Goal: Find specific page/section: Find specific page/section

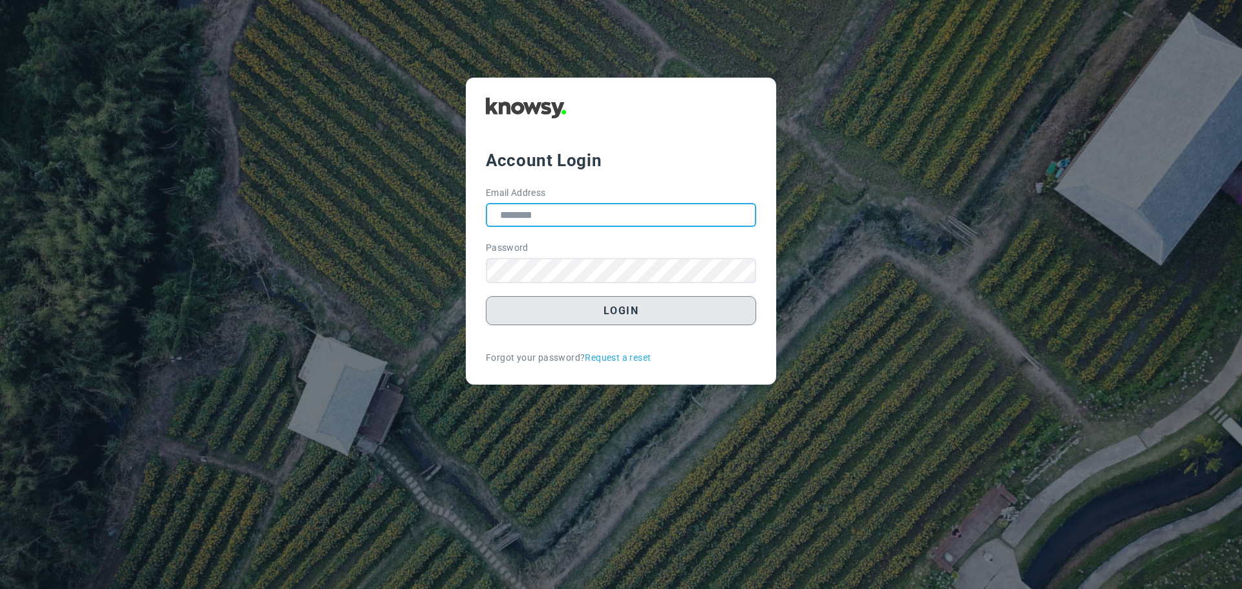
type input "**********"
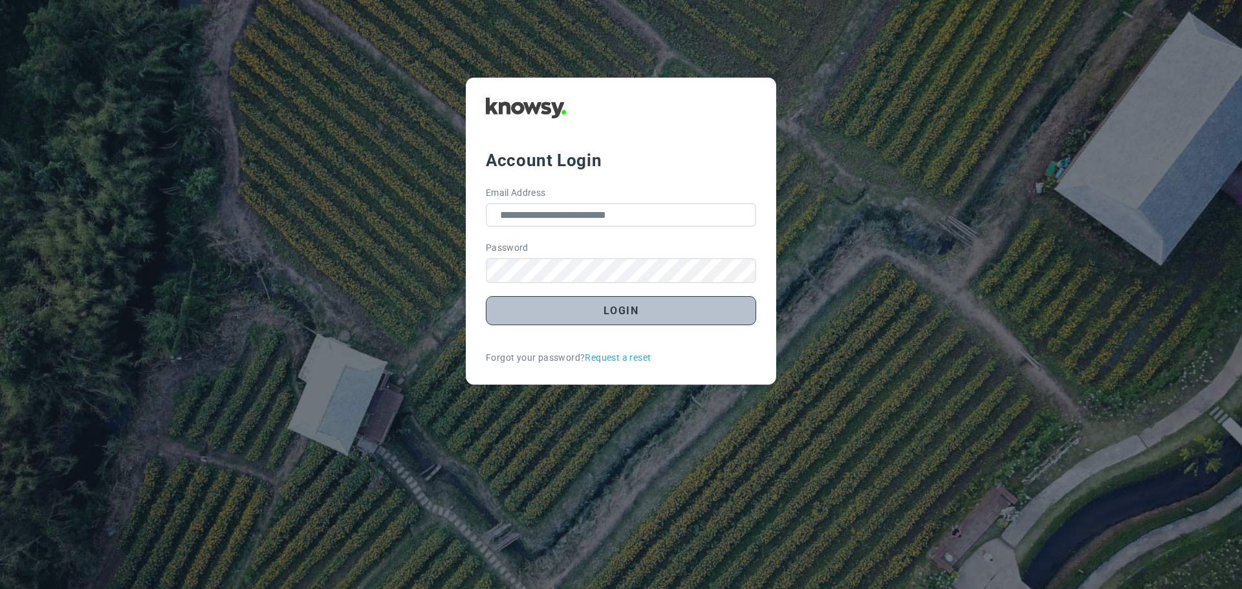
click at [619, 313] on button "Login" at bounding box center [621, 310] width 270 height 29
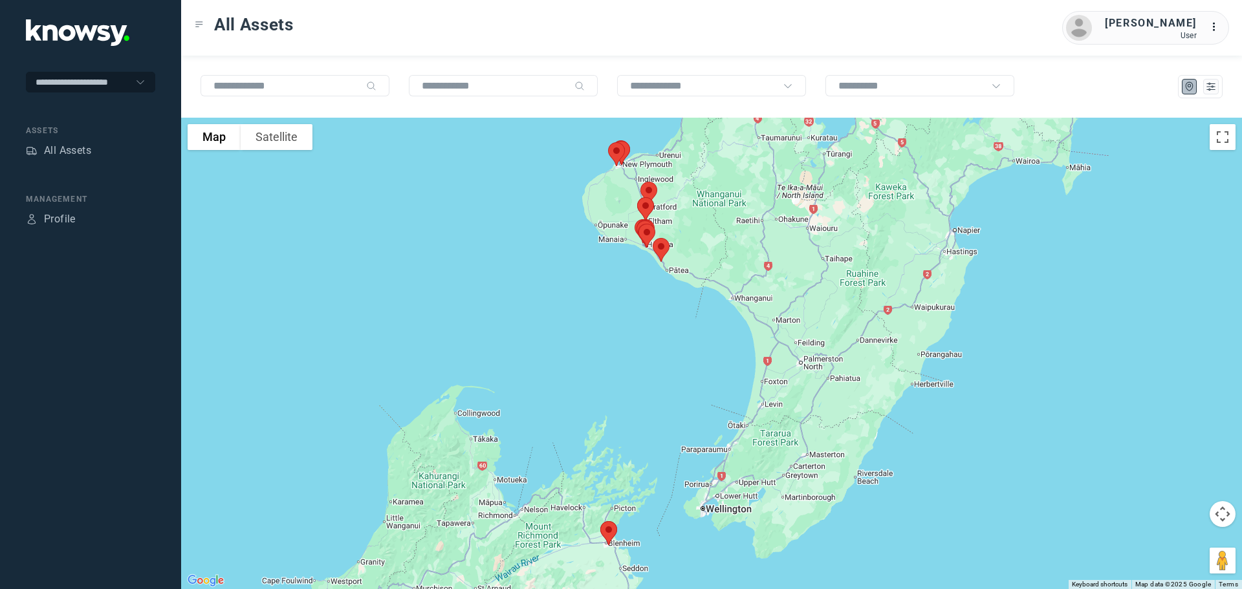
drag, startPoint x: 678, startPoint y: 322, endPoint x: 551, endPoint y: 323, distance: 127.5
click at [551, 323] on div at bounding box center [711, 354] width 1061 height 472
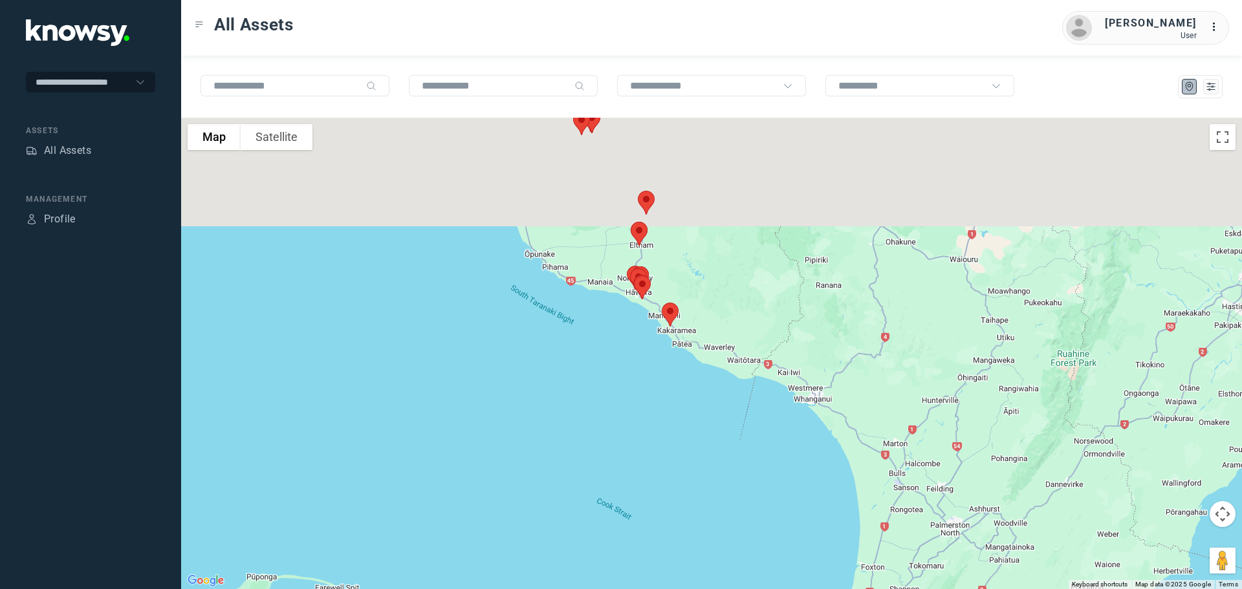
drag, startPoint x: 518, startPoint y: 252, endPoint x: 474, endPoint y: 334, distance: 93.5
click at [485, 387] on div at bounding box center [711, 354] width 1061 height 472
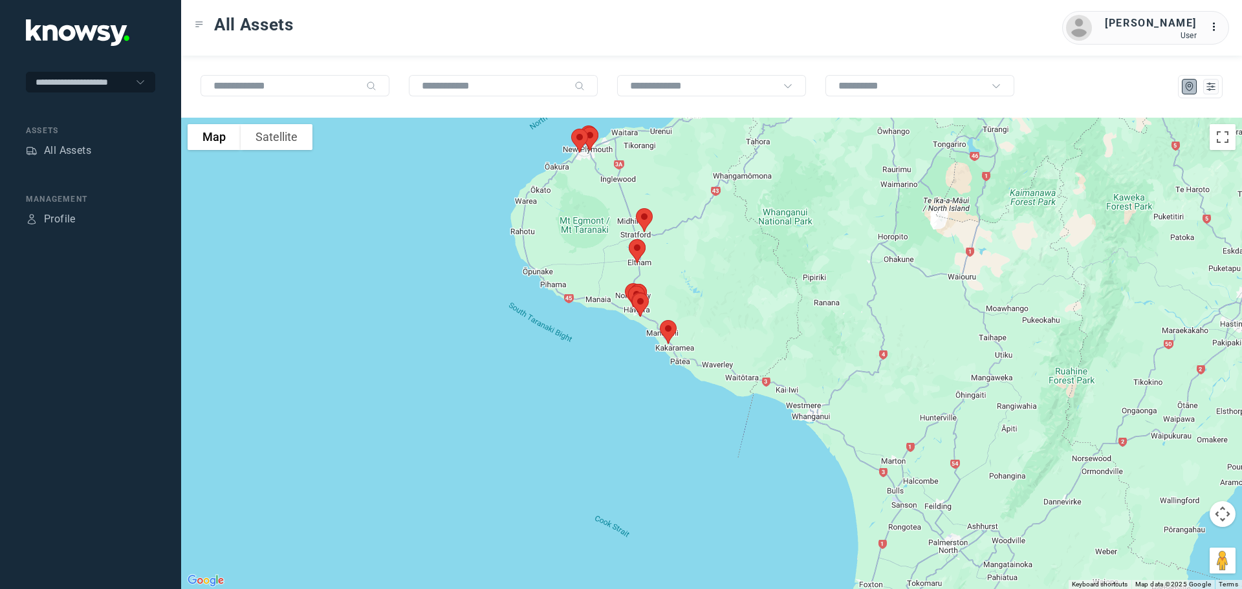
drag, startPoint x: 467, startPoint y: 291, endPoint x: 472, endPoint y: 373, distance: 81.7
click at [473, 373] on div at bounding box center [711, 354] width 1061 height 472
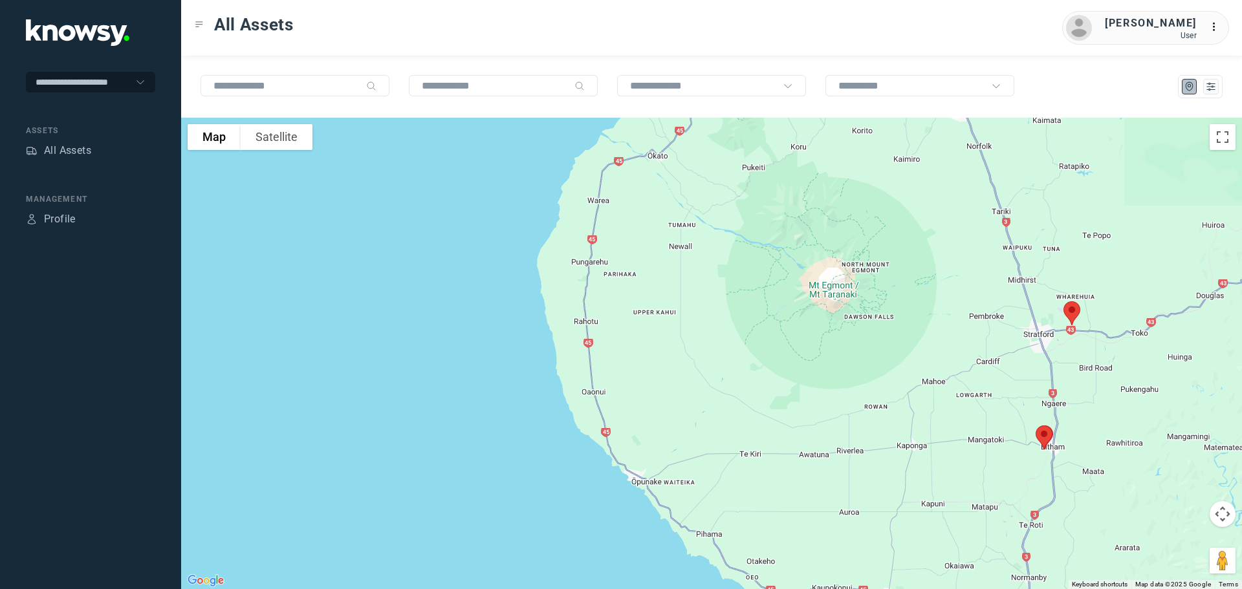
drag, startPoint x: 414, startPoint y: 331, endPoint x: 269, endPoint y: 470, distance: 201.3
click at [271, 470] on div at bounding box center [711, 354] width 1061 height 472
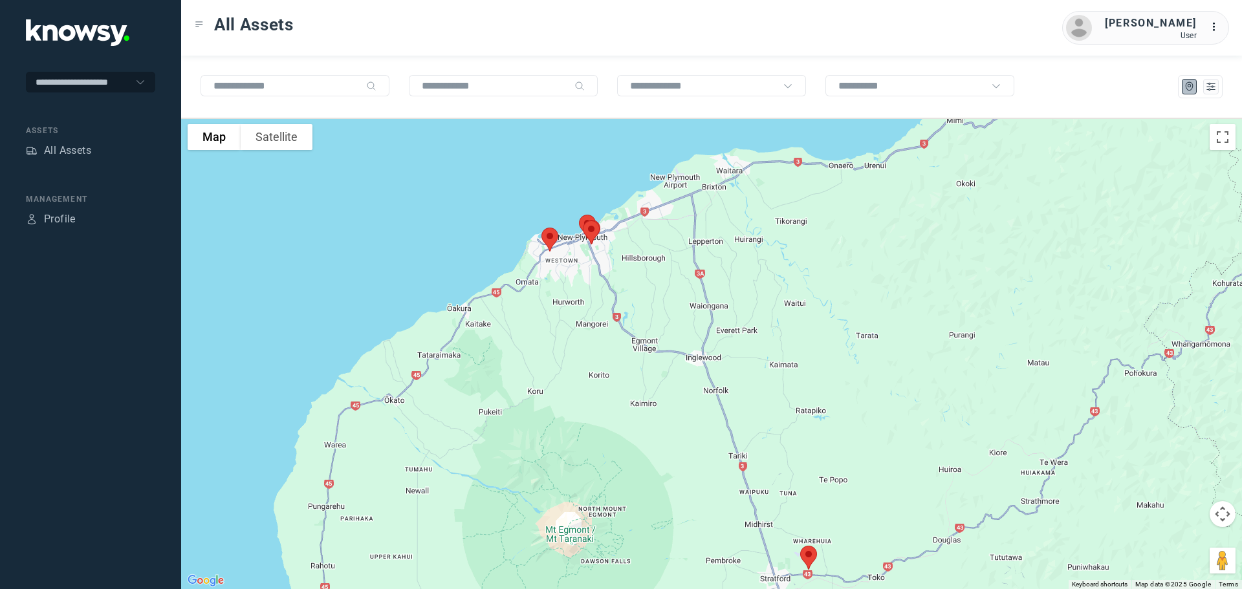
drag, startPoint x: 371, startPoint y: 325, endPoint x: 345, endPoint y: 358, distance: 41.5
click at [345, 358] on div at bounding box center [711, 354] width 1061 height 472
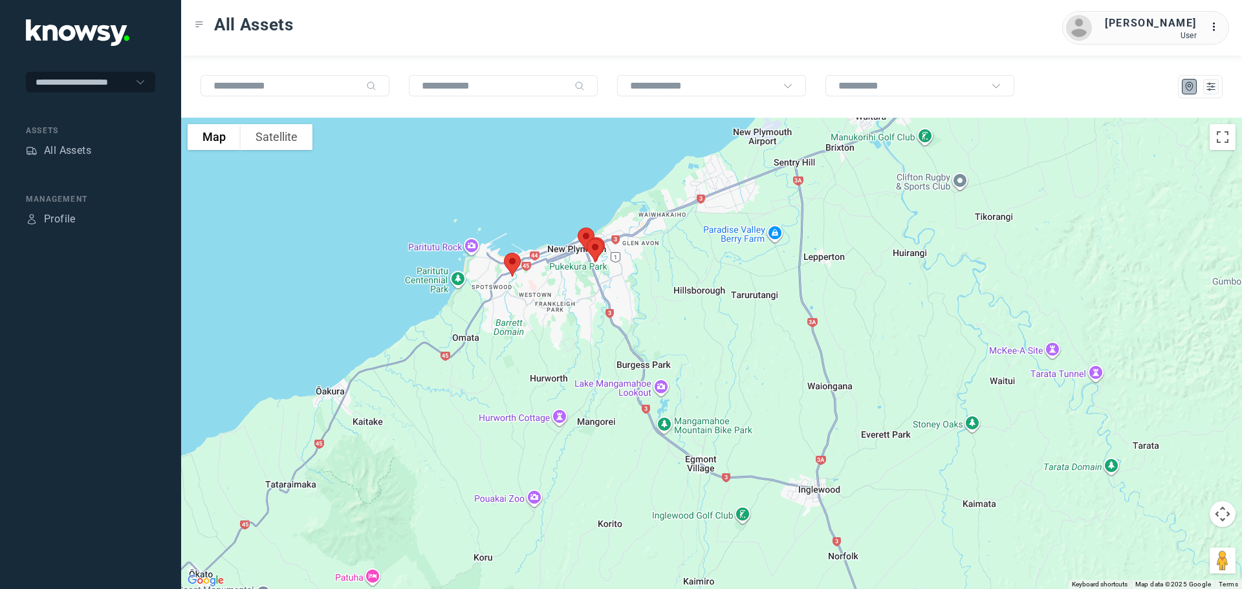
drag, startPoint x: 542, startPoint y: 295, endPoint x: 472, endPoint y: 355, distance: 91.7
click at [474, 355] on div at bounding box center [711, 354] width 1061 height 472
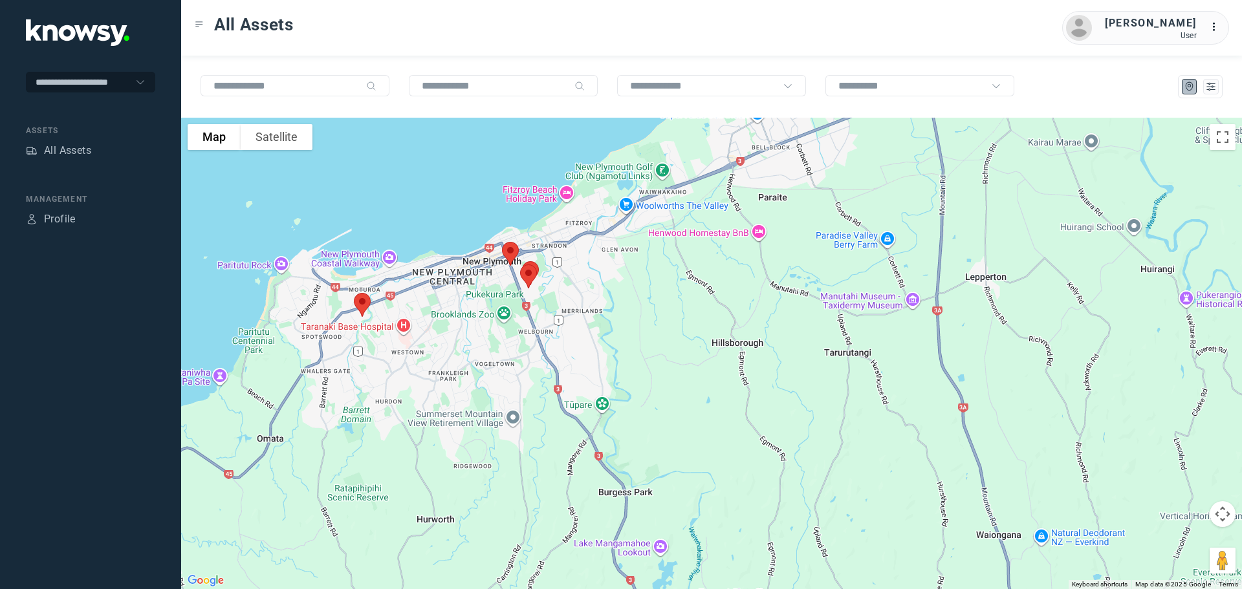
click at [361, 303] on img at bounding box center [362, 305] width 27 height 34
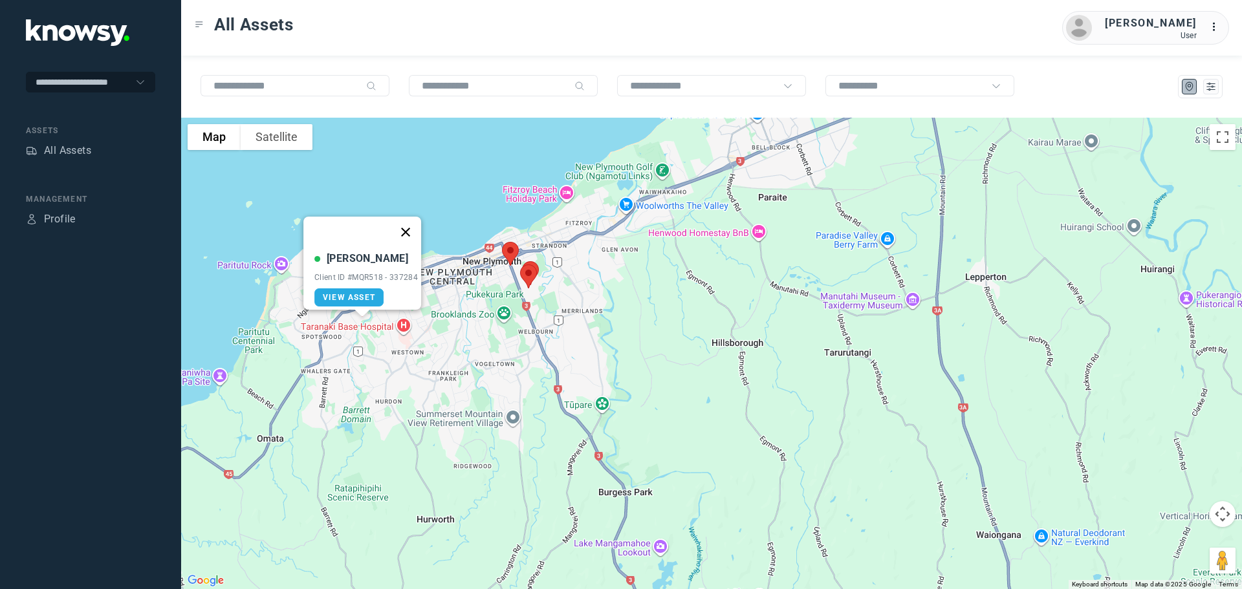
click at [410, 222] on button "Close" at bounding box center [405, 232] width 31 height 31
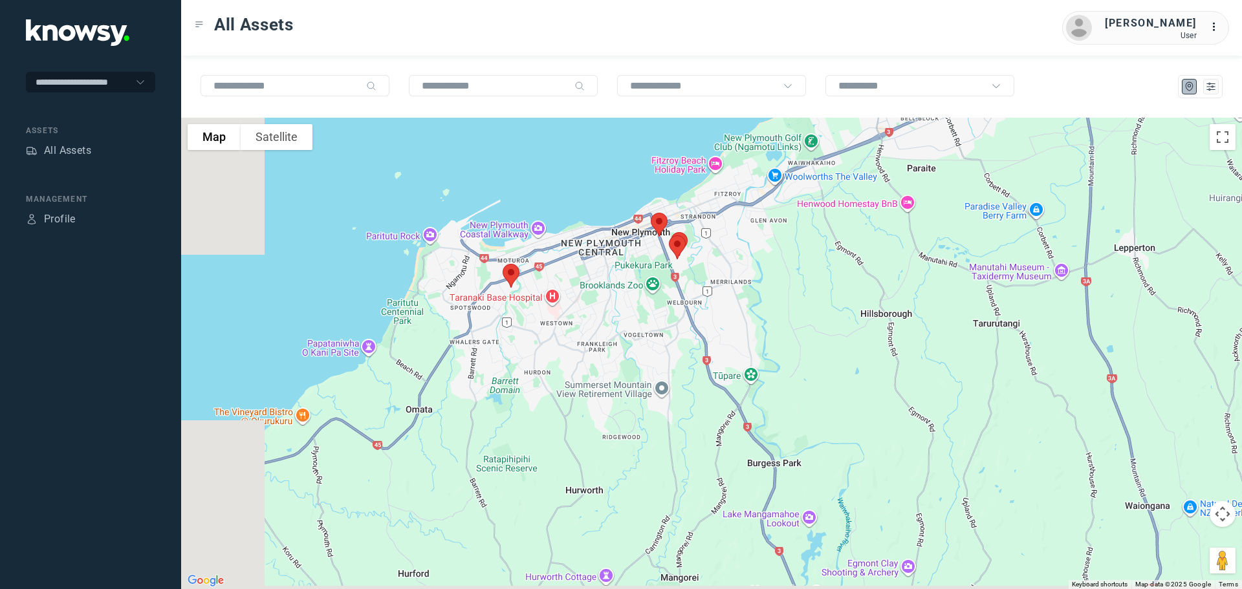
drag, startPoint x: 544, startPoint y: 317, endPoint x: 694, endPoint y: 287, distance: 152.4
click at [694, 287] on div at bounding box center [711, 354] width 1061 height 472
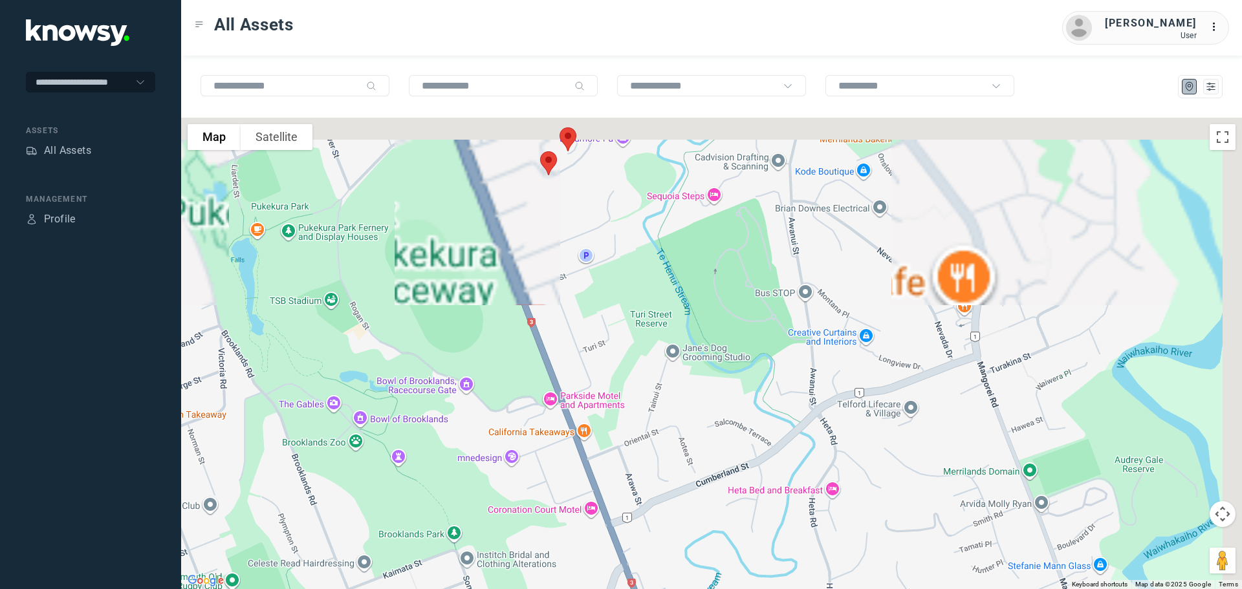
drag, startPoint x: 702, startPoint y: 229, endPoint x: 567, endPoint y: 450, distance: 259.0
click at [570, 455] on div at bounding box center [711, 354] width 1061 height 472
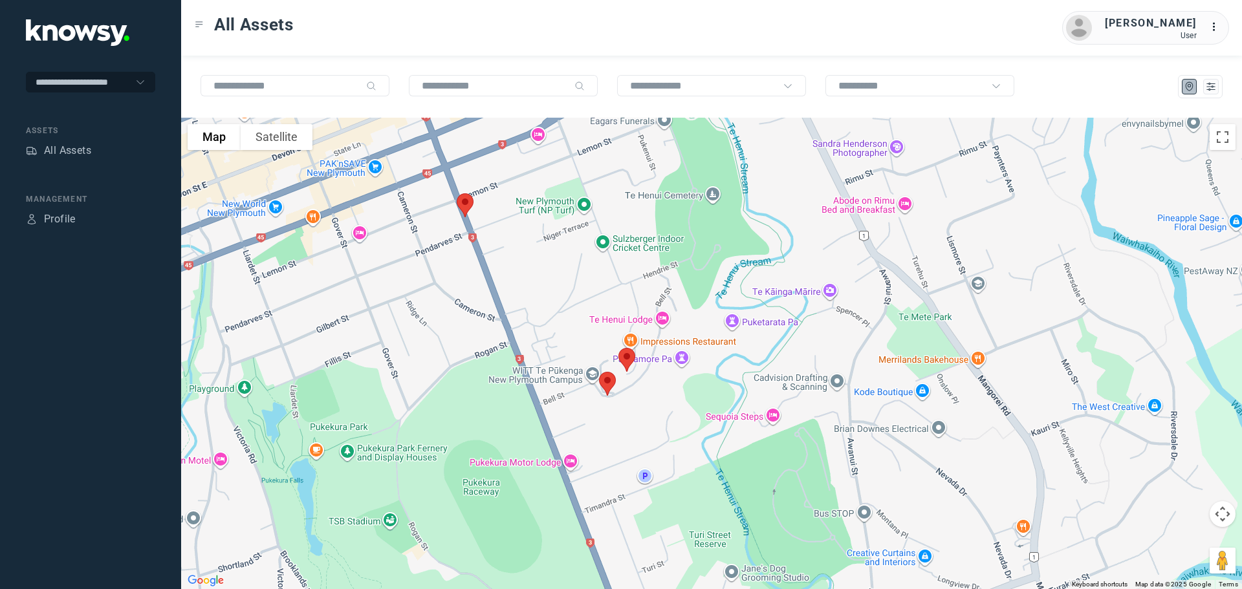
drag, startPoint x: 613, startPoint y: 341, endPoint x: 725, endPoint y: 456, distance: 160.6
click at [736, 465] on div at bounding box center [711, 354] width 1061 height 472
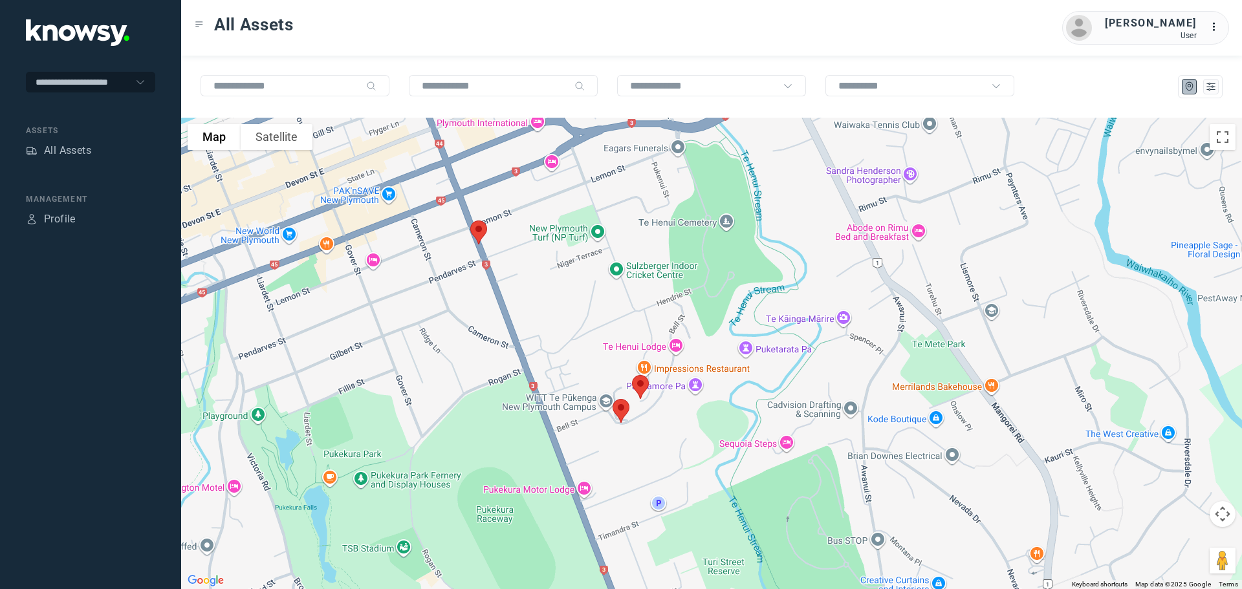
drag, startPoint x: 563, startPoint y: 287, endPoint x: 590, endPoint y: 340, distance: 59.6
click at [590, 340] on div at bounding box center [711, 354] width 1061 height 472
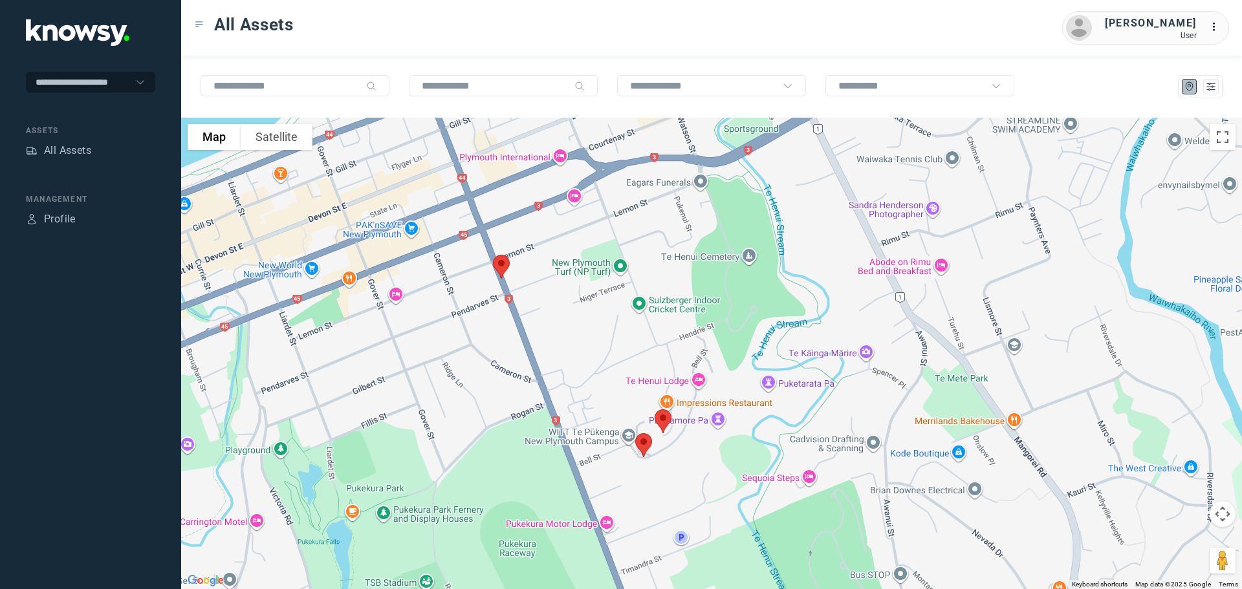
click at [499, 268] on img at bounding box center [501, 267] width 27 height 34
click at [550, 184] on button "Close" at bounding box center [542, 194] width 31 height 31
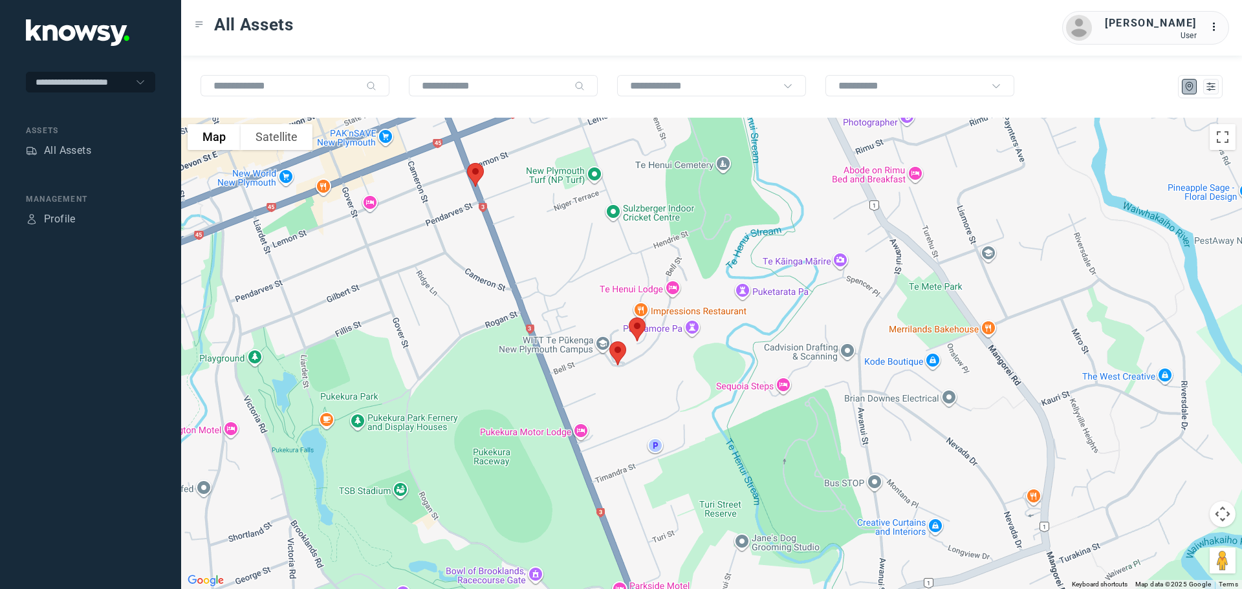
drag, startPoint x: 682, startPoint y: 355, endPoint x: 651, endPoint y: 231, distance: 128.0
click at [651, 231] on div at bounding box center [711, 354] width 1061 height 472
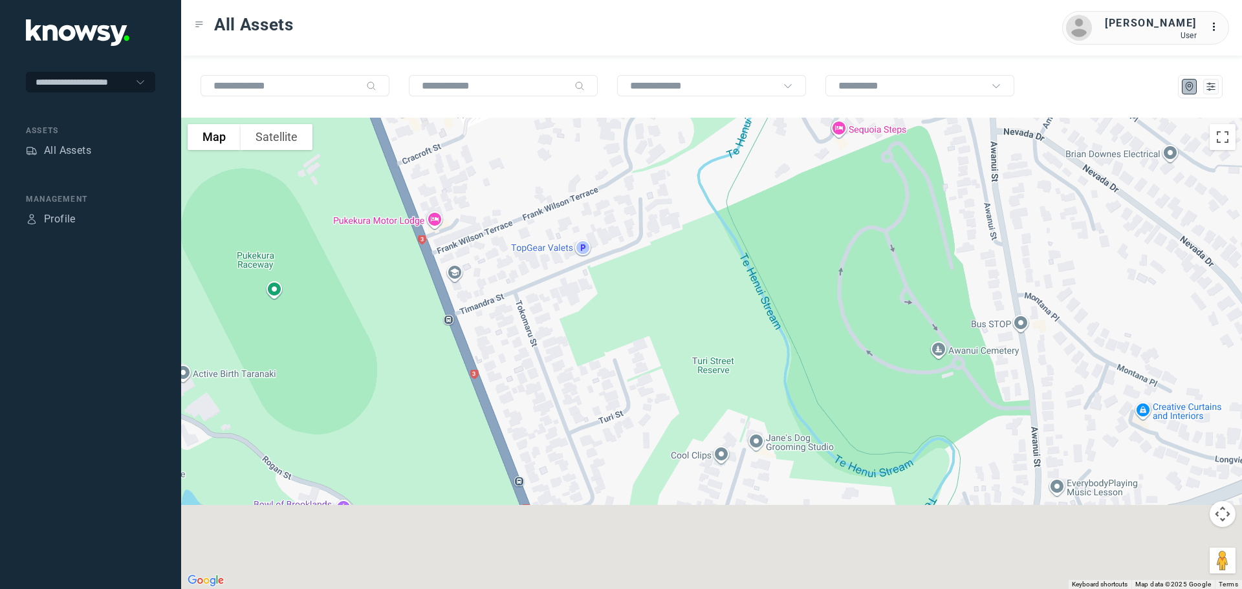
drag, startPoint x: 626, startPoint y: 345, endPoint x: 587, endPoint y: 147, distance: 201.7
click at [587, 147] on div at bounding box center [711, 354] width 1061 height 472
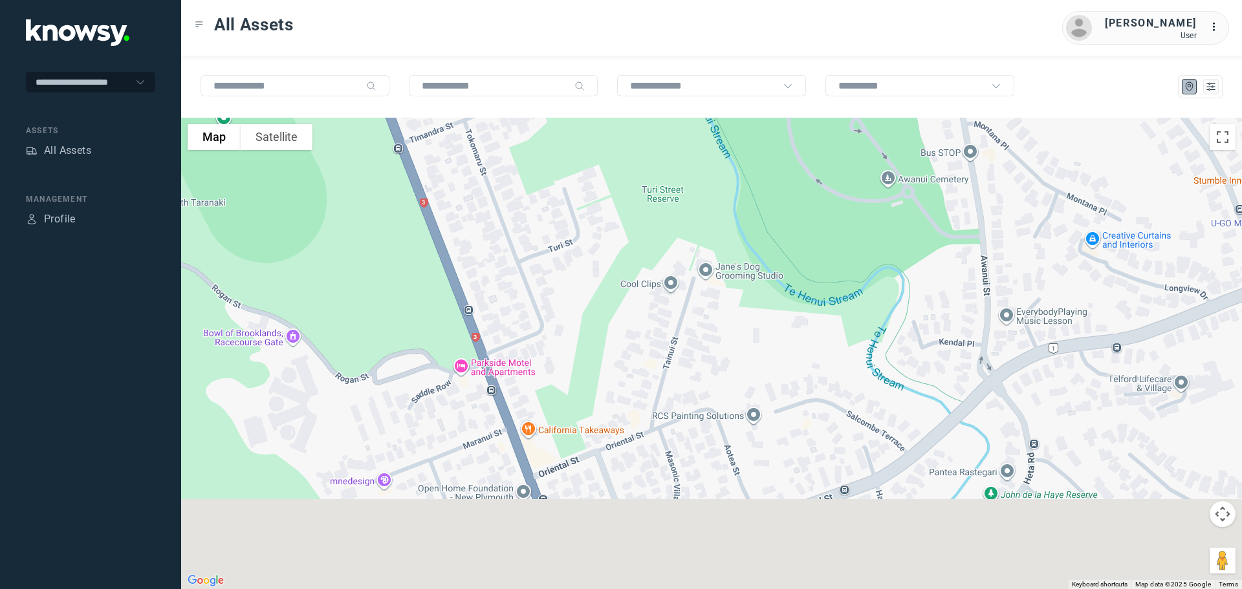
drag, startPoint x: 649, startPoint y: 268, endPoint x: 604, endPoint y: 178, distance: 100.4
click at [605, 178] on div at bounding box center [711, 354] width 1061 height 472
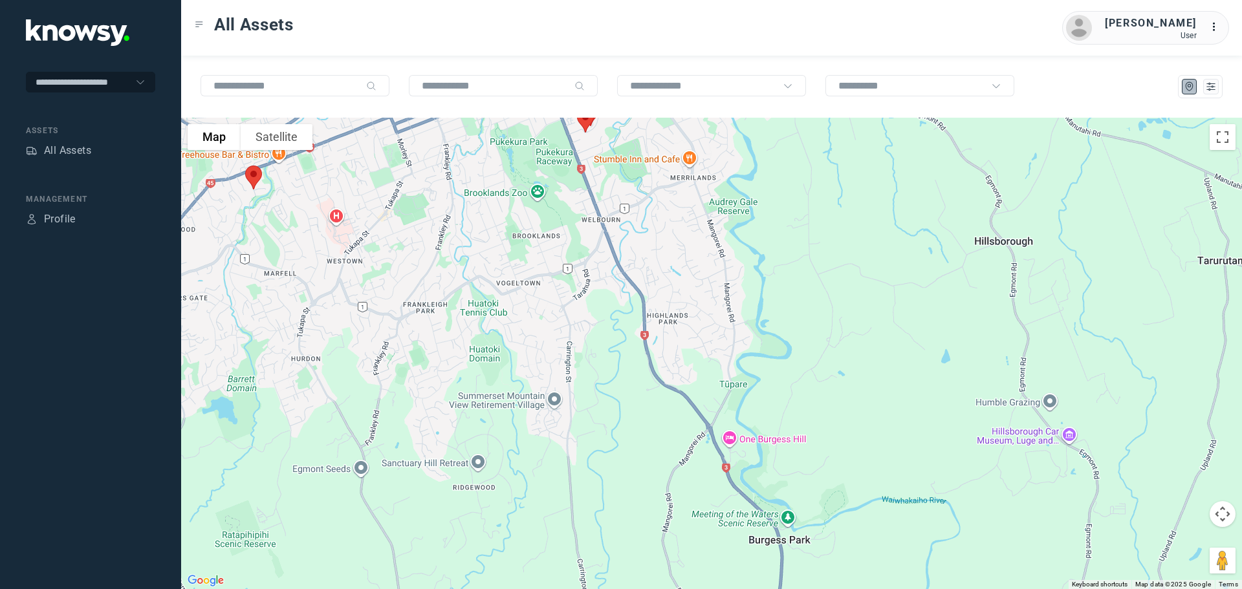
drag, startPoint x: 713, startPoint y: 373, endPoint x: 679, endPoint y: 285, distance: 94.2
click at [679, 276] on div at bounding box center [711, 354] width 1061 height 472
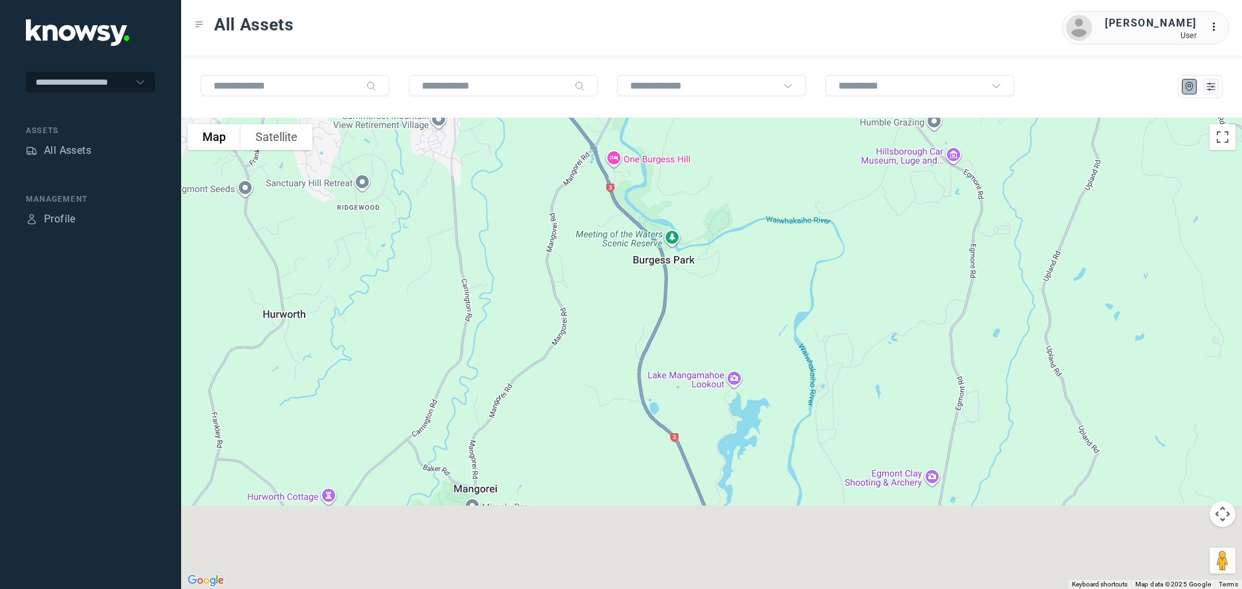
drag, startPoint x: 752, startPoint y: 432, endPoint x: 678, endPoint y: 254, distance: 192.9
click at [678, 255] on div at bounding box center [711, 354] width 1061 height 472
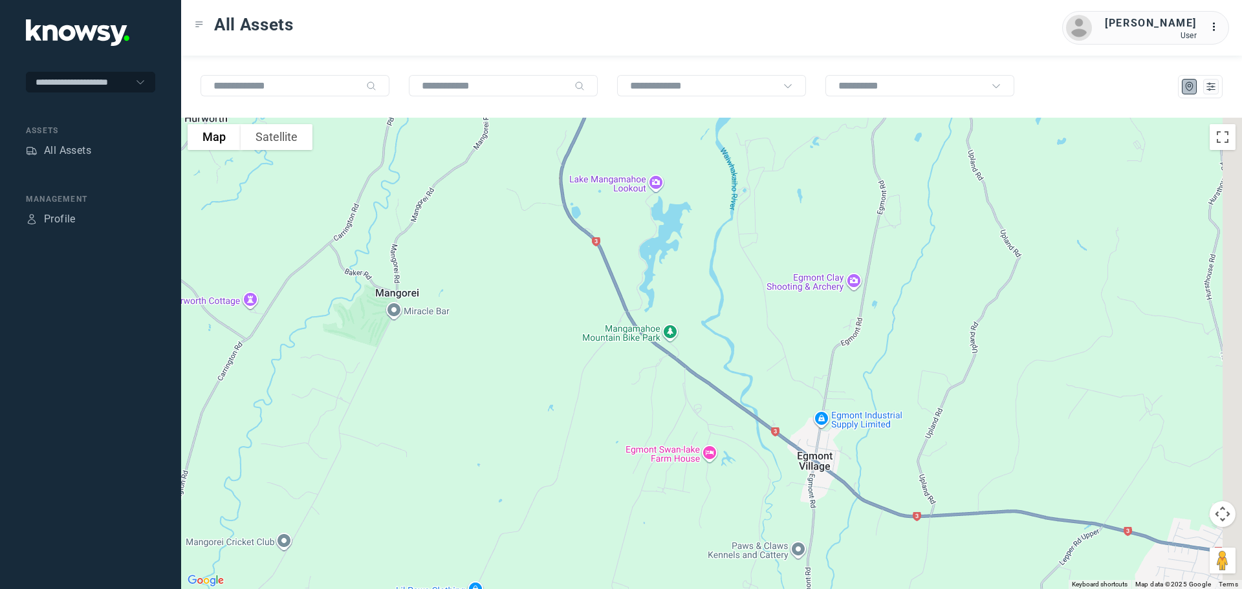
drag, startPoint x: 687, startPoint y: 322, endPoint x: 655, endPoint y: 263, distance: 67.4
click at [658, 245] on div at bounding box center [711, 354] width 1061 height 472
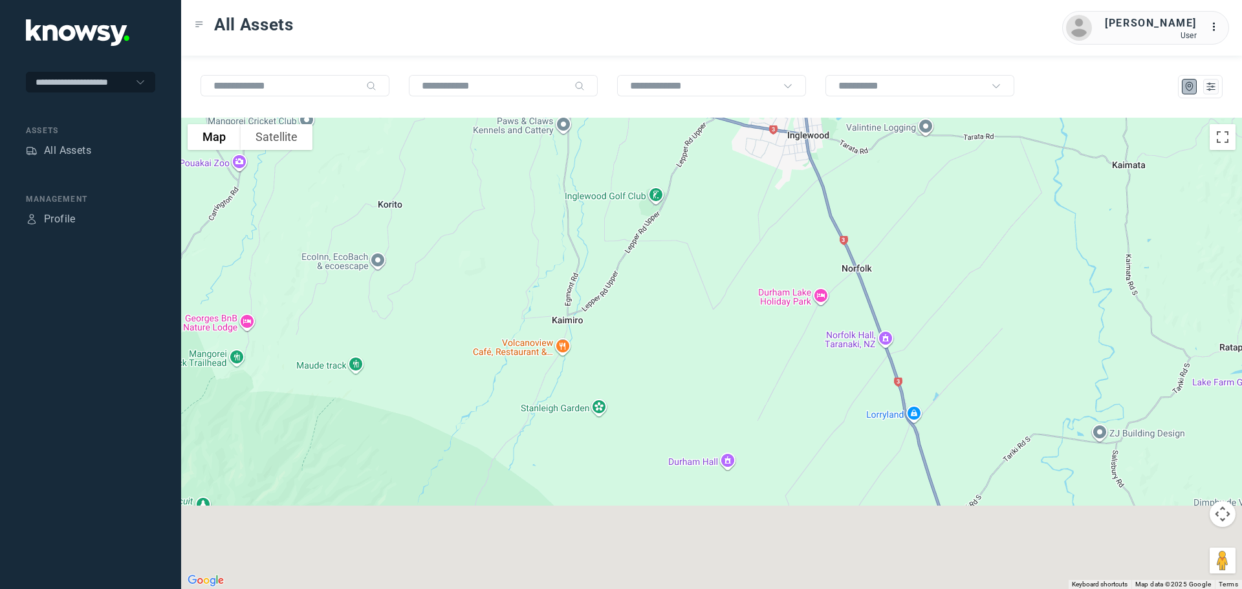
drag, startPoint x: 654, startPoint y: 309, endPoint x: 593, endPoint y: 217, distance: 110.7
click at [593, 217] on div at bounding box center [711, 354] width 1061 height 472
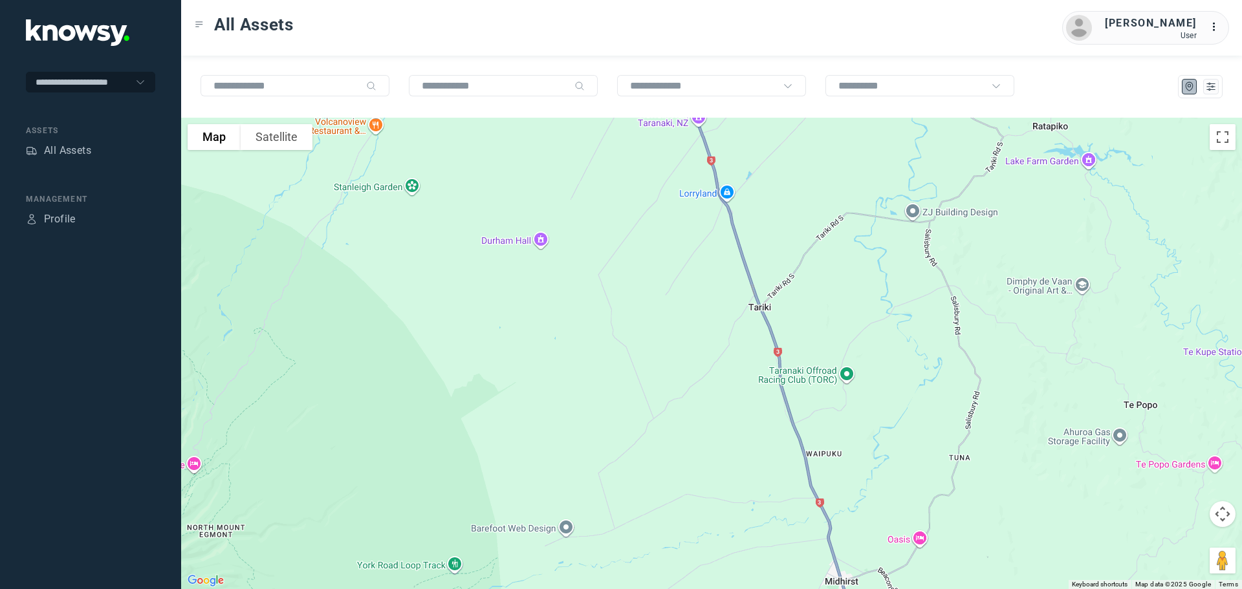
drag, startPoint x: 727, startPoint y: 350, endPoint x: 574, endPoint y: 215, distance: 204.0
click at [575, 215] on div at bounding box center [711, 354] width 1061 height 472
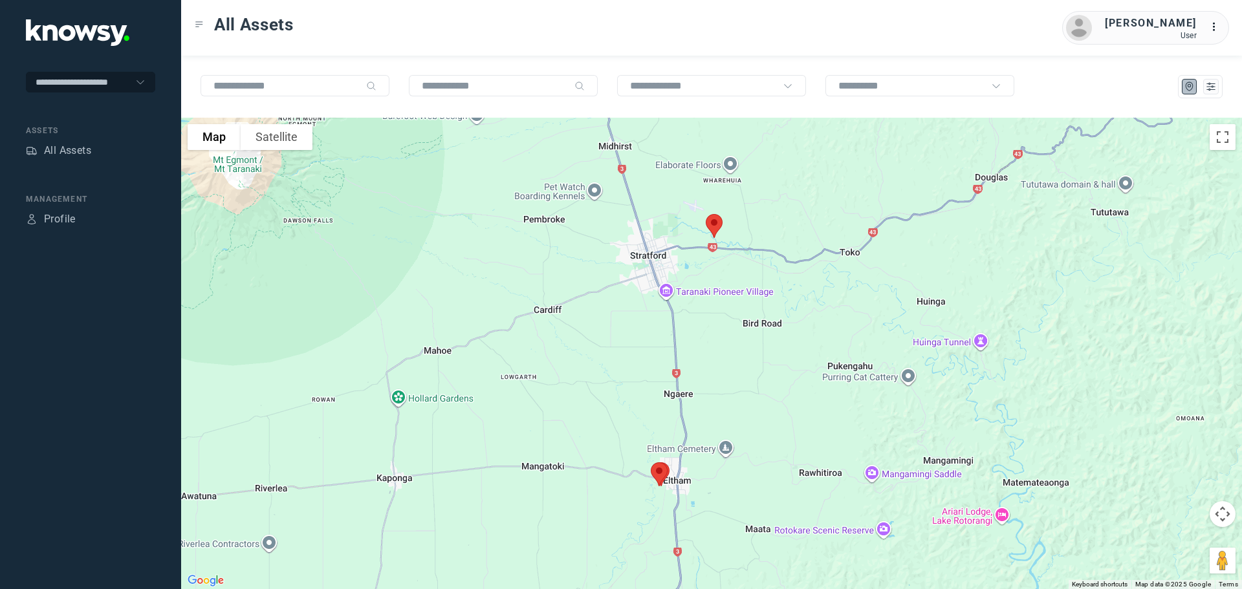
drag, startPoint x: 703, startPoint y: 496, endPoint x: 620, endPoint y: 190, distance: 316.9
click at [621, 192] on div at bounding box center [711, 354] width 1061 height 472
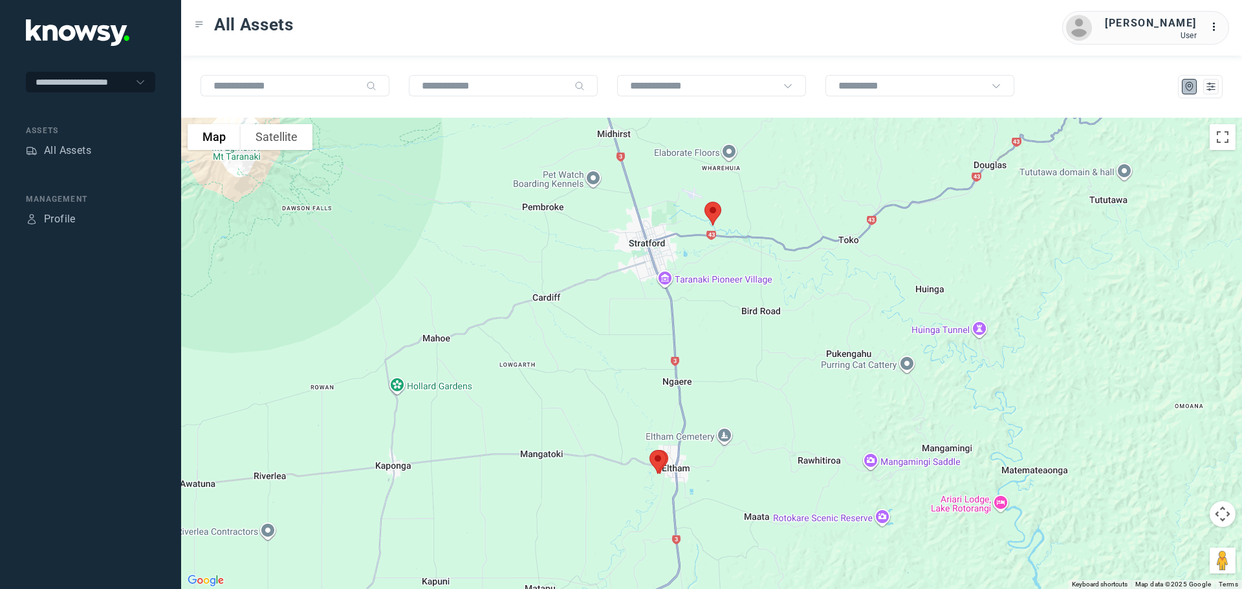
click at [713, 215] on img at bounding box center [712, 214] width 27 height 34
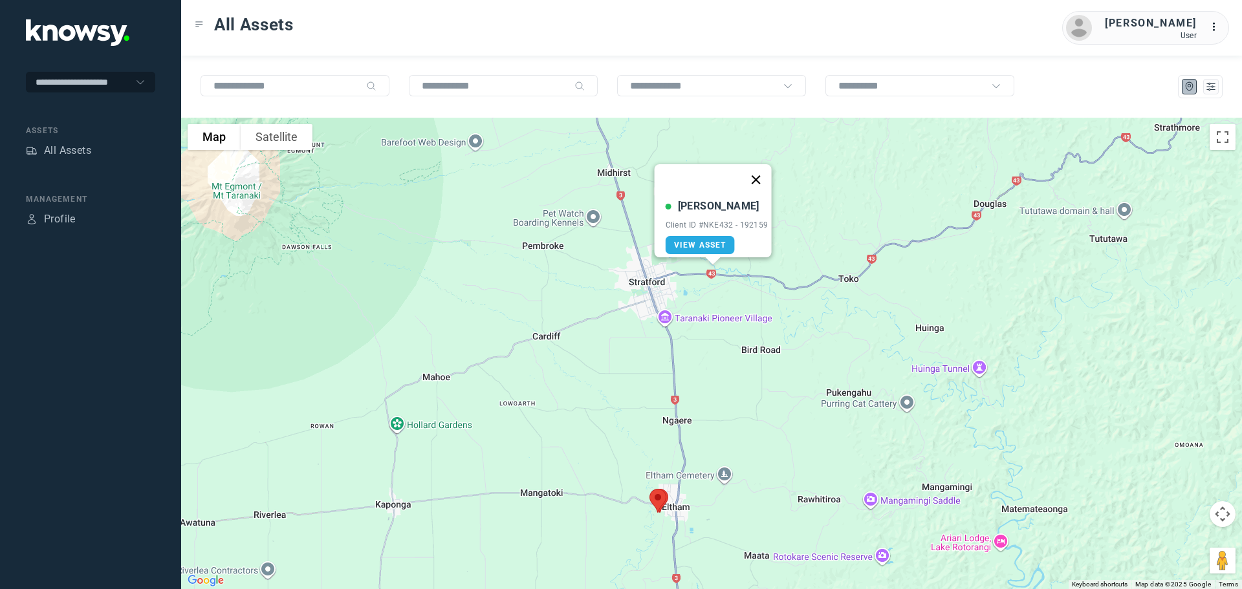
click at [762, 172] on button "Close" at bounding box center [755, 179] width 31 height 31
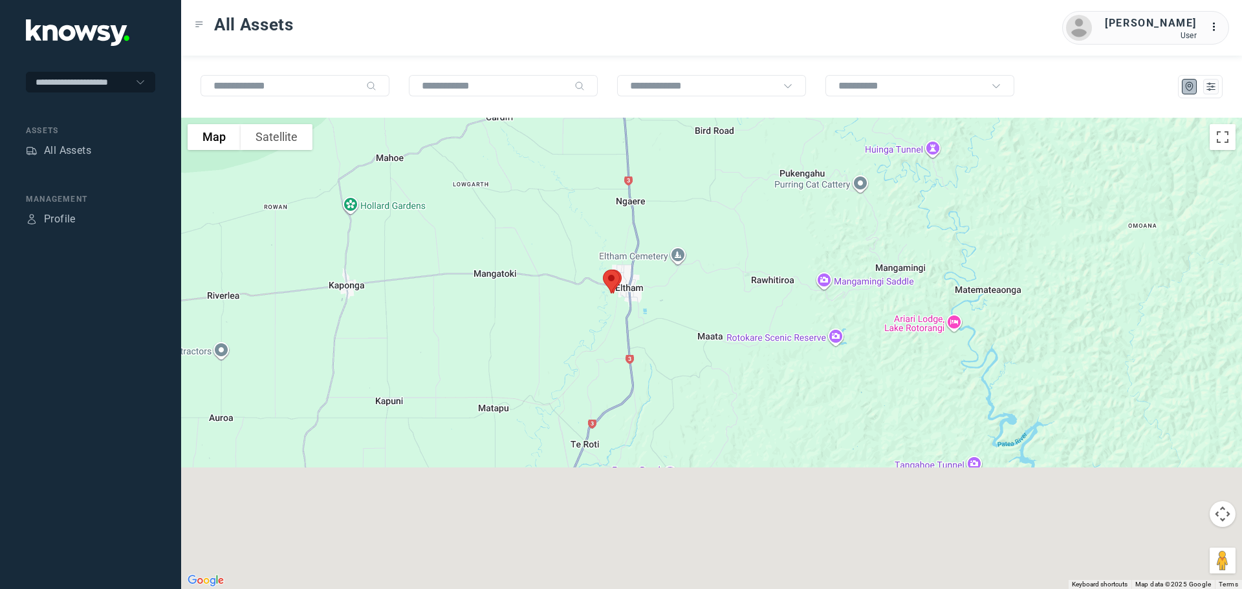
drag, startPoint x: 694, startPoint y: 428, endPoint x: 646, endPoint y: 197, distance: 235.9
click at [646, 197] on div at bounding box center [711, 354] width 1061 height 472
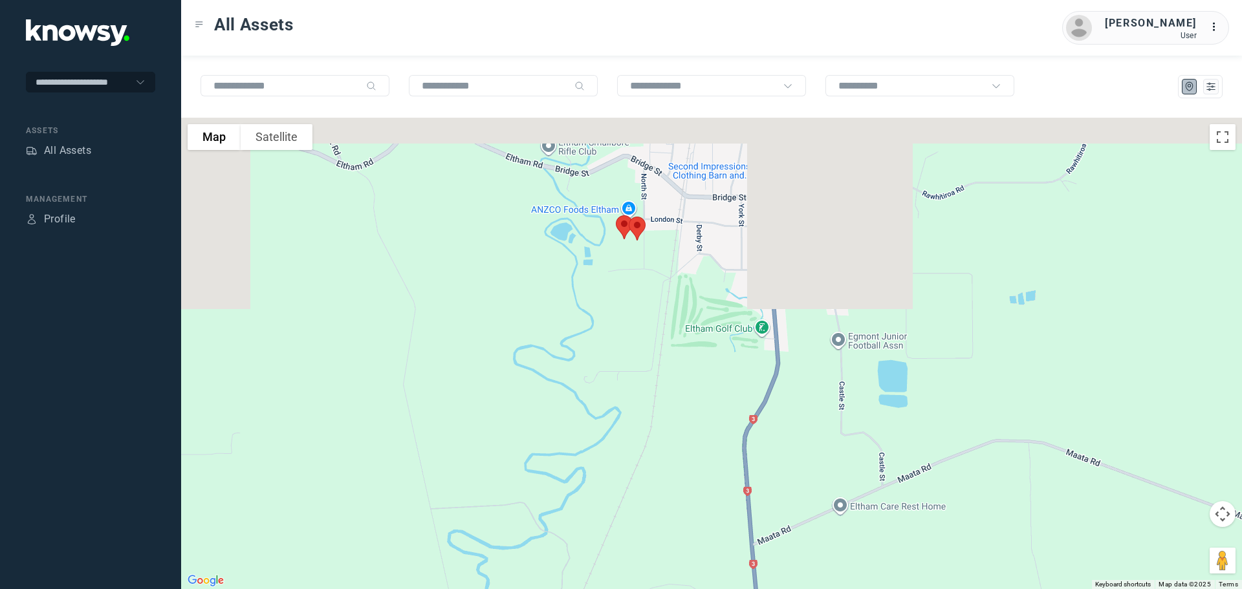
drag, startPoint x: 608, startPoint y: 198, endPoint x: 619, endPoint y: 365, distance: 167.3
click at [611, 426] on div at bounding box center [711, 354] width 1061 height 472
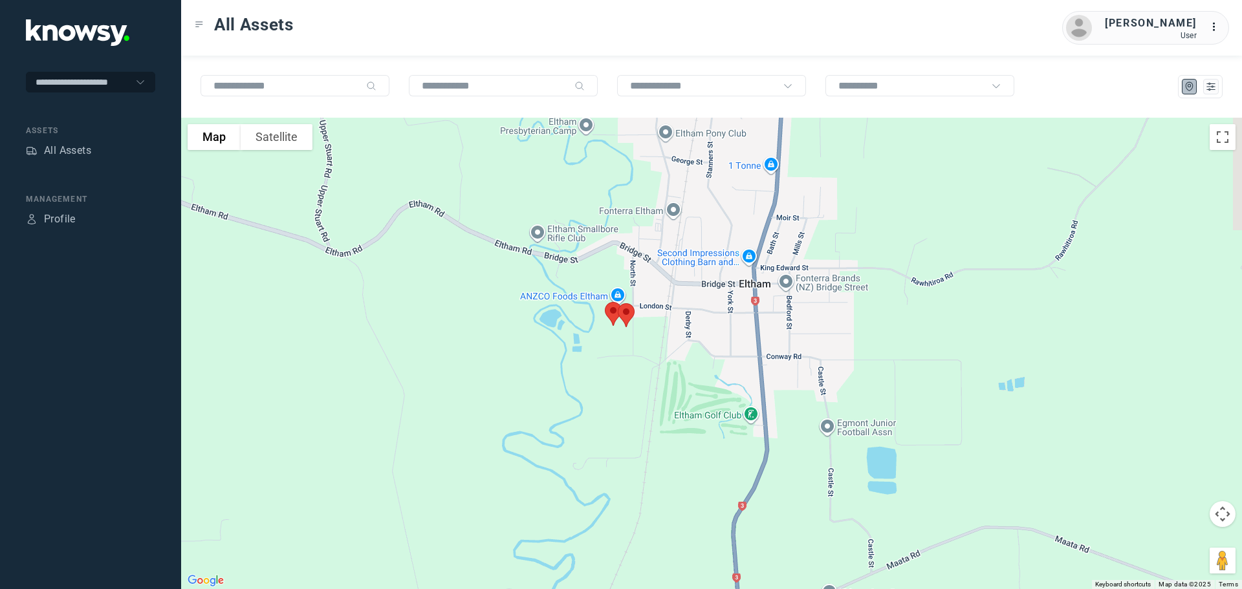
drag, startPoint x: 627, startPoint y: 298, endPoint x: 602, endPoint y: 422, distance: 127.3
click at [602, 422] on div at bounding box center [711, 354] width 1061 height 472
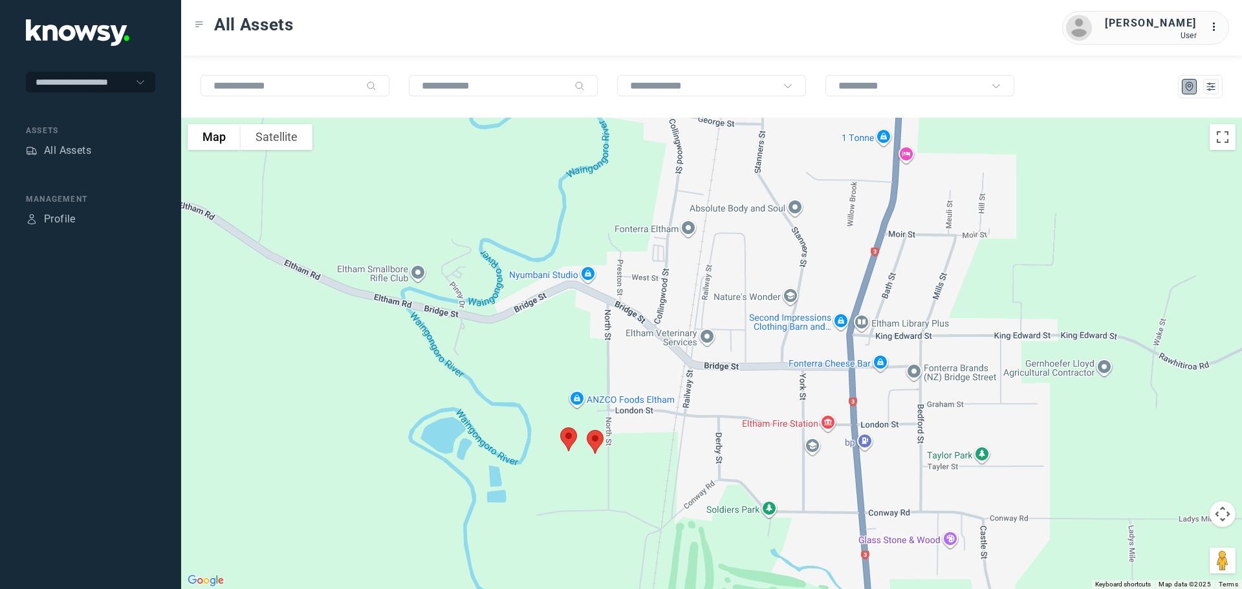
click at [593, 438] on img at bounding box center [595, 442] width 27 height 34
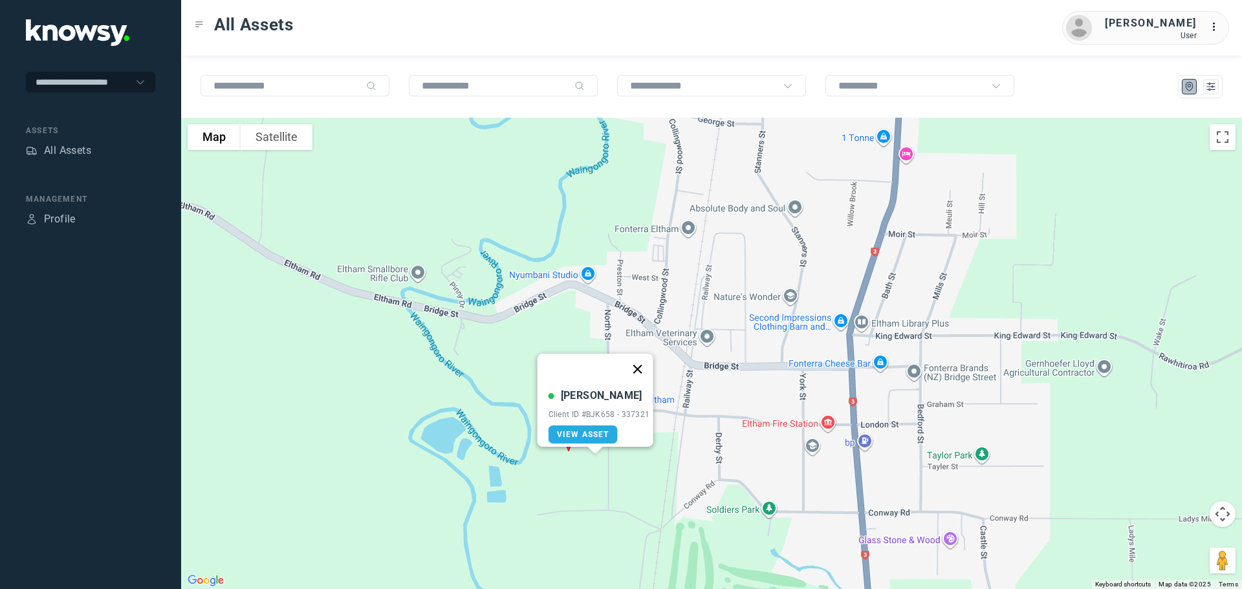
click at [641, 363] on button "Close" at bounding box center [637, 369] width 31 height 31
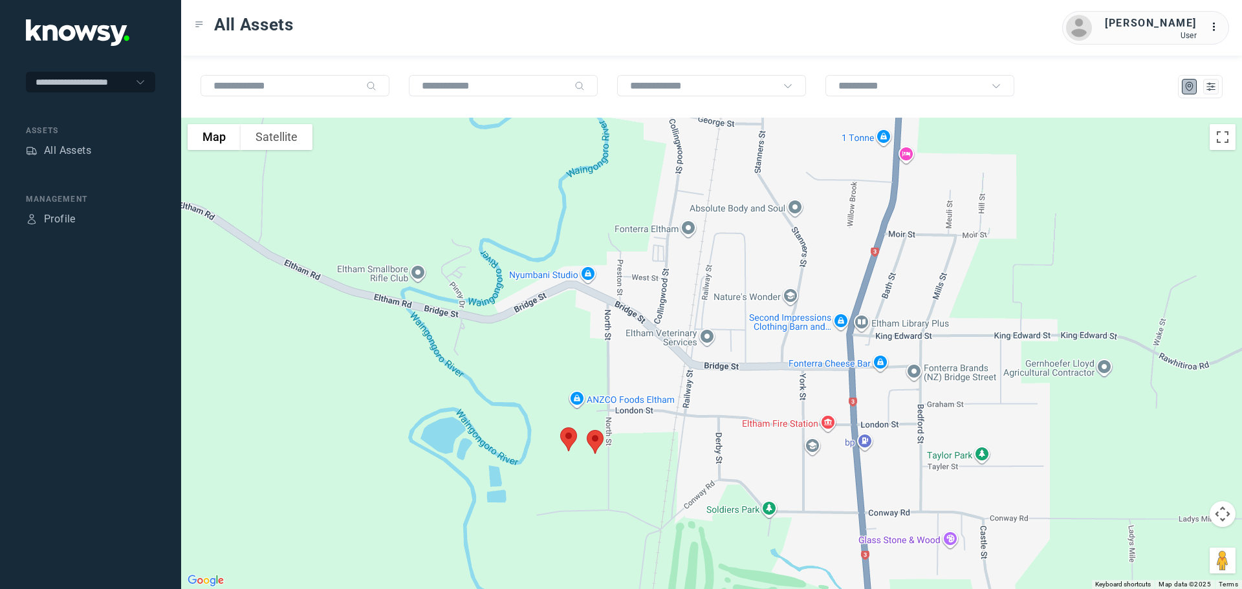
click at [570, 435] on img at bounding box center [568, 439] width 27 height 34
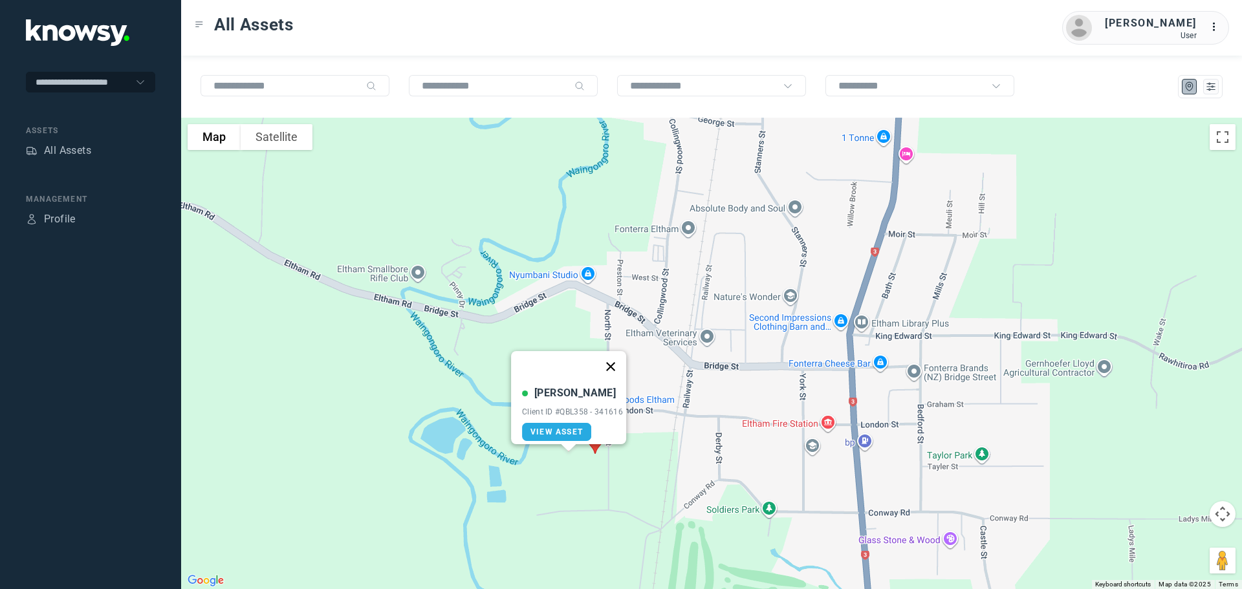
click at [610, 363] on button "Close" at bounding box center [610, 366] width 31 height 31
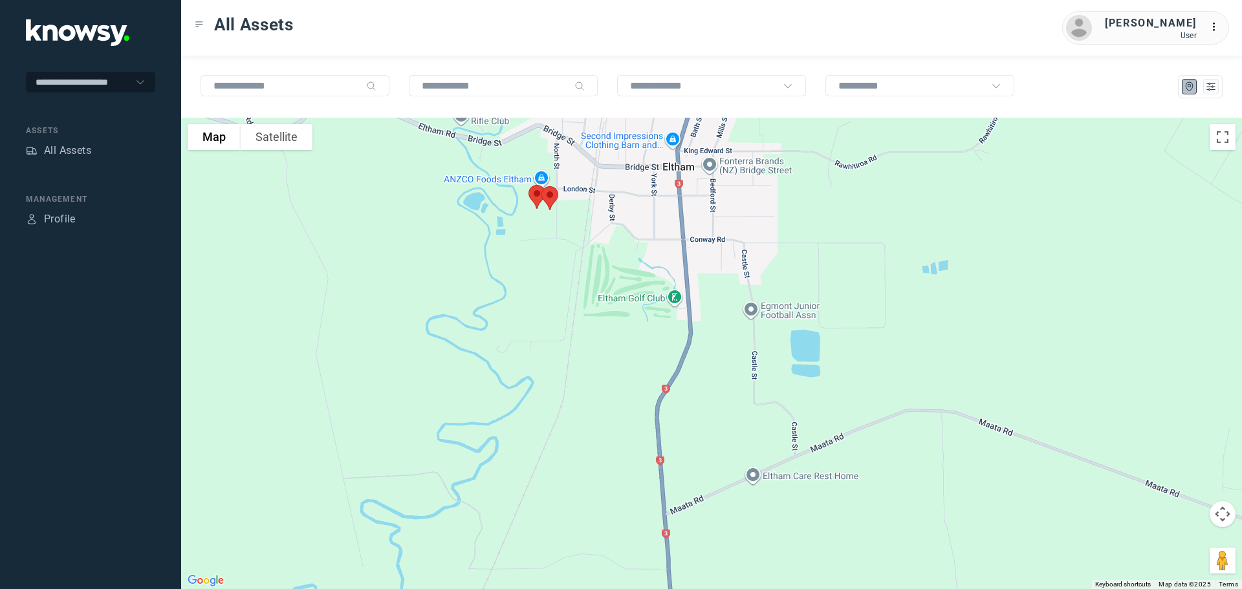
drag, startPoint x: 601, startPoint y: 371, endPoint x: 585, endPoint y: 298, distance: 74.9
click at [576, 233] on div at bounding box center [711, 354] width 1061 height 472
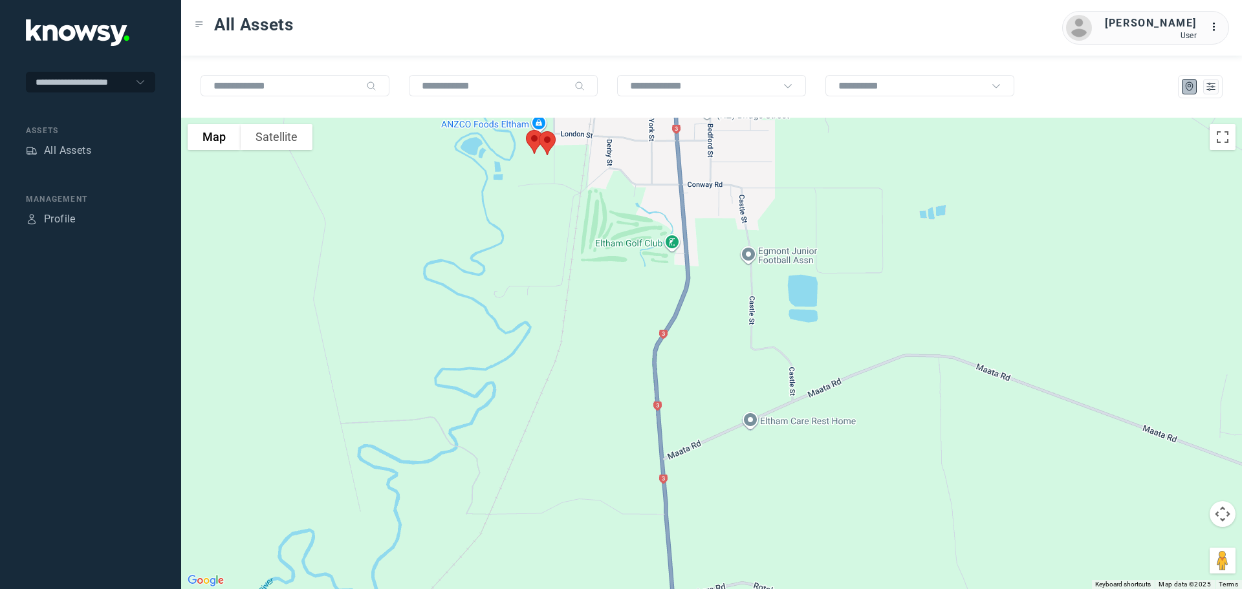
drag, startPoint x: 599, startPoint y: 388, endPoint x: 573, endPoint y: 258, distance: 132.0
click at [574, 259] on div at bounding box center [711, 354] width 1061 height 472
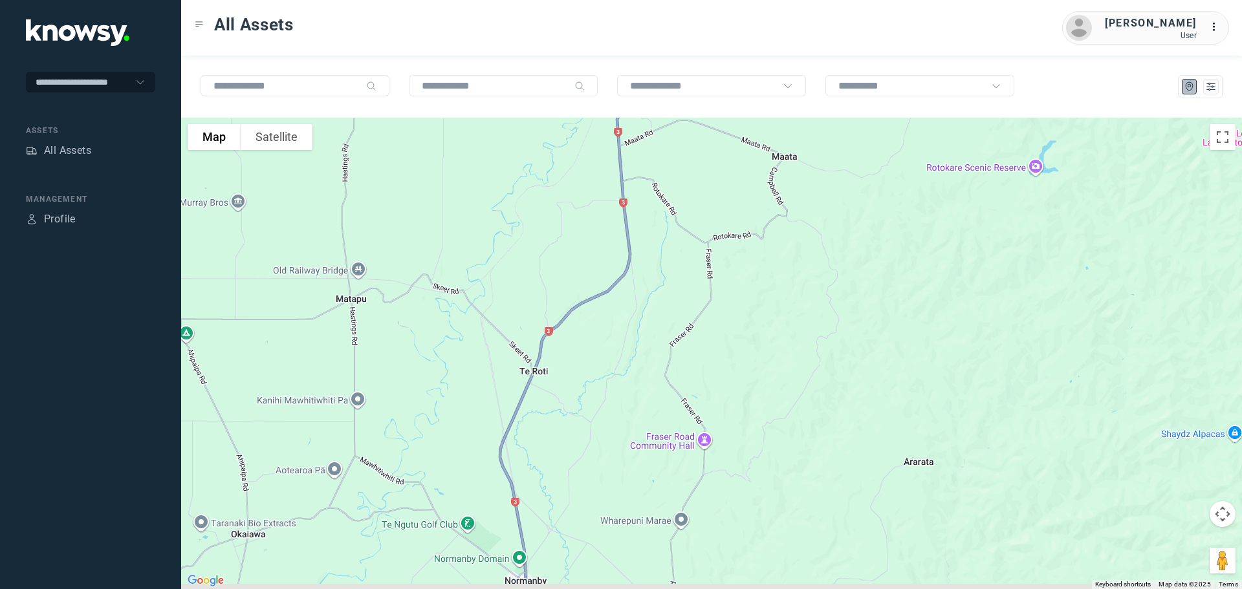
drag, startPoint x: 633, startPoint y: 520, endPoint x: 637, endPoint y: 294, distance: 226.5
click at [637, 294] on div at bounding box center [711, 354] width 1061 height 472
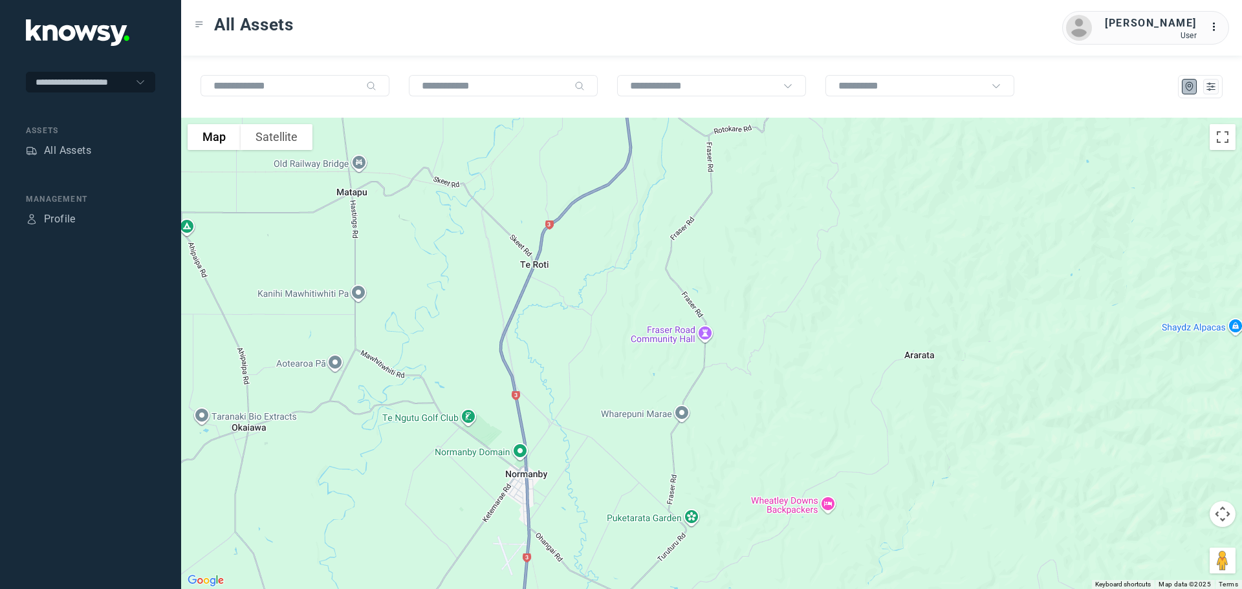
drag, startPoint x: 611, startPoint y: 441, endPoint x: 616, endPoint y: 332, distance: 108.8
click at [615, 281] on div at bounding box center [711, 354] width 1061 height 472
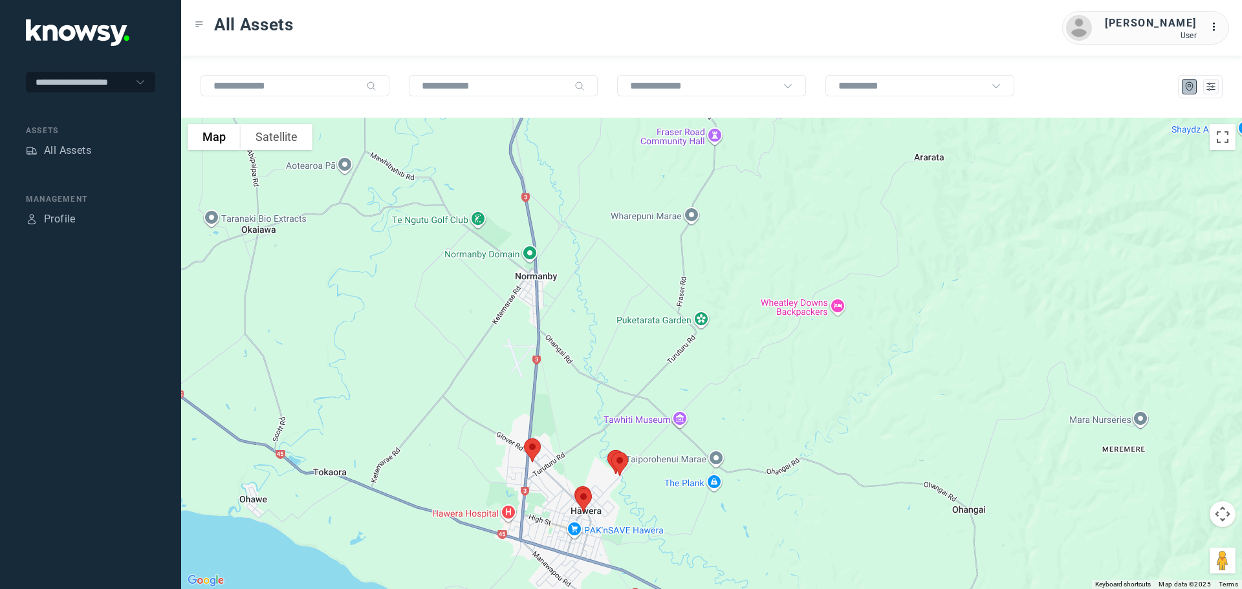
drag, startPoint x: 615, startPoint y: 320, endPoint x: 617, endPoint y: 298, distance: 22.7
click at [617, 298] on div at bounding box center [711, 354] width 1061 height 472
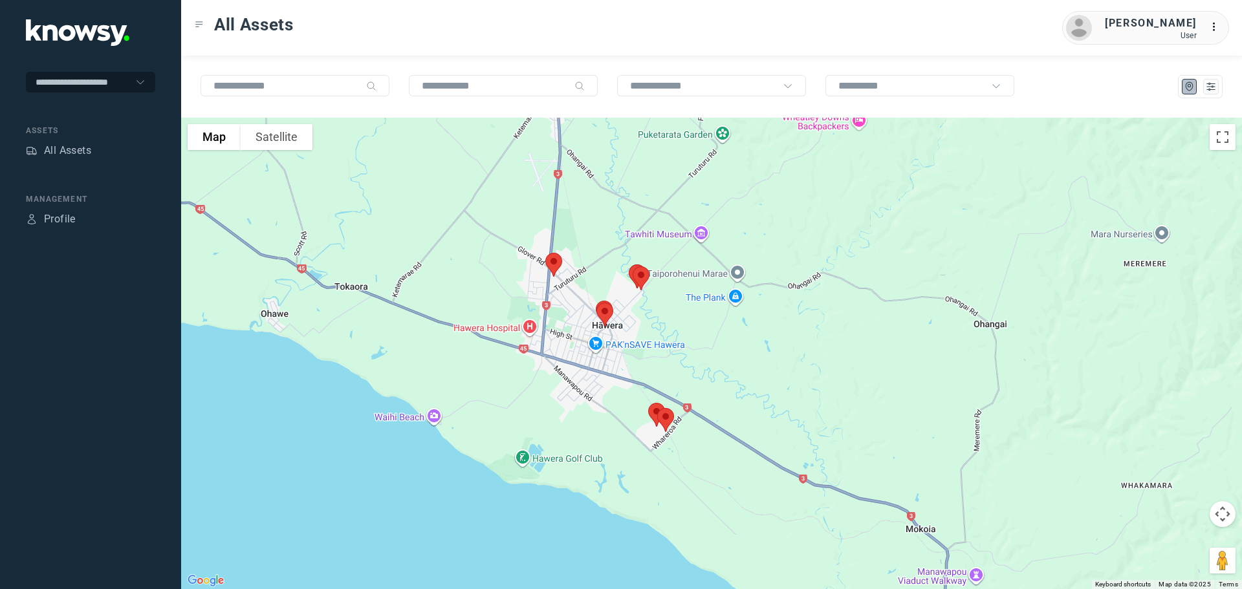
drag, startPoint x: 632, startPoint y: 398, endPoint x: 643, endPoint y: 315, distance: 83.5
click at [643, 315] on div at bounding box center [711, 354] width 1061 height 472
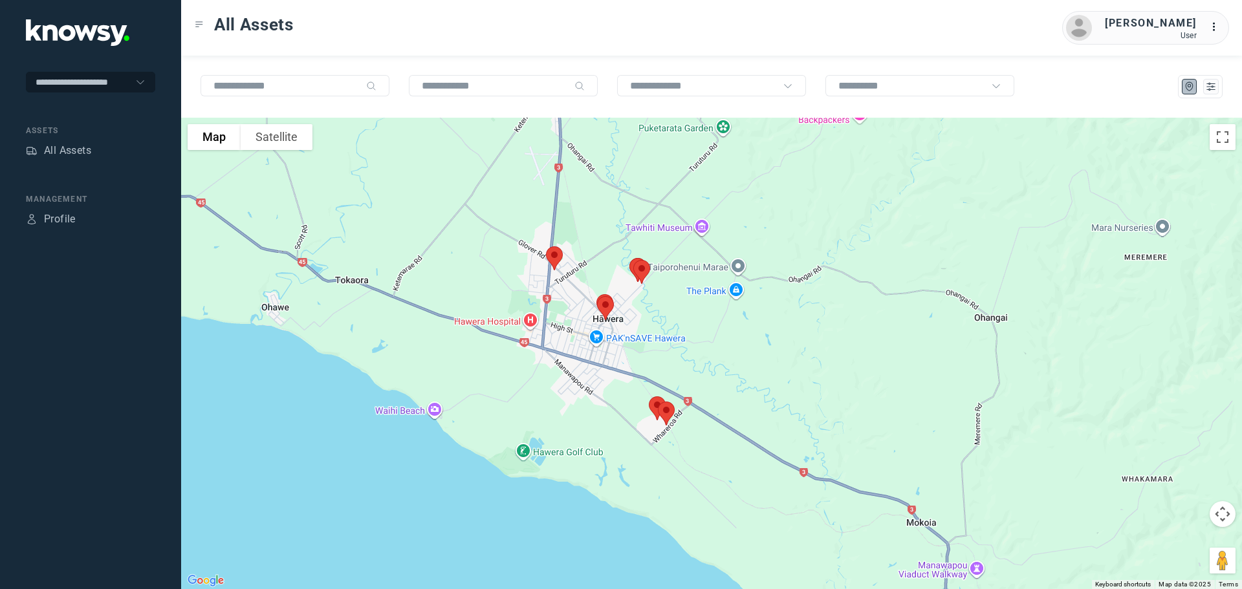
click at [553, 260] on img at bounding box center [554, 258] width 27 height 34
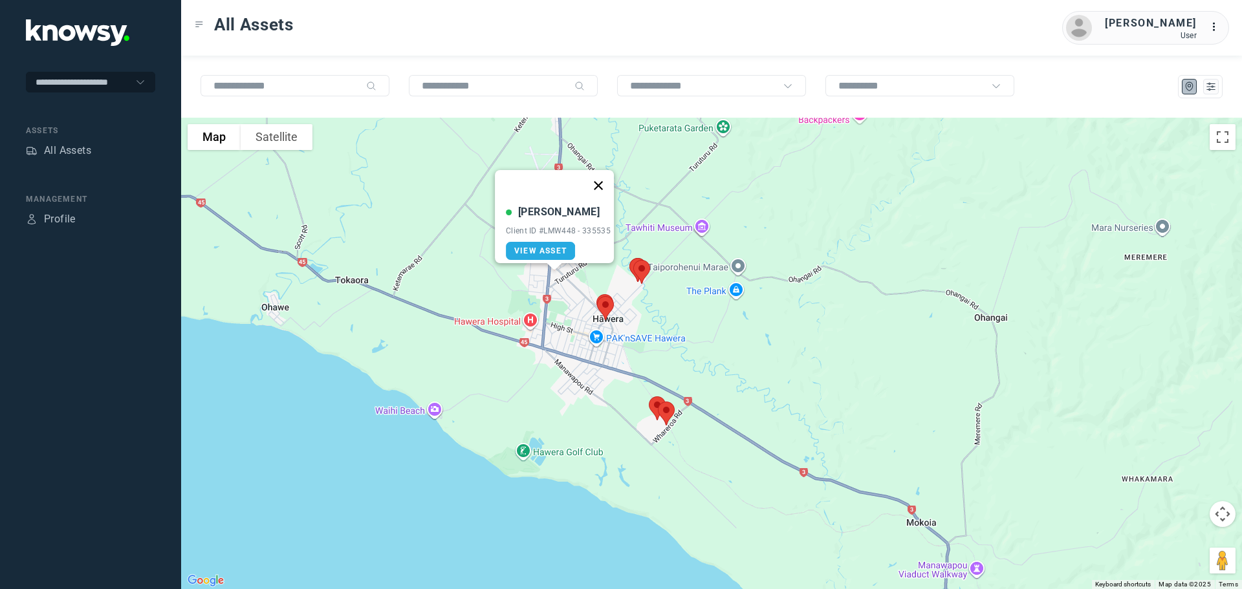
click at [602, 178] on button "Close" at bounding box center [598, 185] width 31 height 31
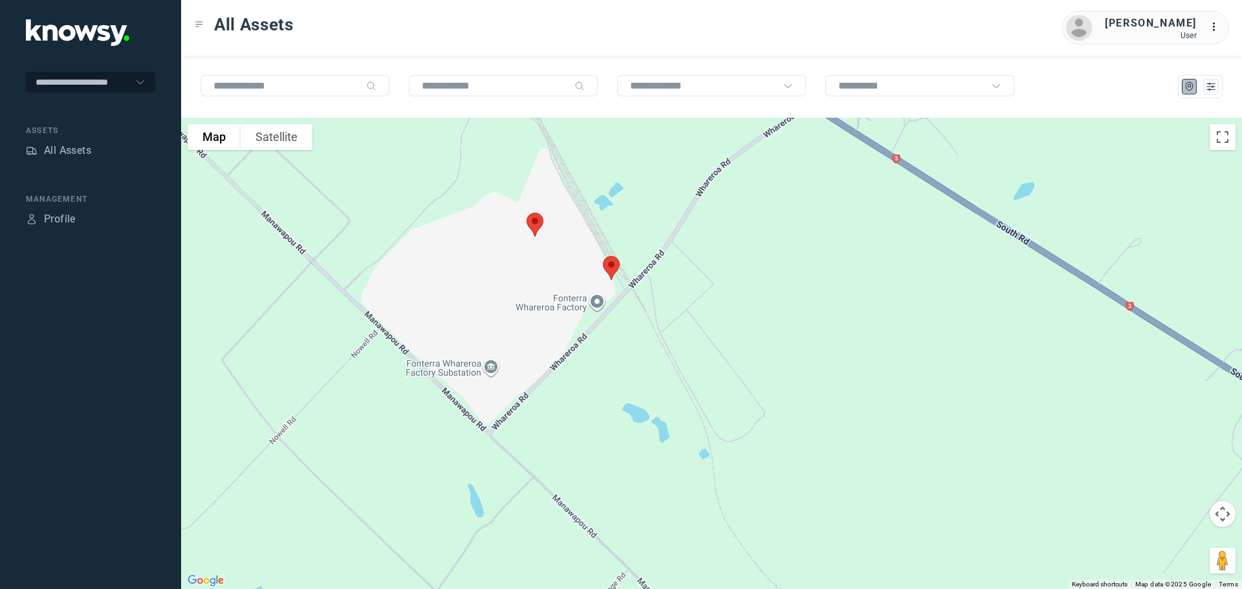
click at [527, 223] on img at bounding box center [534, 225] width 27 height 34
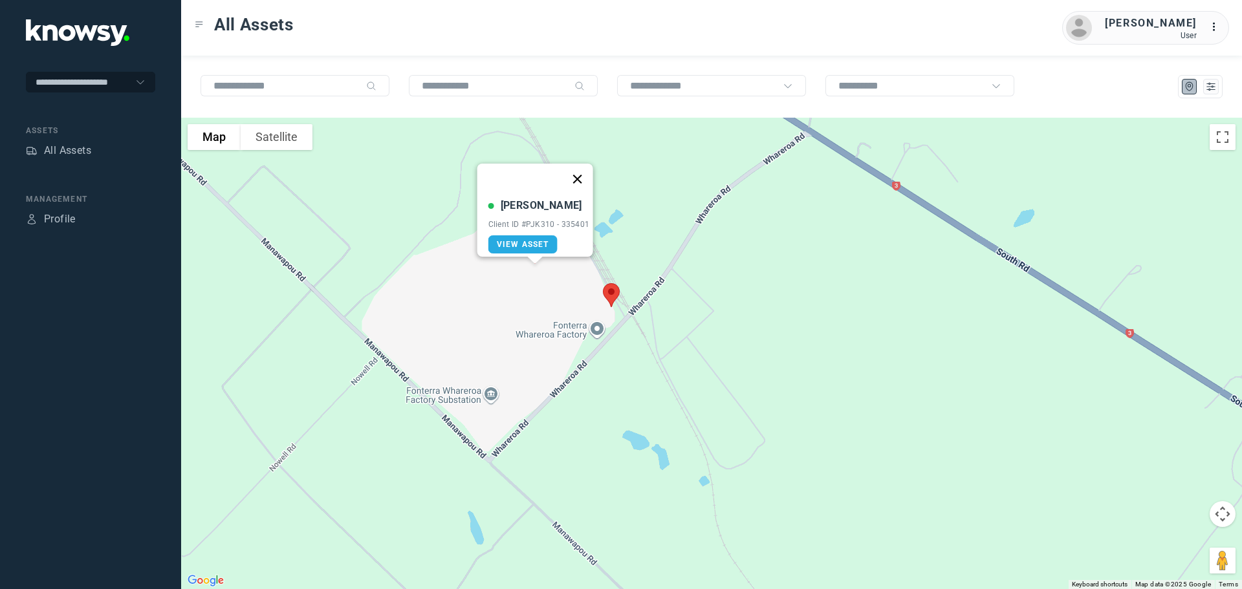
click at [584, 172] on button "Close" at bounding box center [577, 179] width 31 height 31
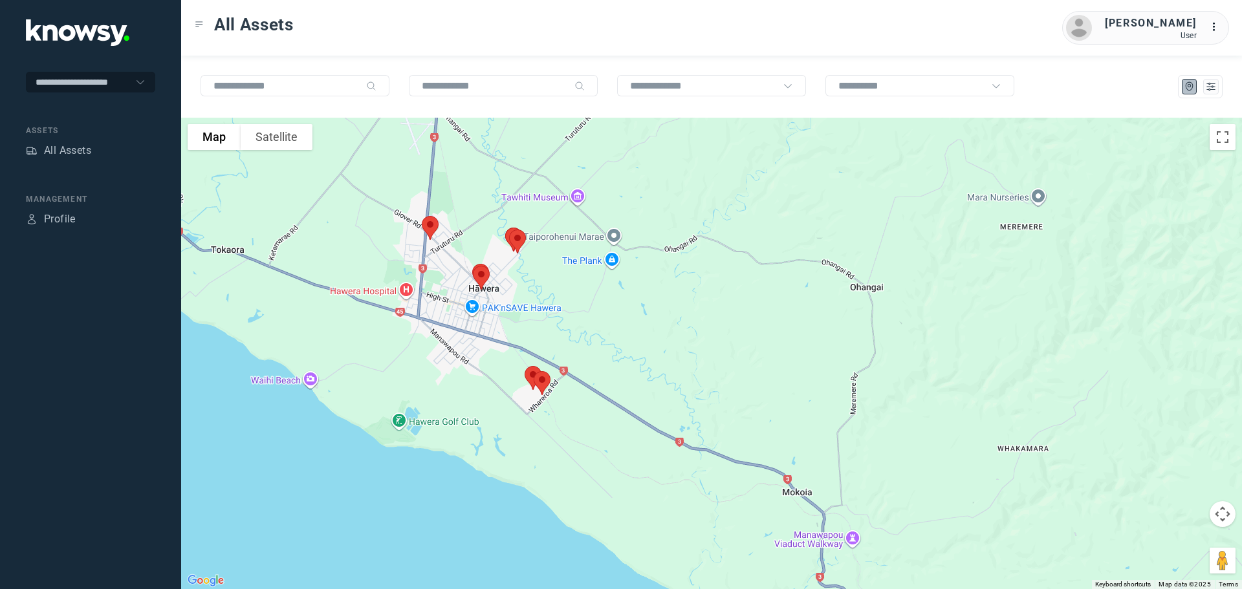
drag, startPoint x: 411, startPoint y: 278, endPoint x: 474, endPoint y: 390, distance: 128.9
click at [478, 391] on div at bounding box center [711, 354] width 1061 height 472
click at [480, 275] on img at bounding box center [479, 278] width 27 height 34
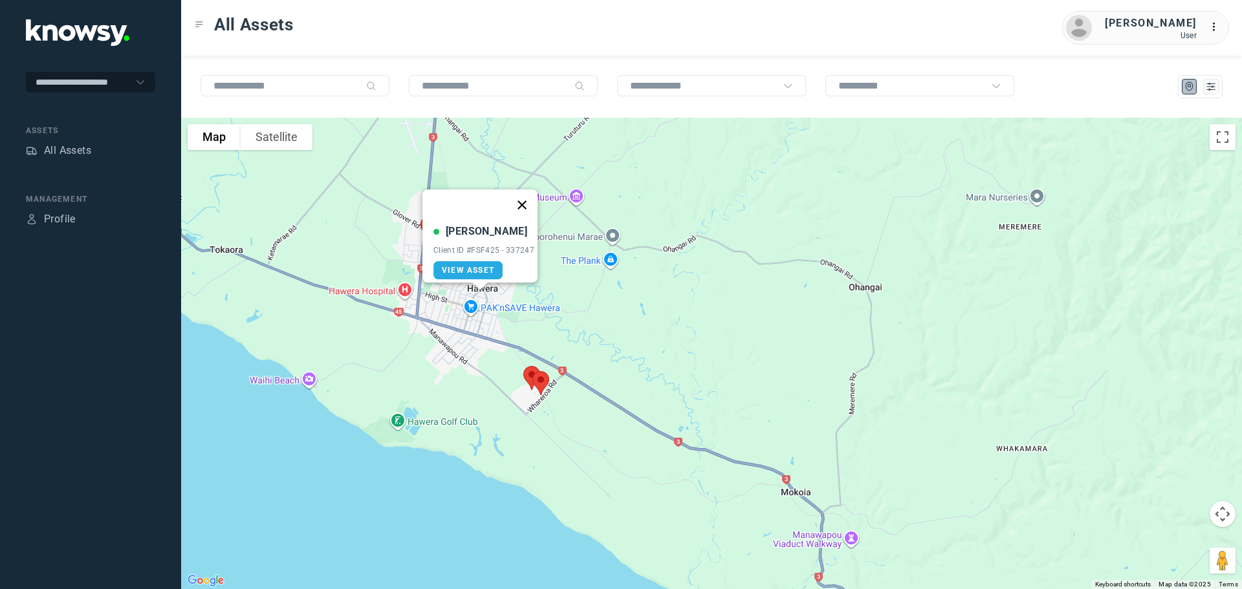
click at [529, 197] on button "Close" at bounding box center [522, 205] width 31 height 31
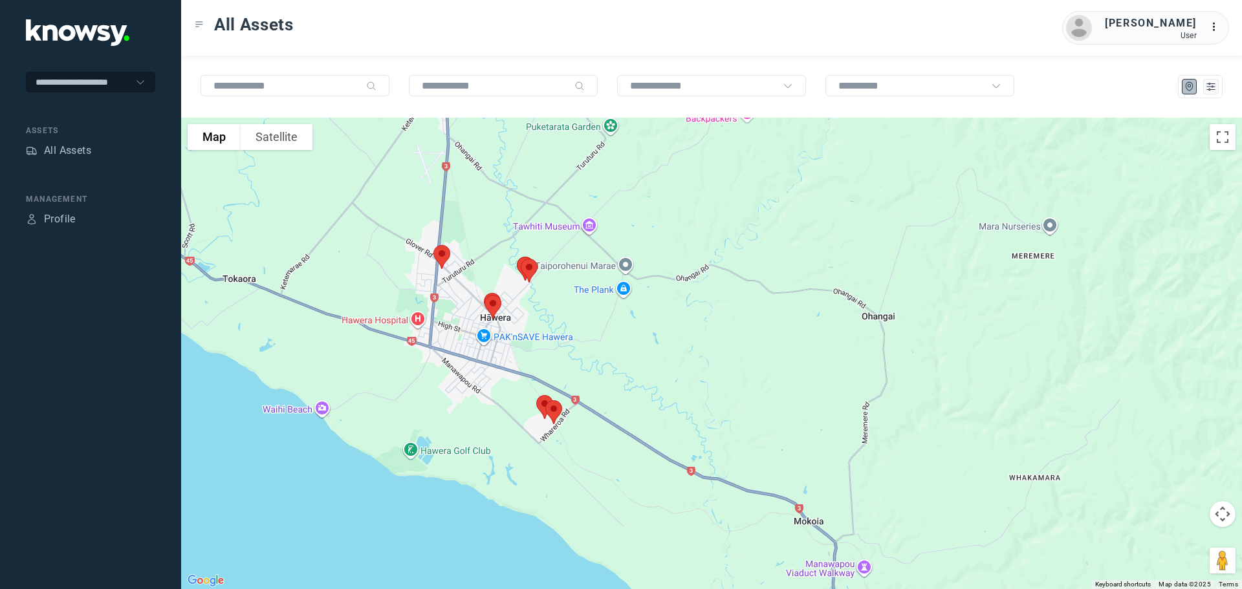
drag, startPoint x: 501, startPoint y: 289, endPoint x: 518, endPoint y: 336, distance: 49.5
click at [518, 336] on div at bounding box center [711, 354] width 1061 height 472
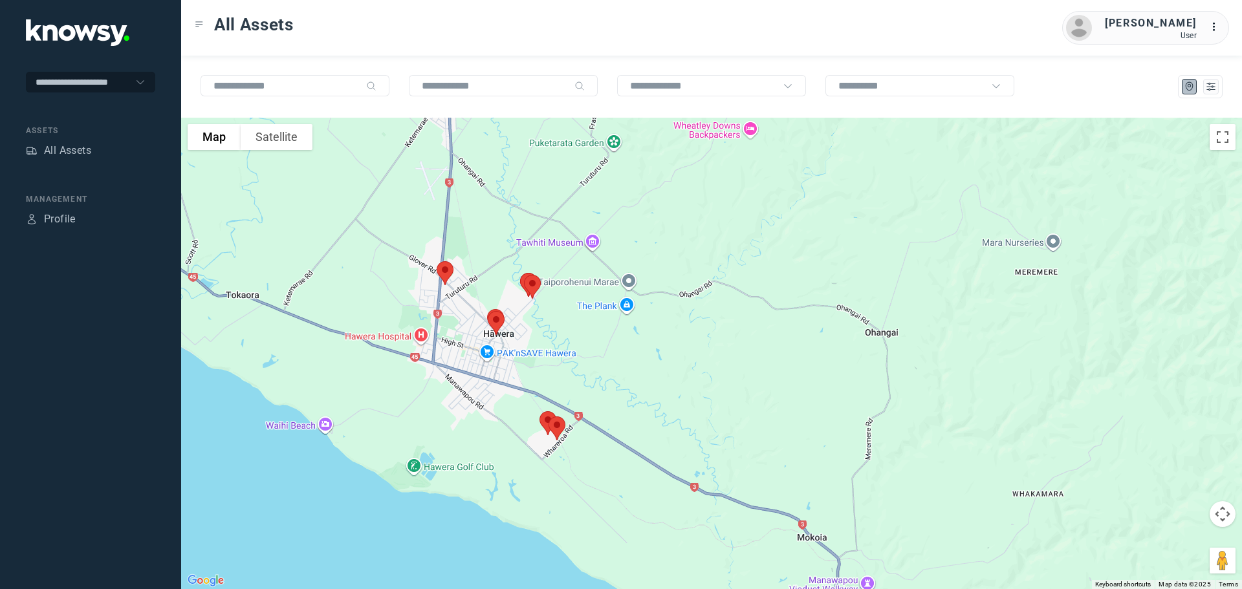
click at [444, 272] on img at bounding box center [445, 273] width 27 height 34
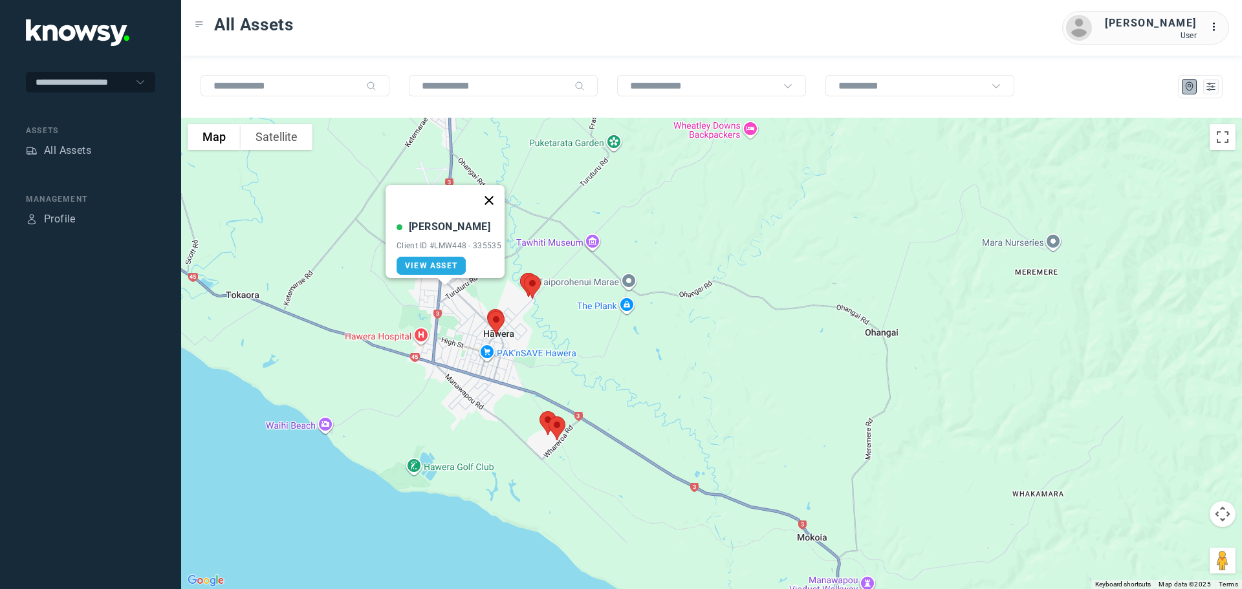
click at [494, 189] on button "Close" at bounding box center [489, 200] width 31 height 31
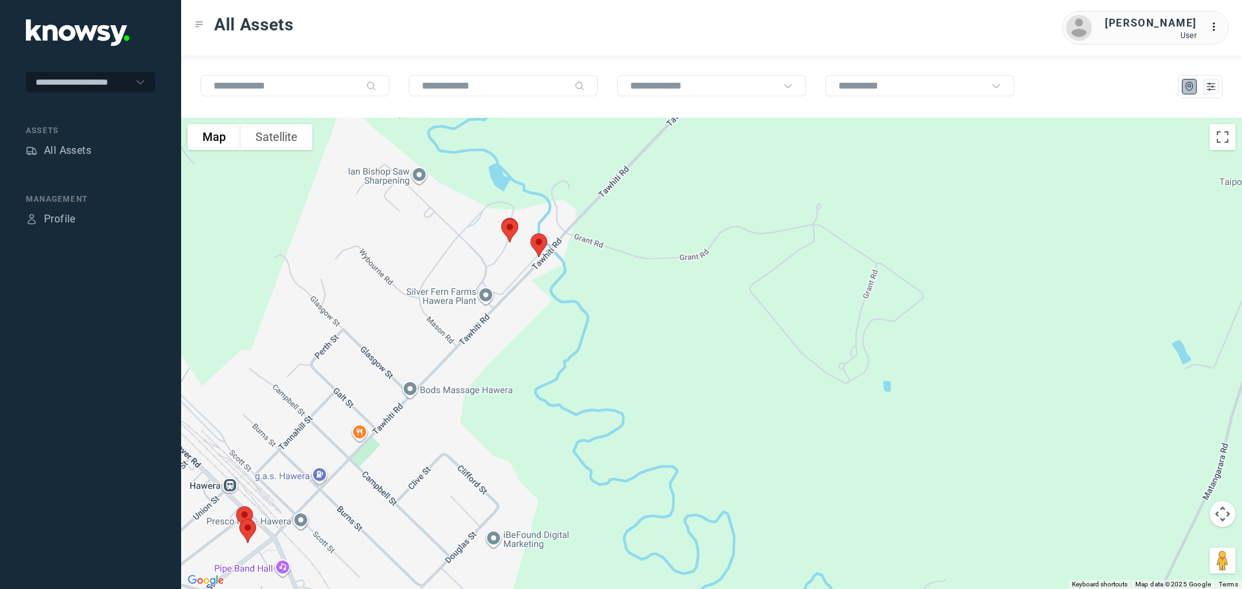
click at [538, 245] on img at bounding box center [538, 245] width 27 height 34
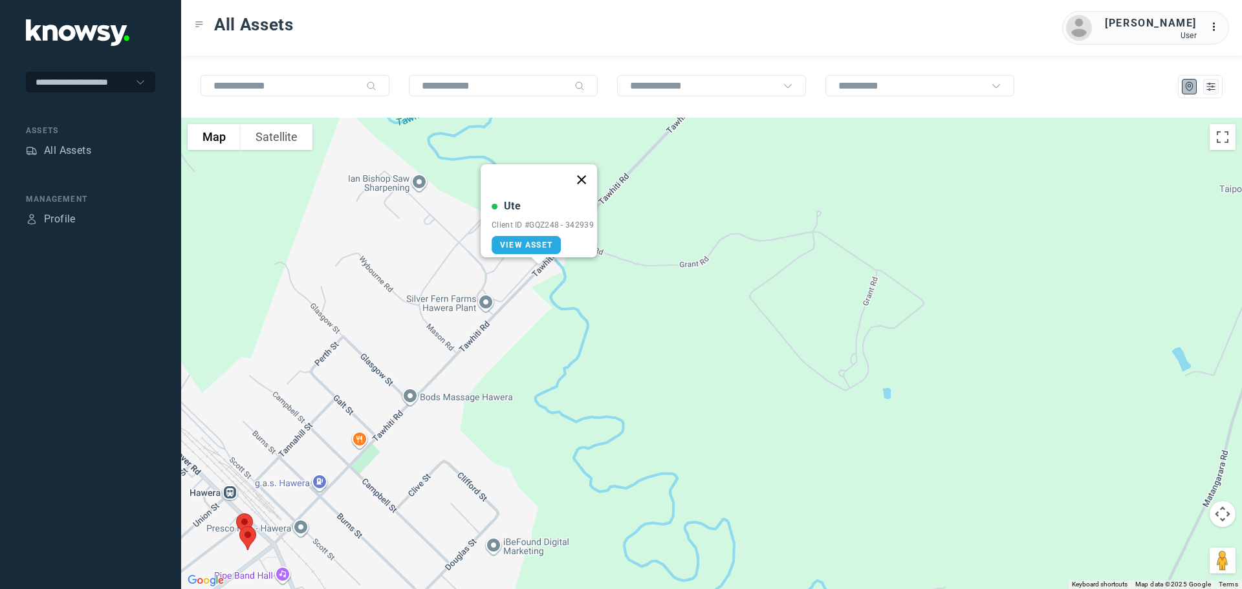
click at [583, 171] on button "Close" at bounding box center [581, 179] width 31 height 31
click at [509, 233] on img at bounding box center [509, 238] width 27 height 34
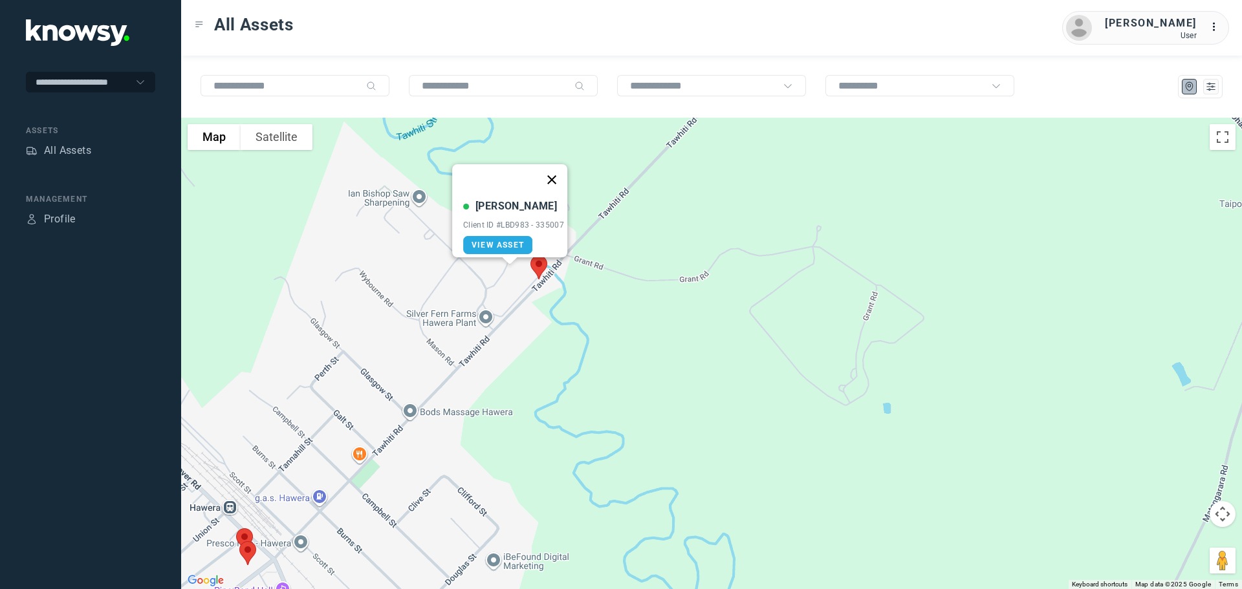
click at [555, 173] on button "Close" at bounding box center [551, 179] width 31 height 31
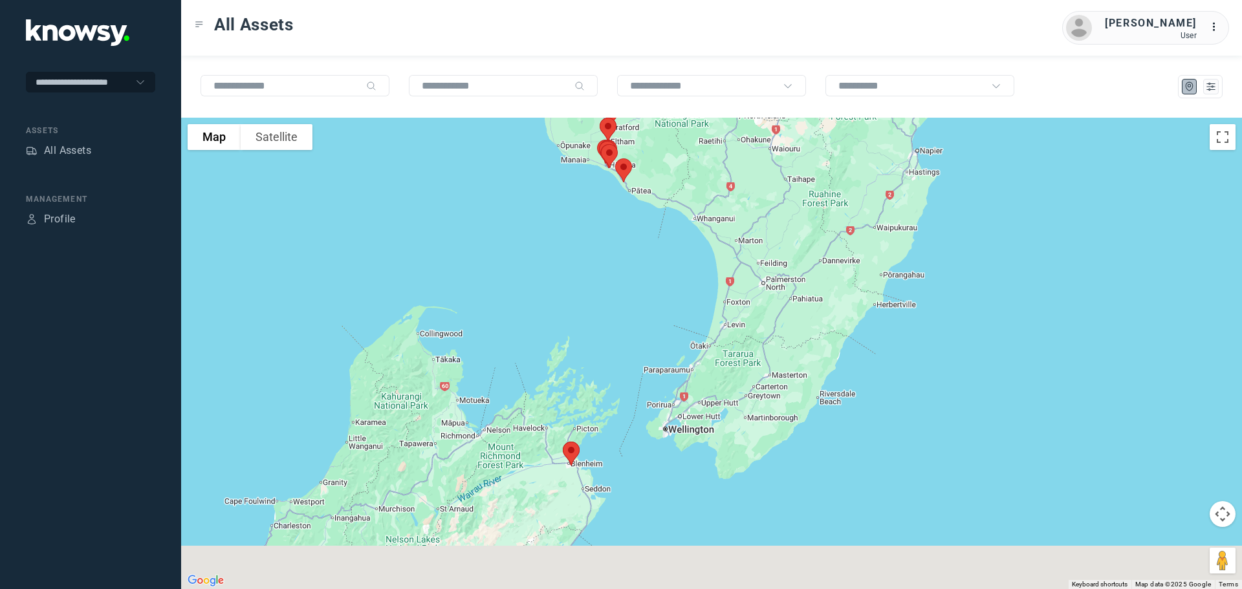
drag, startPoint x: 606, startPoint y: 457, endPoint x: 676, endPoint y: 294, distance: 177.4
click at [676, 294] on div at bounding box center [711, 354] width 1061 height 472
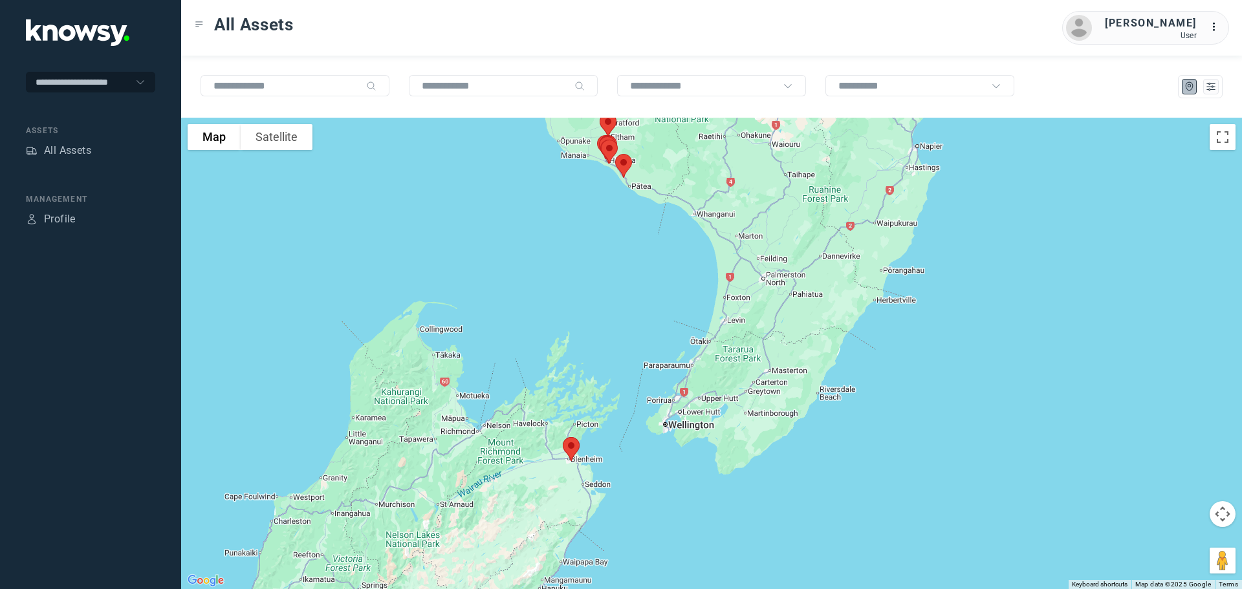
click at [574, 450] on img at bounding box center [571, 449] width 27 height 34
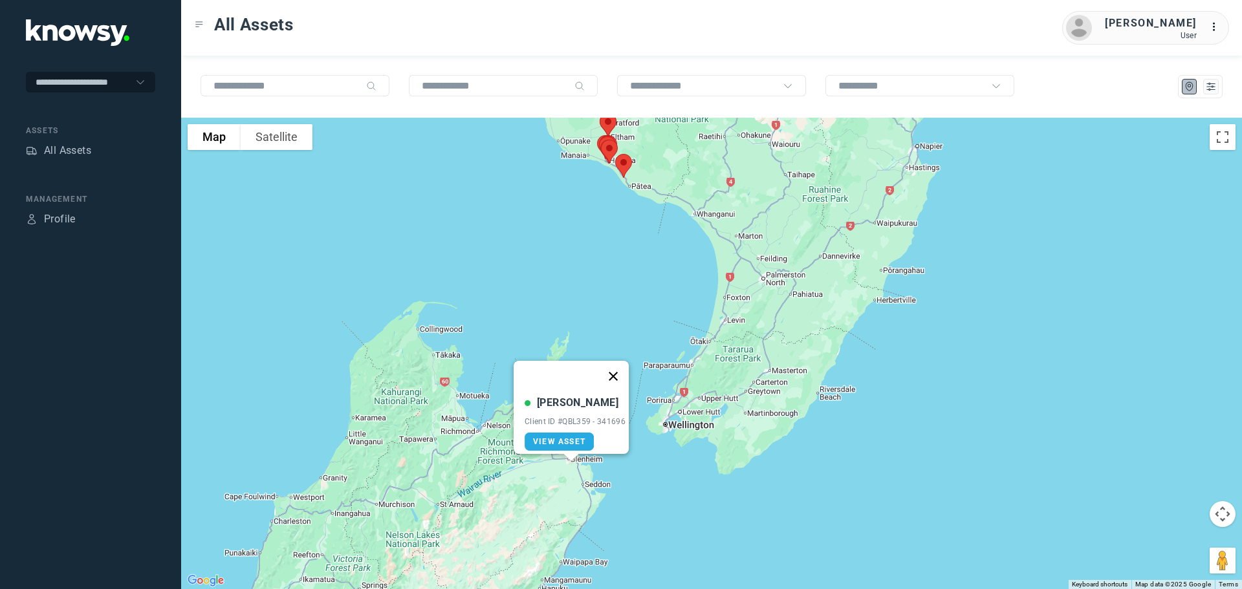
click at [619, 369] on button "Close" at bounding box center [613, 376] width 31 height 31
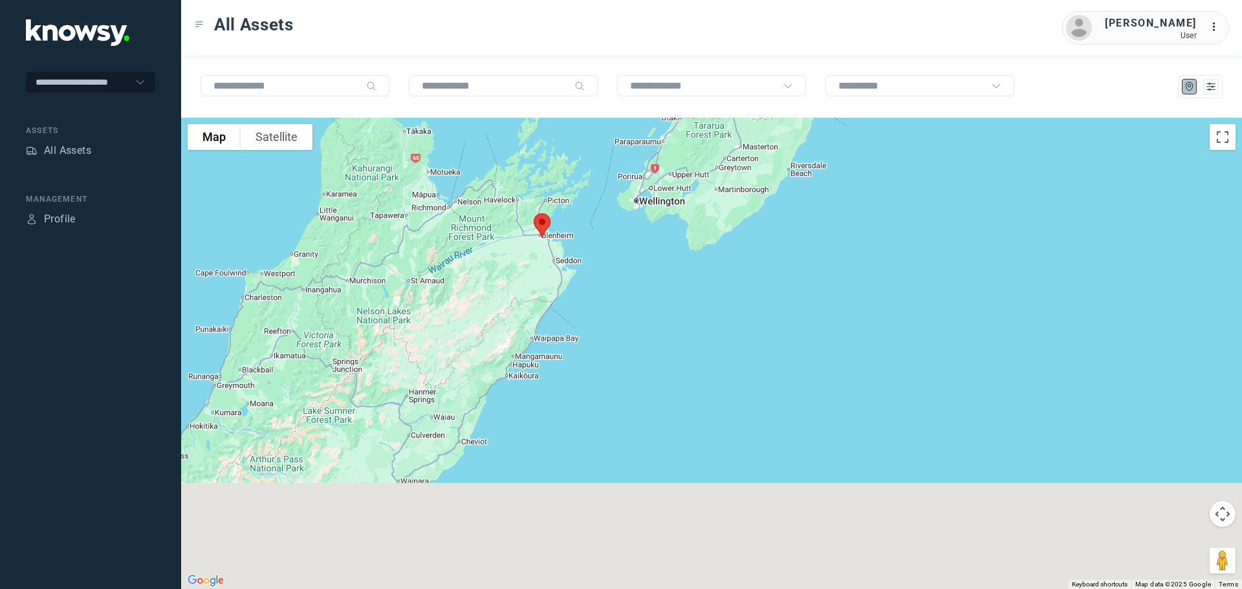
drag, startPoint x: 673, startPoint y: 410, endPoint x: 628, endPoint y: 208, distance: 206.1
click at [644, 179] on div at bounding box center [711, 354] width 1061 height 472
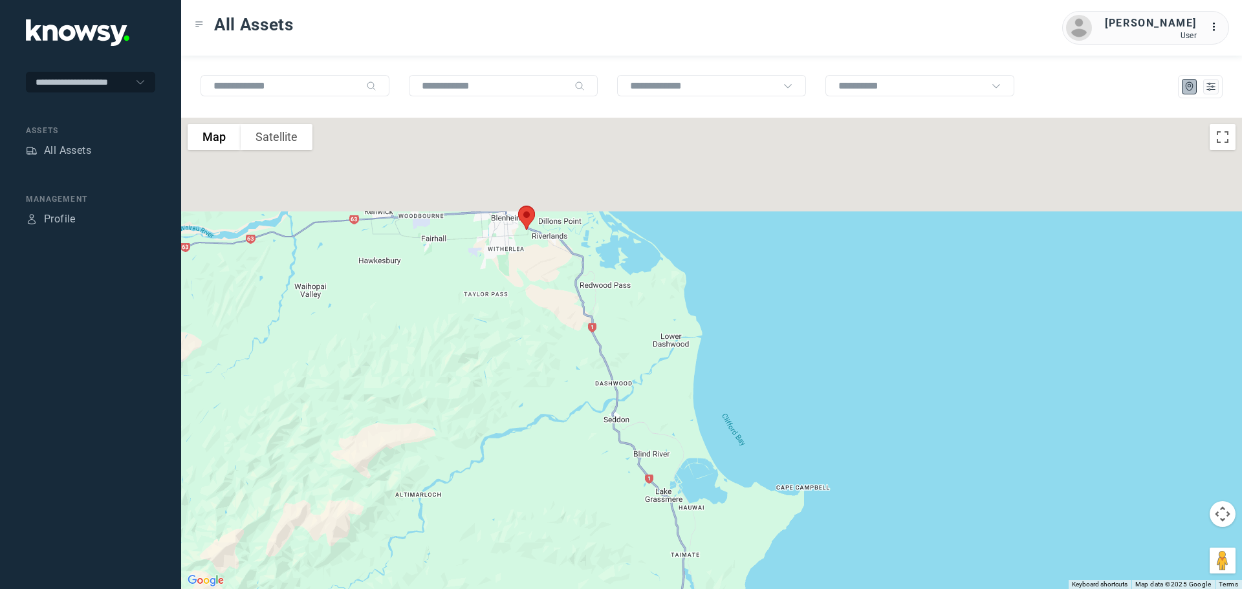
drag, startPoint x: 537, startPoint y: 374, endPoint x: 551, endPoint y: 457, distance: 84.0
click at [551, 457] on div at bounding box center [711, 354] width 1061 height 472
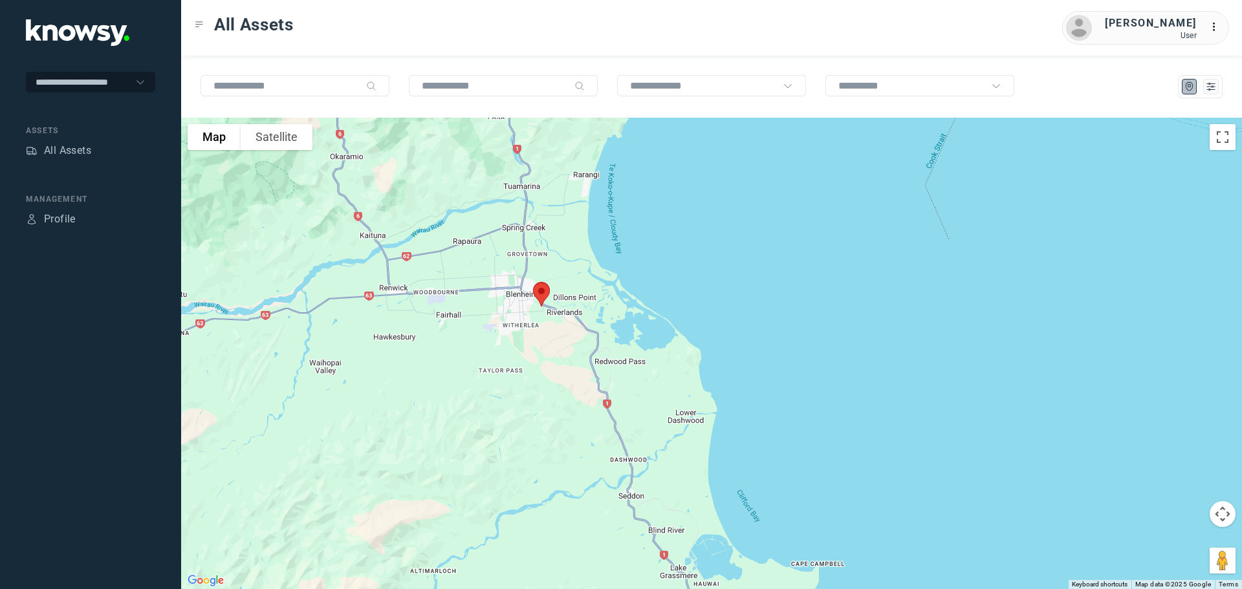
click at [543, 293] on img at bounding box center [541, 295] width 27 height 34
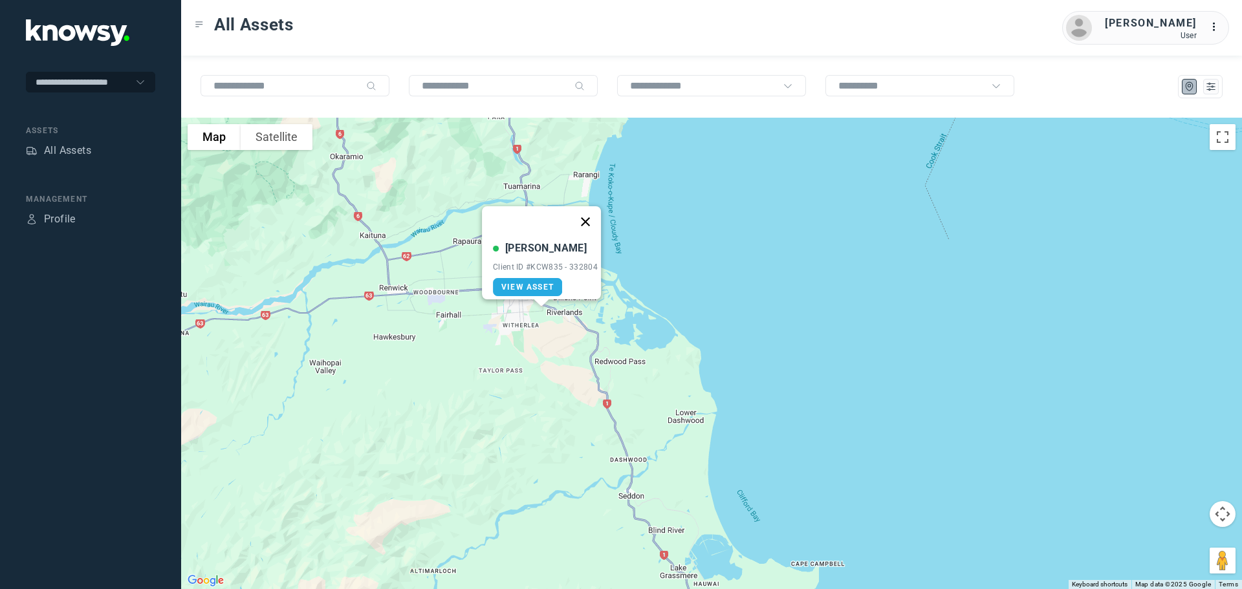
click at [595, 214] on button "Close" at bounding box center [585, 221] width 31 height 31
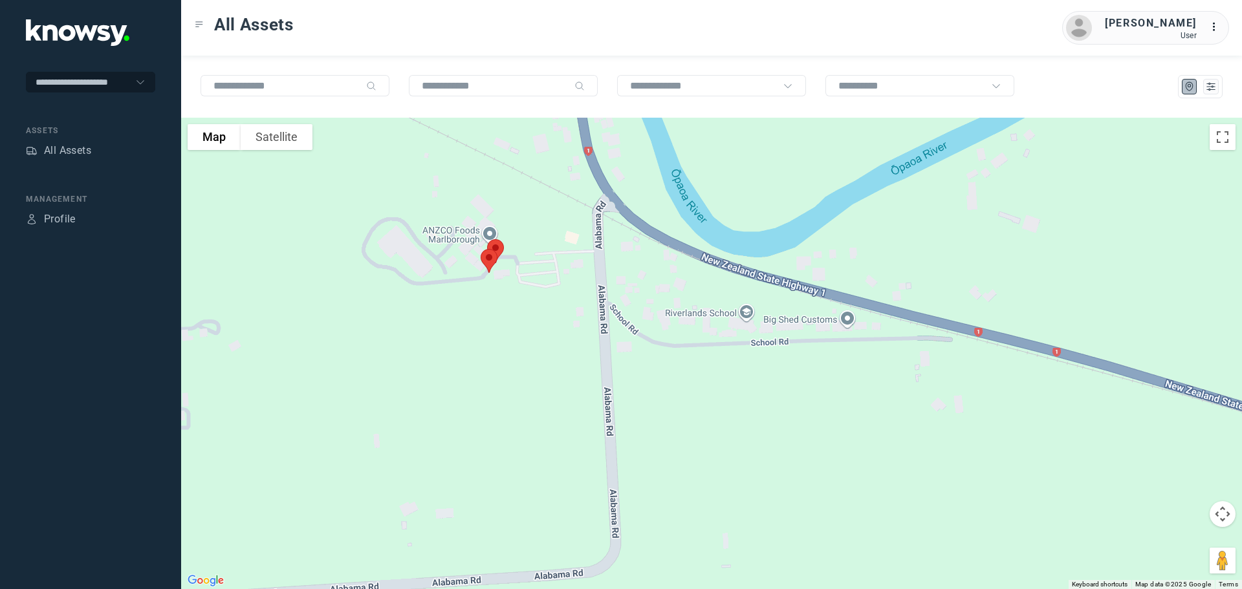
drag, startPoint x: 475, startPoint y: 279, endPoint x: 505, endPoint y: 384, distance: 108.3
click at [505, 384] on div at bounding box center [711, 354] width 1061 height 472
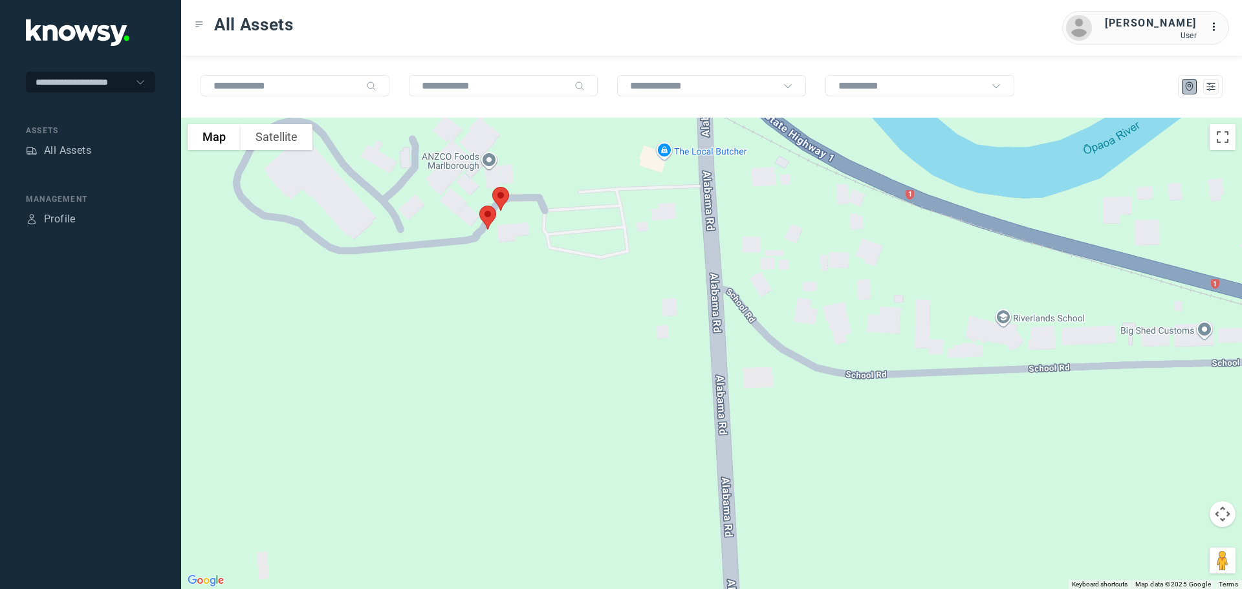
drag, startPoint x: 520, startPoint y: 261, endPoint x: 521, endPoint y: 338, distance: 77.0
click at [521, 338] on div at bounding box center [711, 354] width 1061 height 472
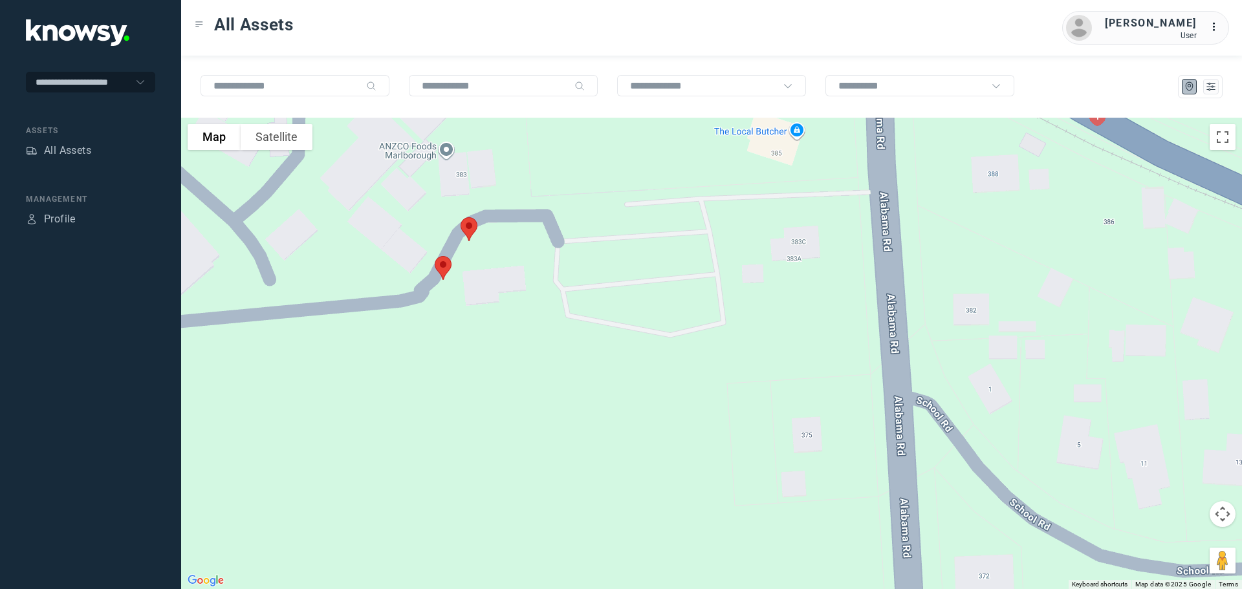
click at [468, 223] on img at bounding box center [468, 229] width 27 height 34
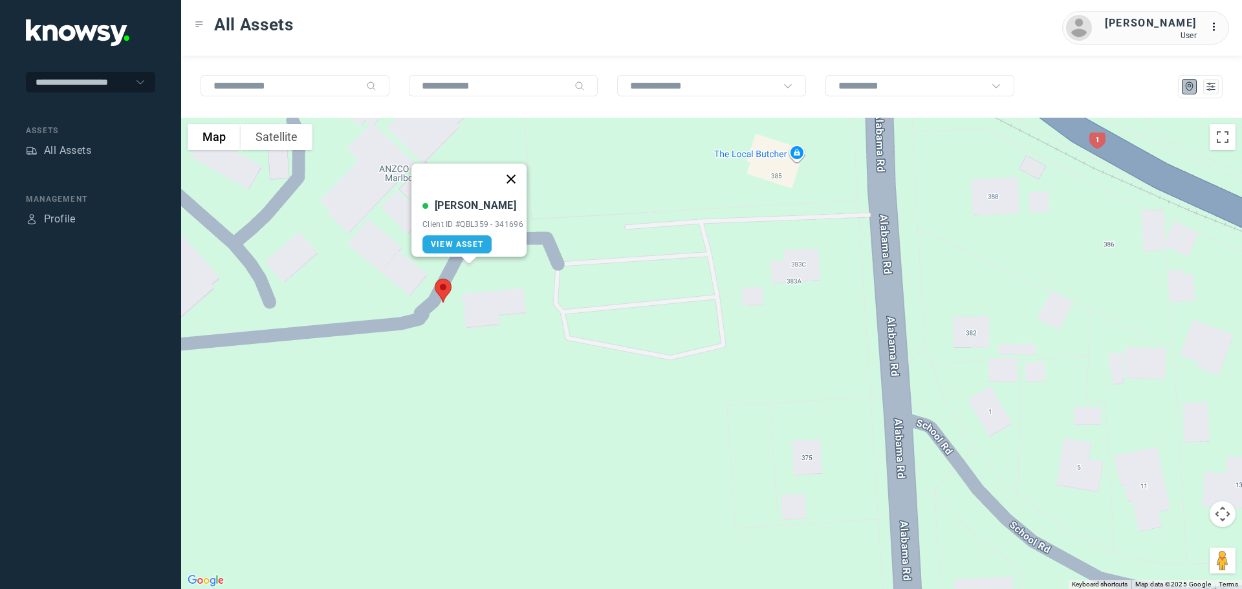
click at [518, 173] on button "Close" at bounding box center [511, 179] width 31 height 31
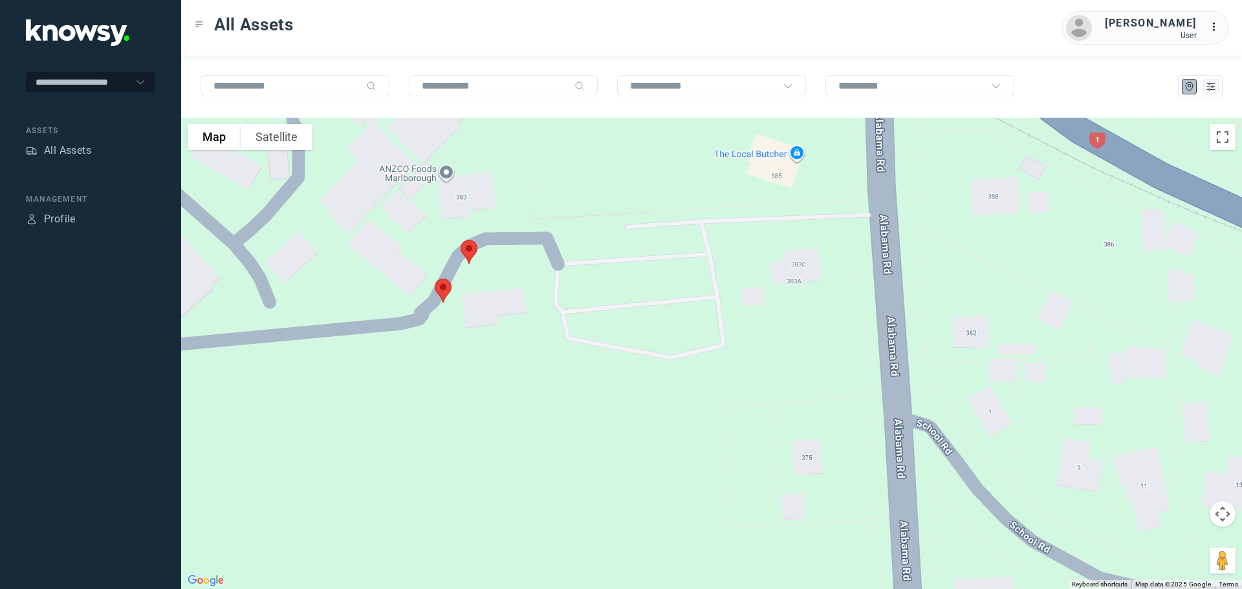
click at [444, 292] on img at bounding box center [443, 291] width 27 height 34
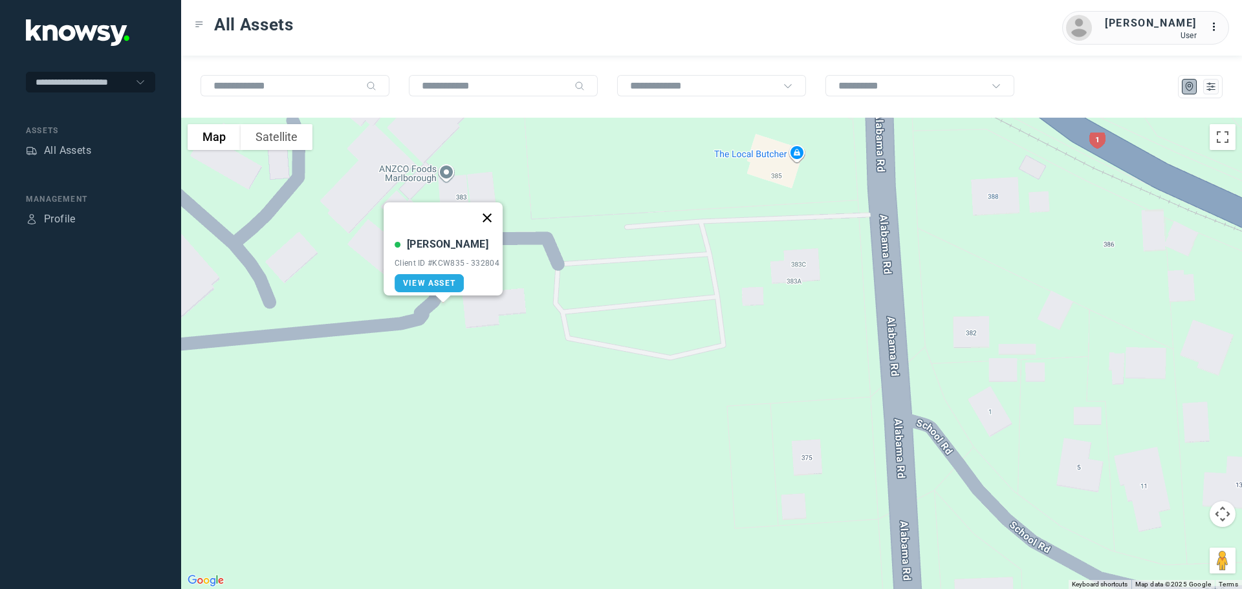
click at [494, 210] on button "Close" at bounding box center [487, 218] width 31 height 31
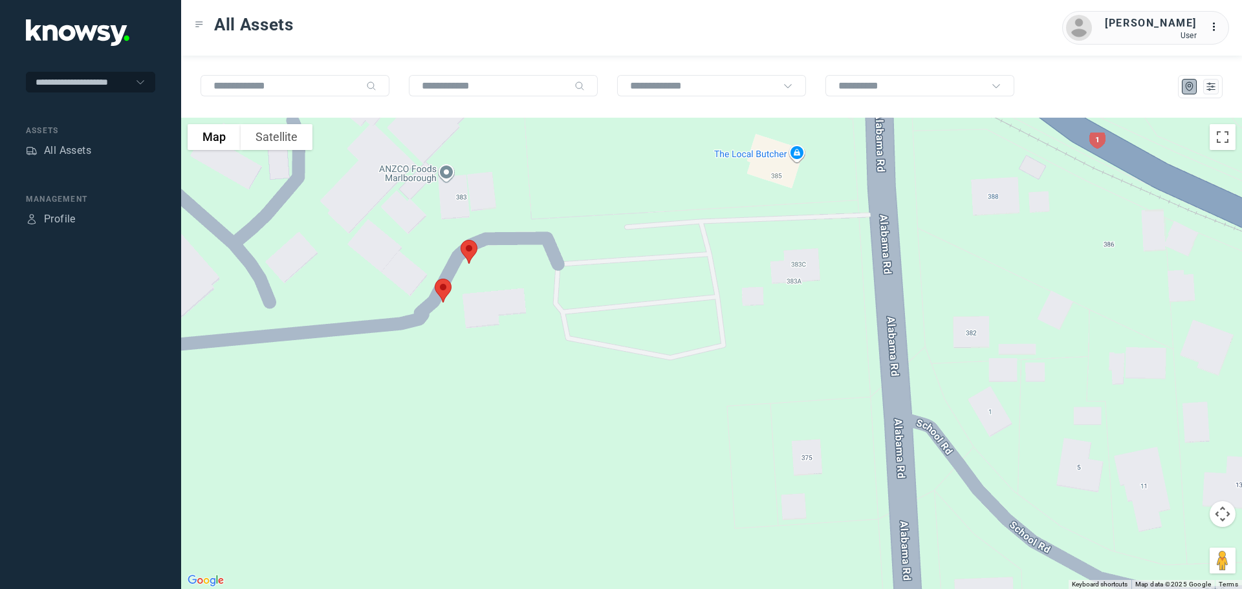
click at [444, 287] on img at bounding box center [443, 291] width 27 height 34
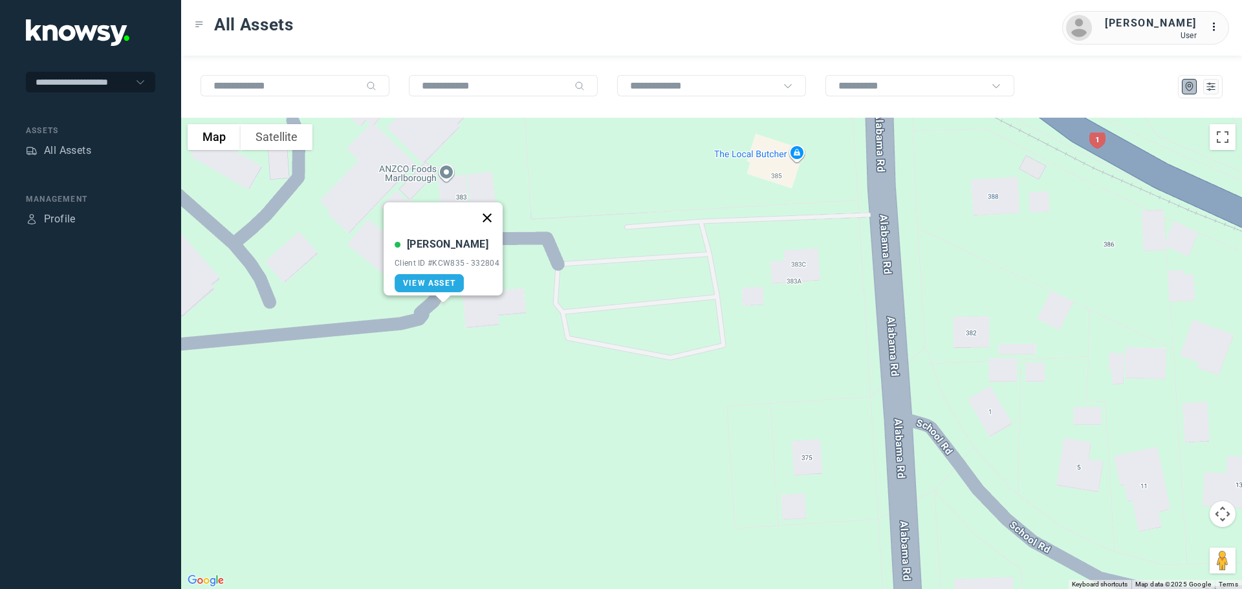
click at [493, 208] on button "Close" at bounding box center [487, 218] width 31 height 31
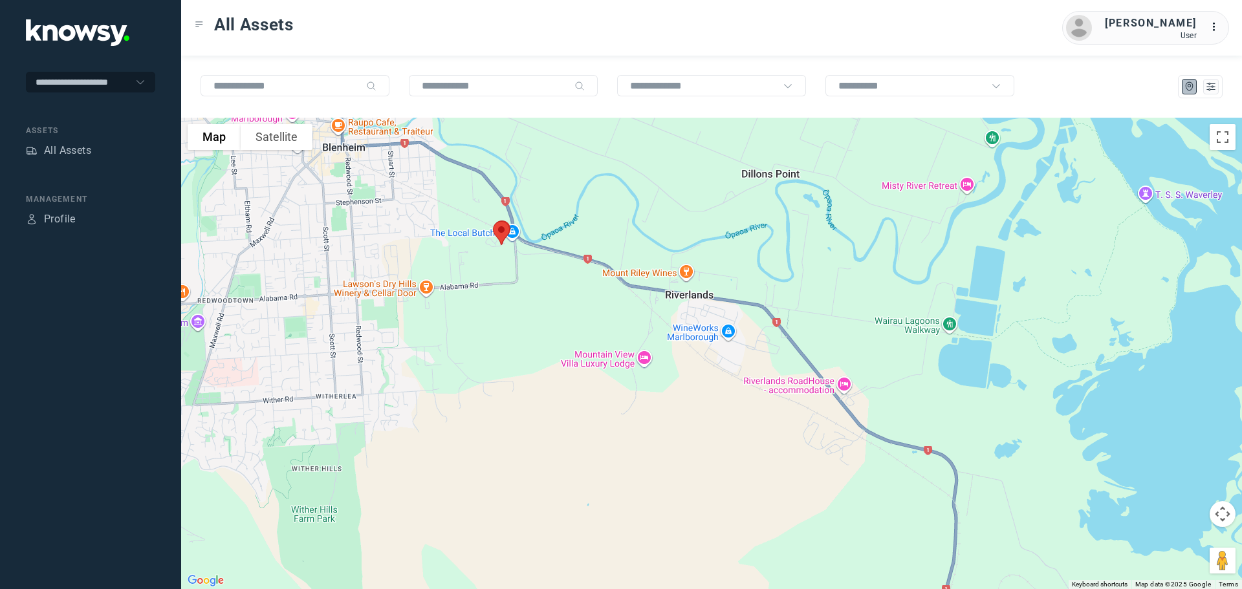
drag, startPoint x: 531, startPoint y: 340, endPoint x: 555, endPoint y: 281, distance: 63.8
click at [555, 281] on div at bounding box center [711, 354] width 1061 height 472
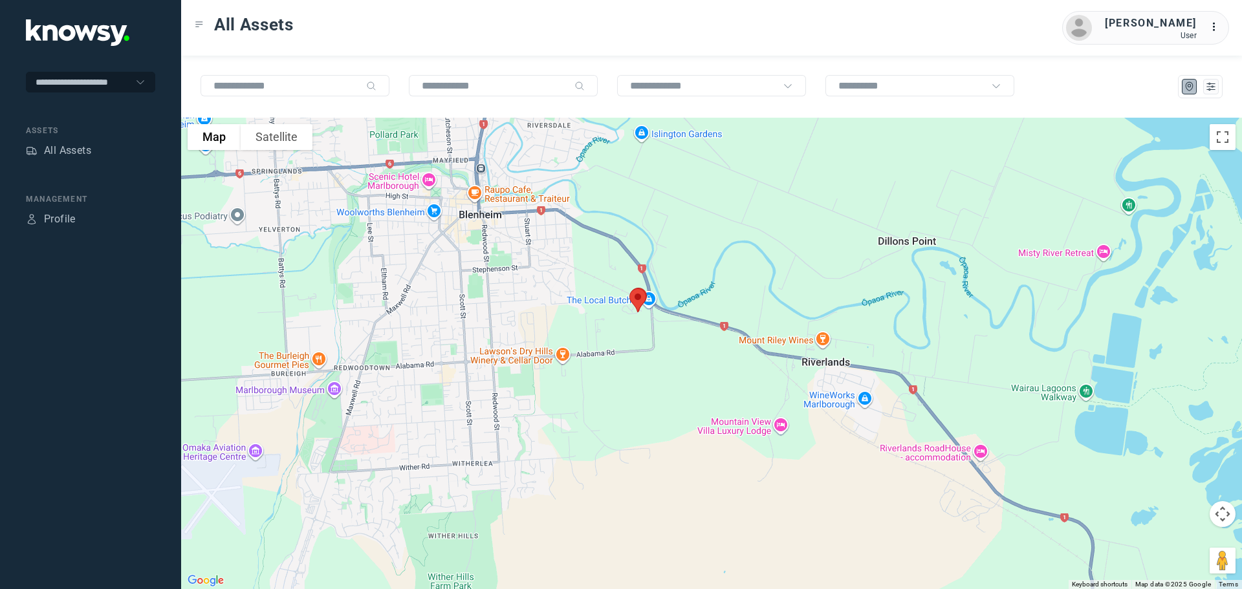
drag, startPoint x: 438, startPoint y: 239, endPoint x: 573, endPoint y: 314, distance: 154.7
click at [573, 314] on div at bounding box center [711, 354] width 1061 height 472
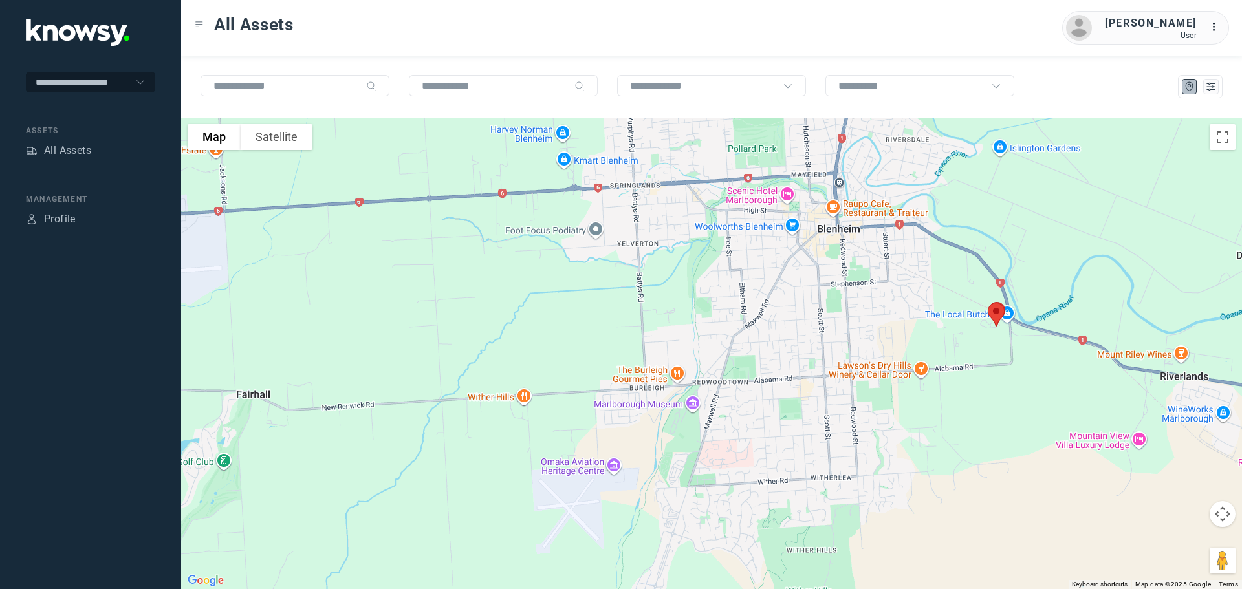
drag, startPoint x: 522, startPoint y: 292, endPoint x: 675, endPoint y: 301, distance: 152.9
click at [864, 305] on div at bounding box center [711, 354] width 1061 height 472
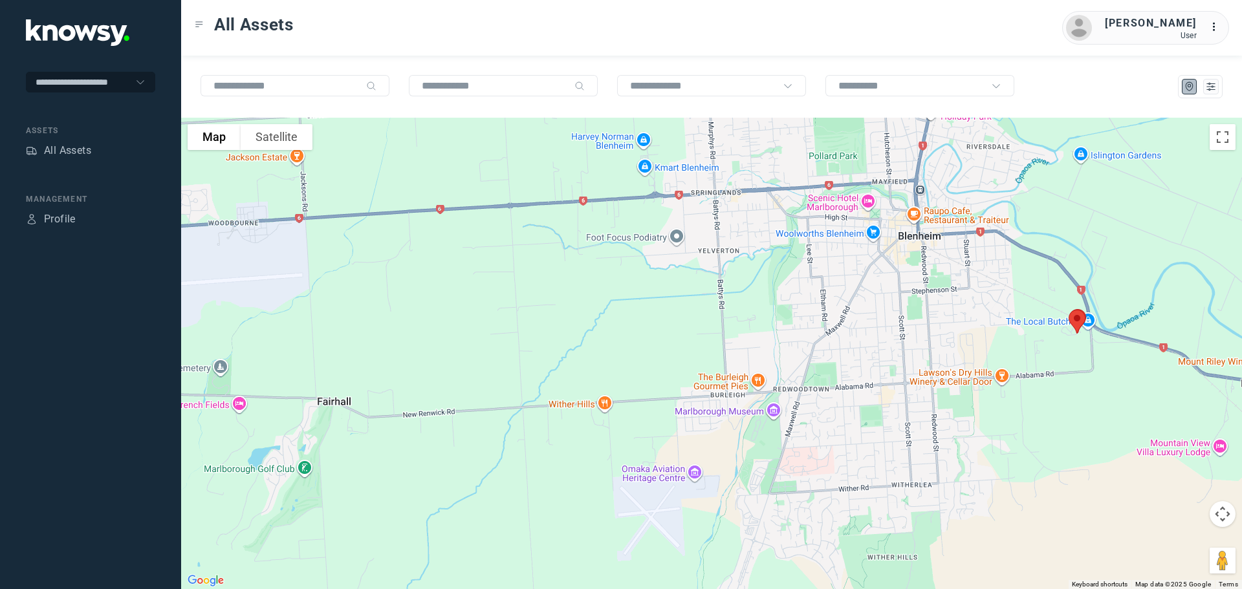
drag, startPoint x: 442, startPoint y: 282, endPoint x: 626, endPoint y: 289, distance: 183.9
click at [626, 289] on div at bounding box center [711, 354] width 1061 height 472
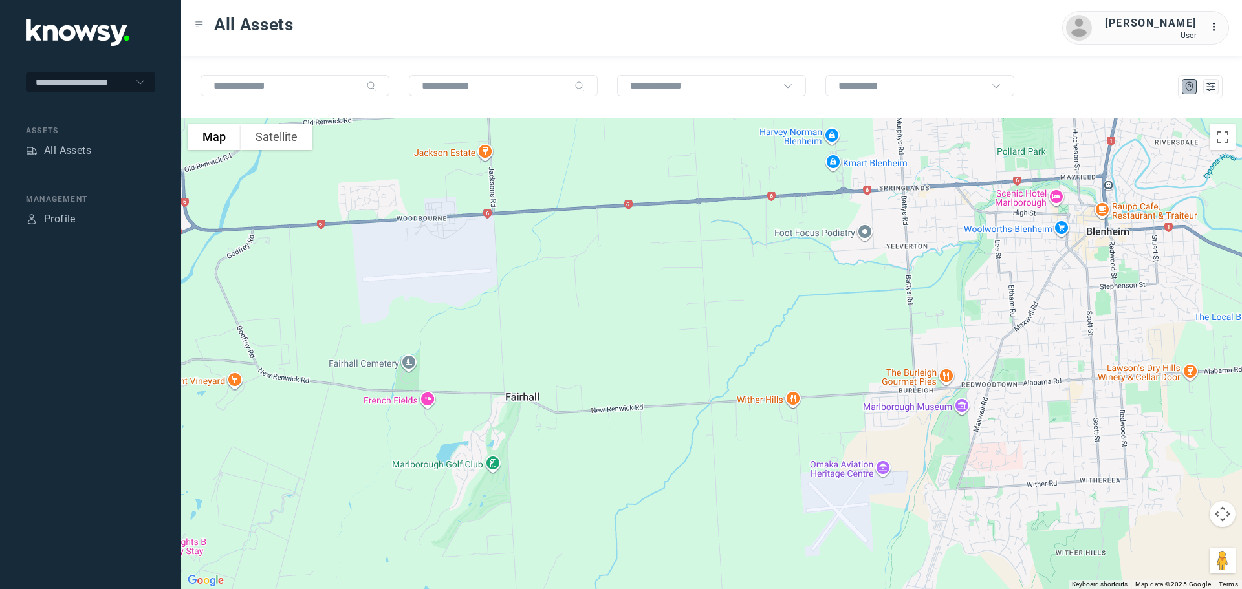
drag, startPoint x: 399, startPoint y: 267, endPoint x: 589, endPoint y: 262, distance: 189.6
click at [589, 262] on div at bounding box center [711, 354] width 1061 height 472
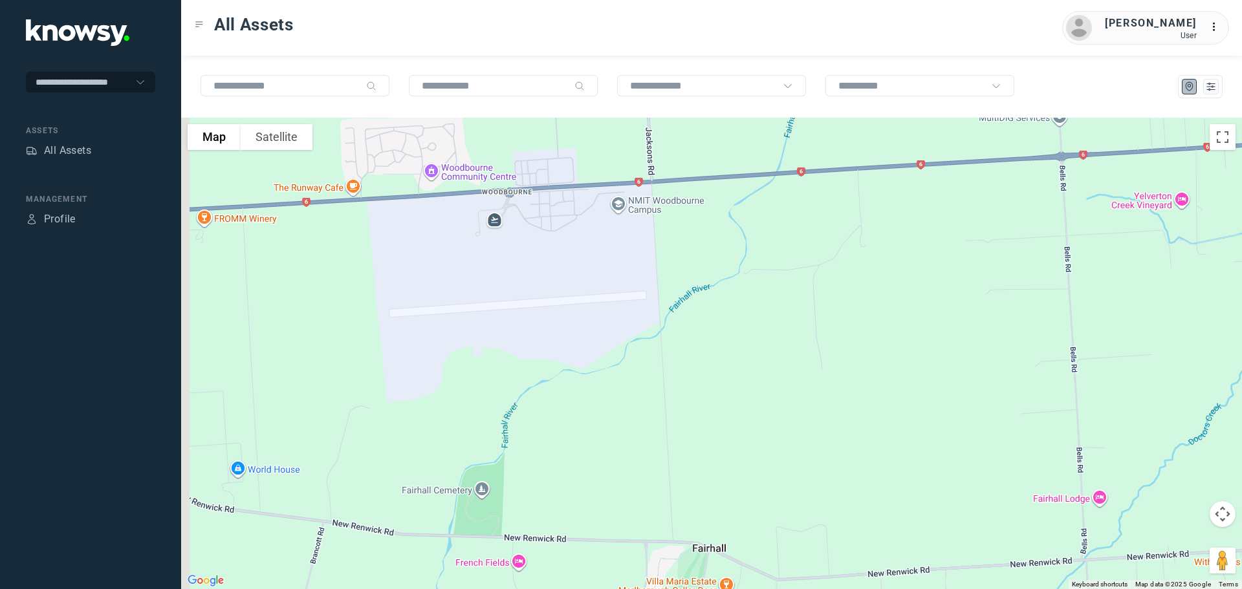
drag, startPoint x: 400, startPoint y: 242, endPoint x: 562, endPoint y: 285, distance: 168.1
click at [562, 285] on div at bounding box center [711, 354] width 1061 height 472
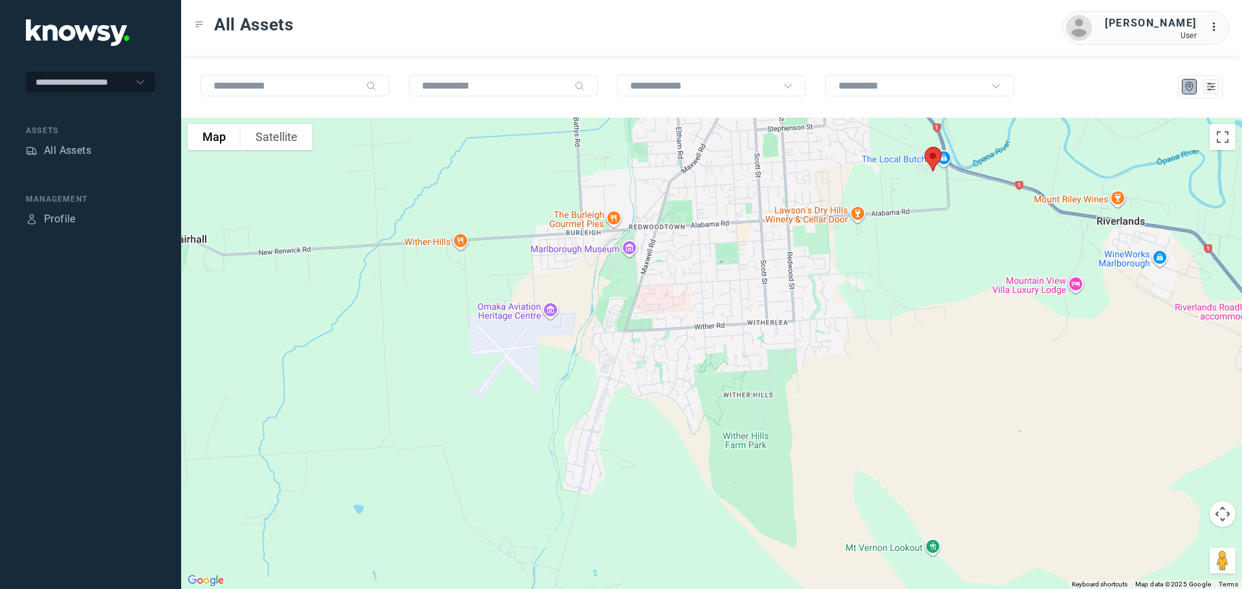
drag, startPoint x: 723, startPoint y: 323, endPoint x: 391, endPoint y: 91, distance: 405.1
click at [391, 91] on div "To navigate the map with touch gestures double-tap and hold your finger on the …" at bounding box center [711, 323] width 1061 height 534
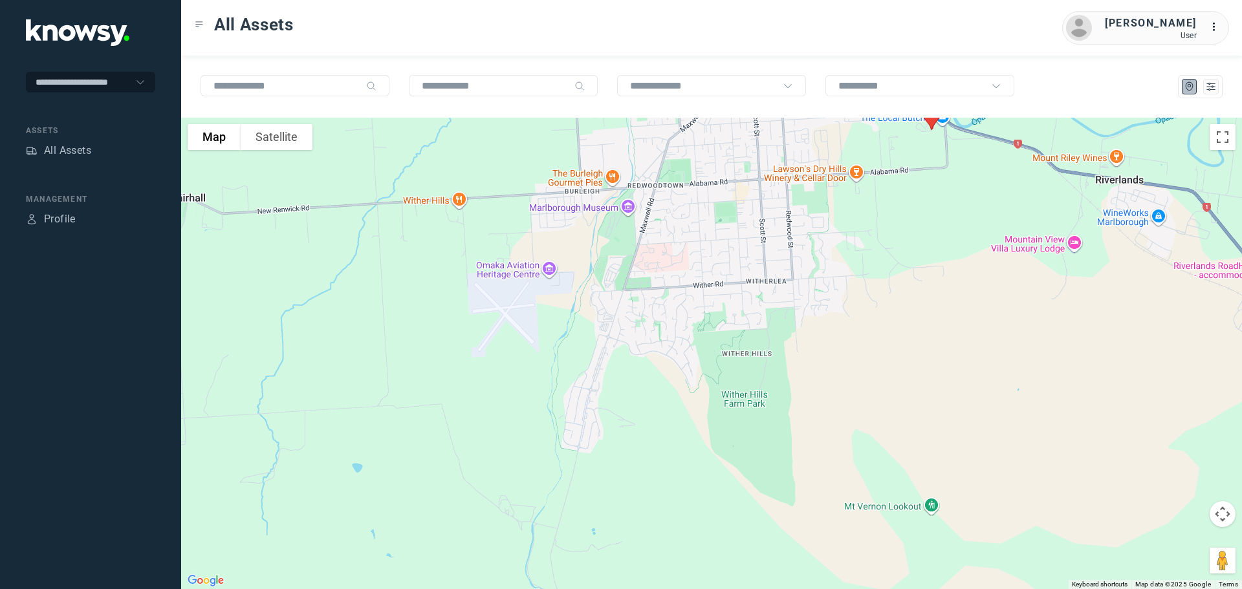
drag, startPoint x: 445, startPoint y: 295, endPoint x: 434, endPoint y: 223, distance: 72.7
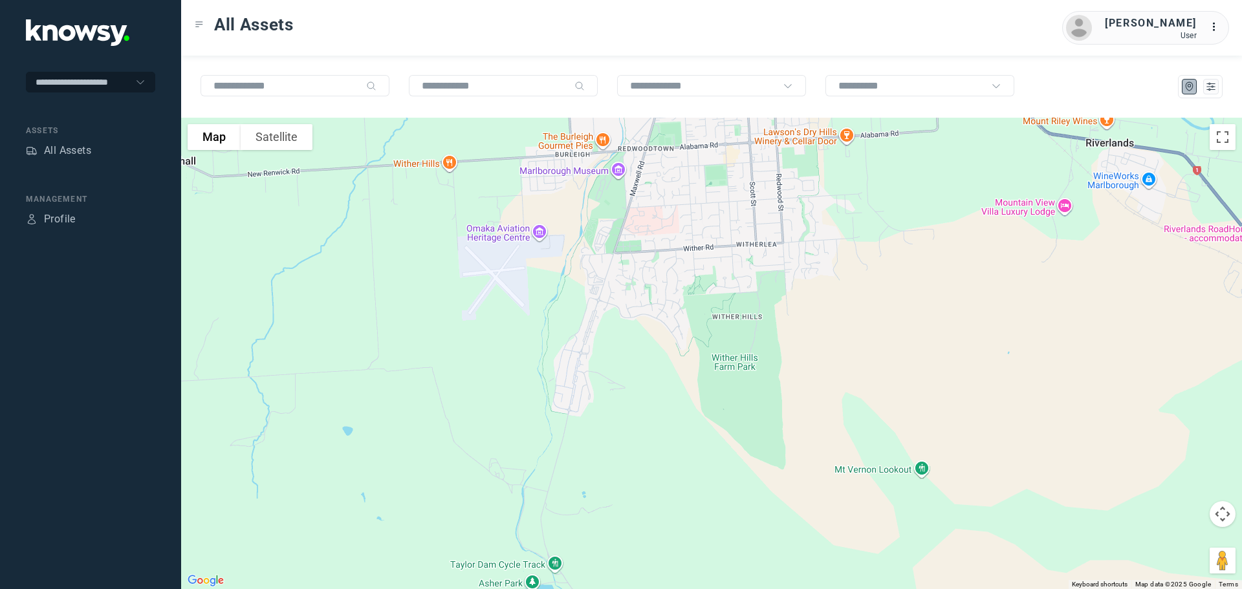
click at [434, 223] on div at bounding box center [711, 354] width 1061 height 472
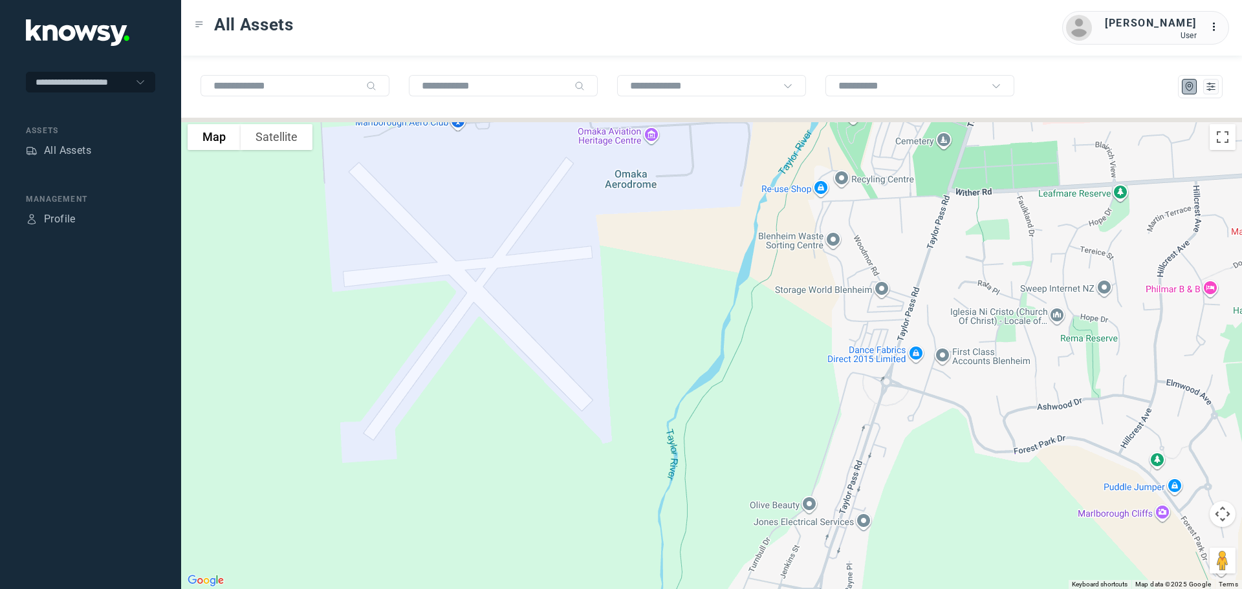
drag, startPoint x: 521, startPoint y: 263, endPoint x: 459, endPoint y: 371, distance: 124.1
click at [460, 371] on div at bounding box center [711, 354] width 1061 height 472
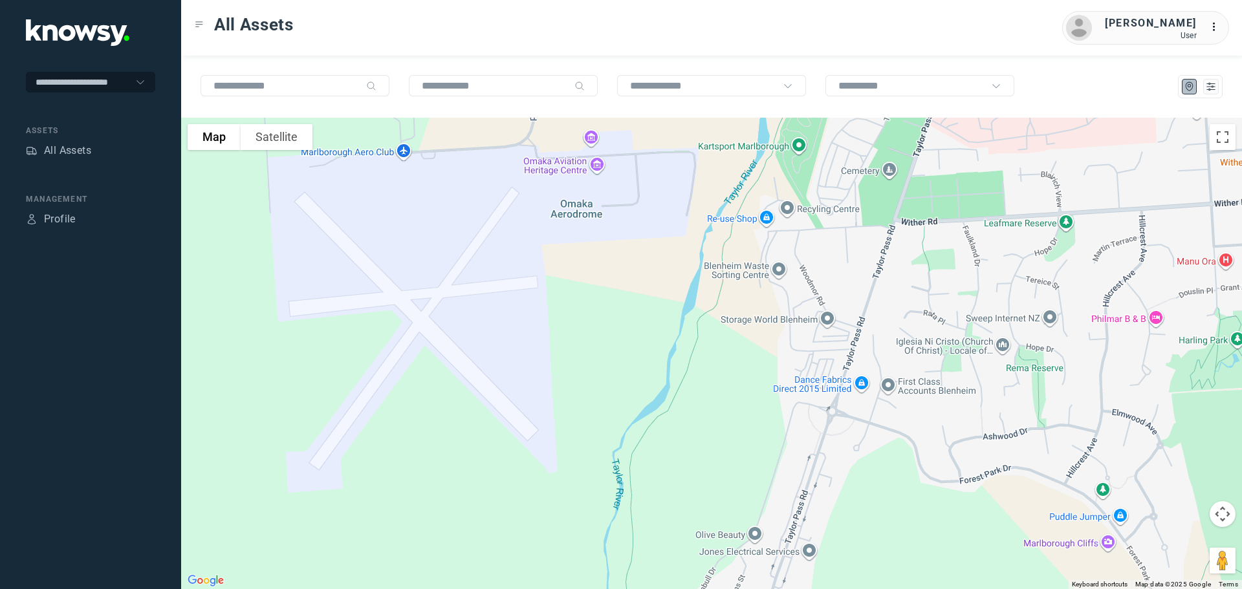
drag, startPoint x: 541, startPoint y: 300, endPoint x: 479, endPoint y: 327, distance: 66.9
click at [480, 329] on div at bounding box center [711, 354] width 1061 height 472
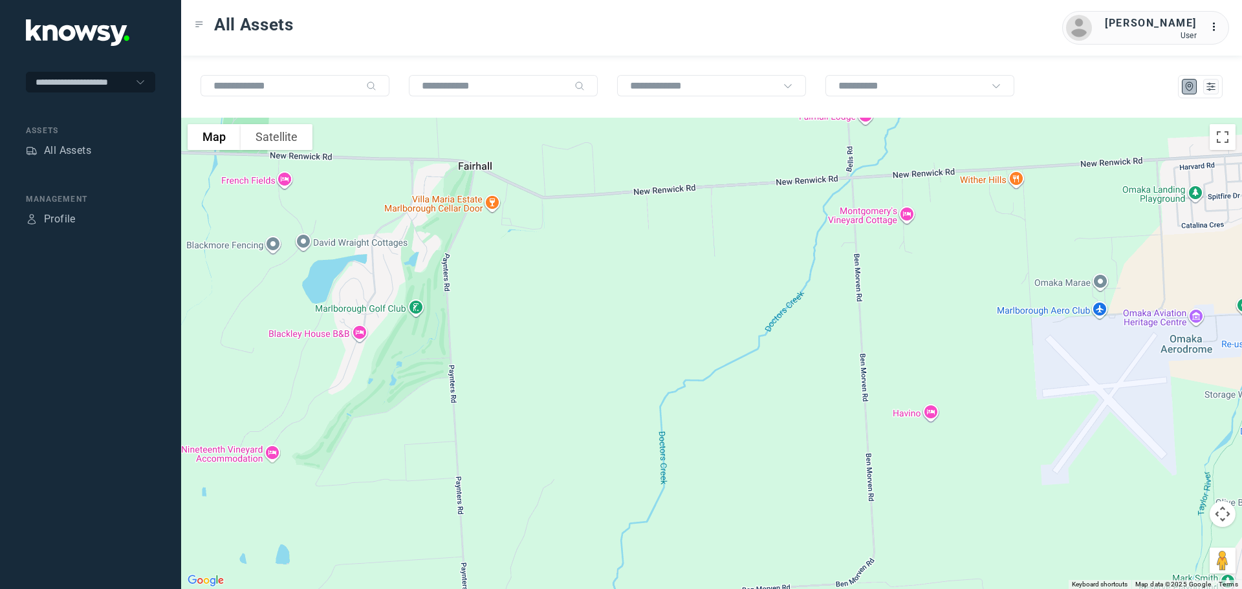
drag, startPoint x: 450, startPoint y: 311, endPoint x: 593, endPoint y: 433, distance: 187.2
click at [593, 433] on div at bounding box center [711, 354] width 1061 height 472
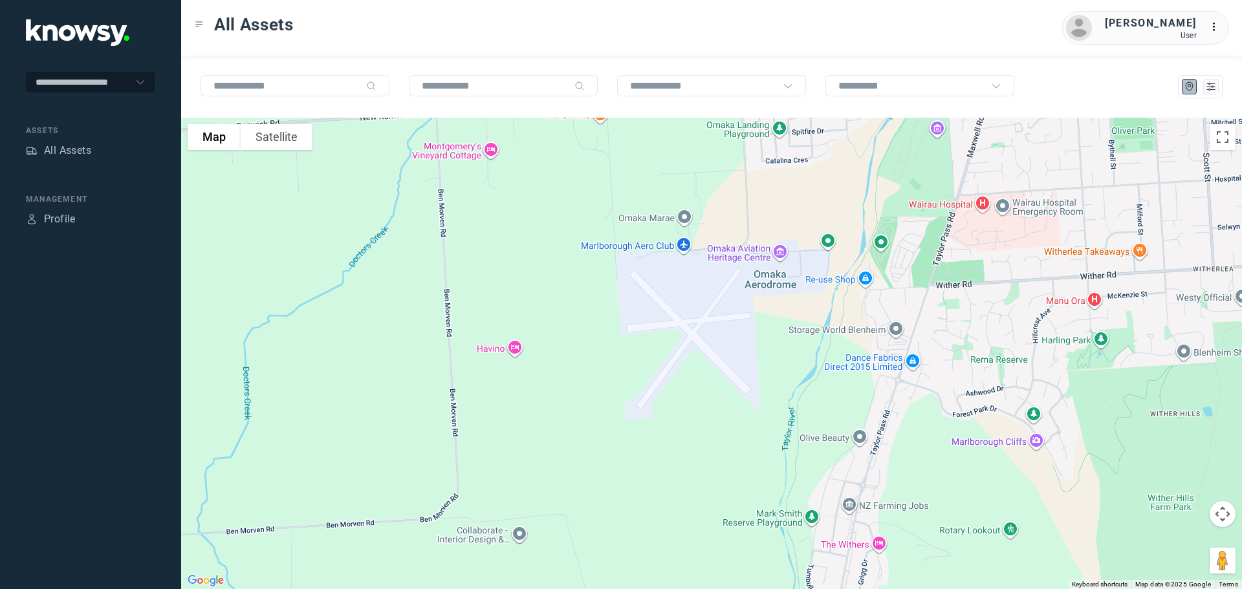
drag, startPoint x: 773, startPoint y: 402, endPoint x: 355, endPoint y: 335, distance: 423.2
click at [355, 335] on div at bounding box center [711, 354] width 1061 height 472
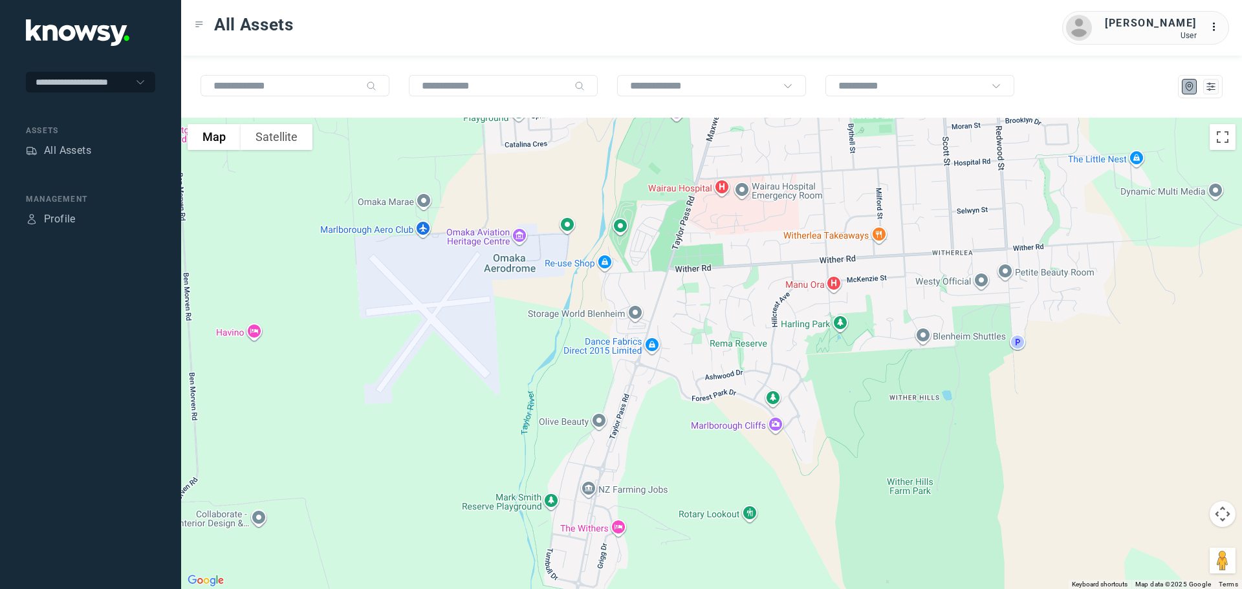
drag, startPoint x: 737, startPoint y: 330, endPoint x: 508, endPoint y: 320, distance: 229.3
click at [508, 320] on div at bounding box center [711, 354] width 1061 height 472
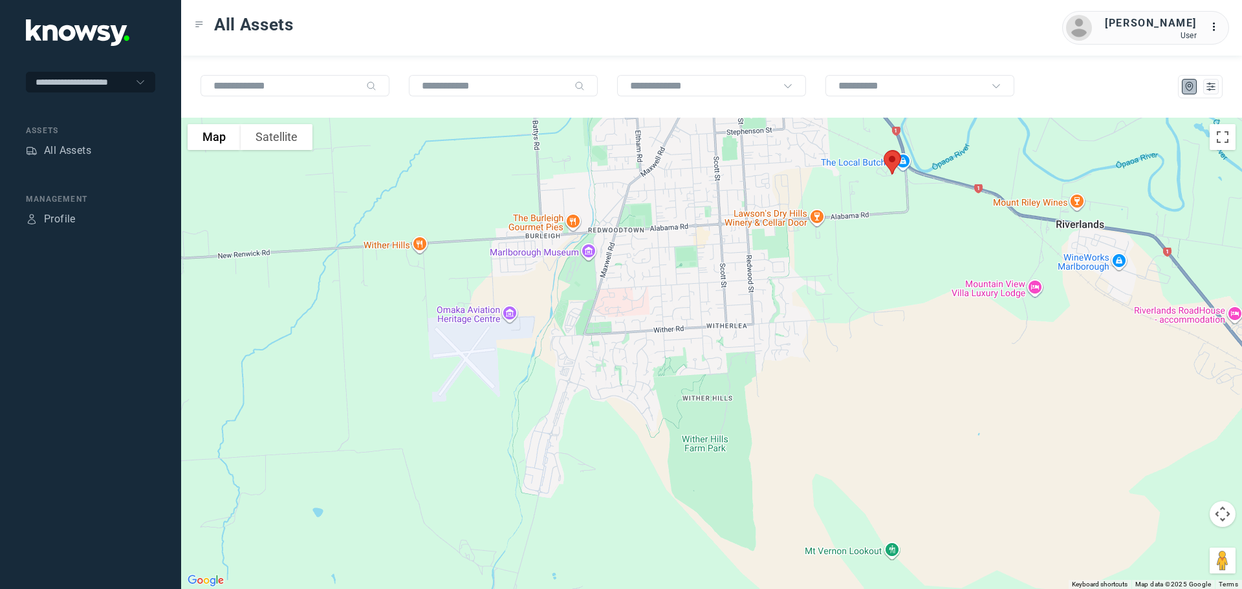
drag, startPoint x: 812, startPoint y: 318, endPoint x: 697, endPoint y: 355, distance: 120.5
click at [697, 355] on div at bounding box center [711, 354] width 1061 height 472
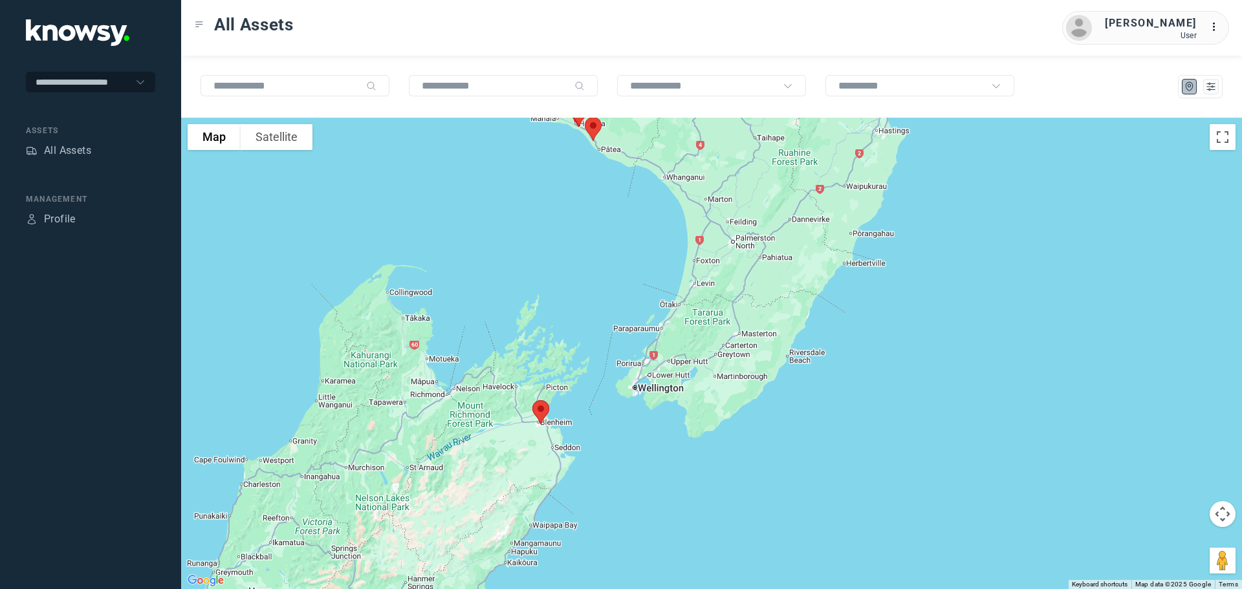
drag, startPoint x: 651, startPoint y: 162, endPoint x: 609, endPoint y: 336, distance: 178.9
click at [609, 336] on div at bounding box center [711, 354] width 1061 height 472
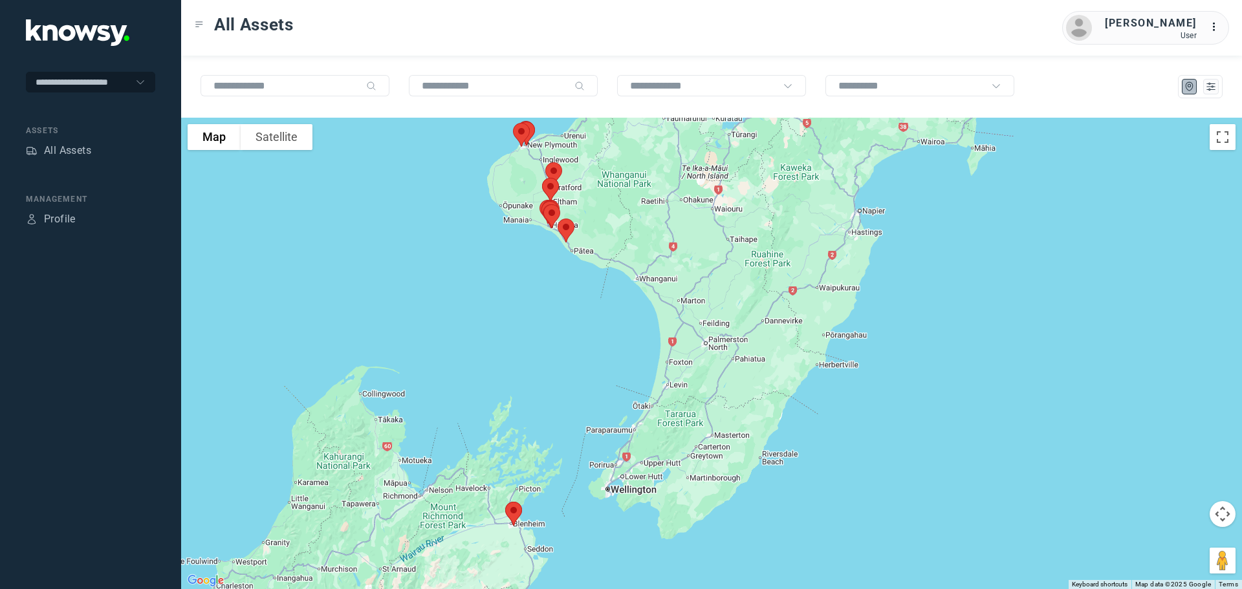
drag, startPoint x: 633, startPoint y: 276, endPoint x: 635, endPoint y: 341, distance: 65.4
click at [635, 342] on div at bounding box center [711, 354] width 1061 height 472
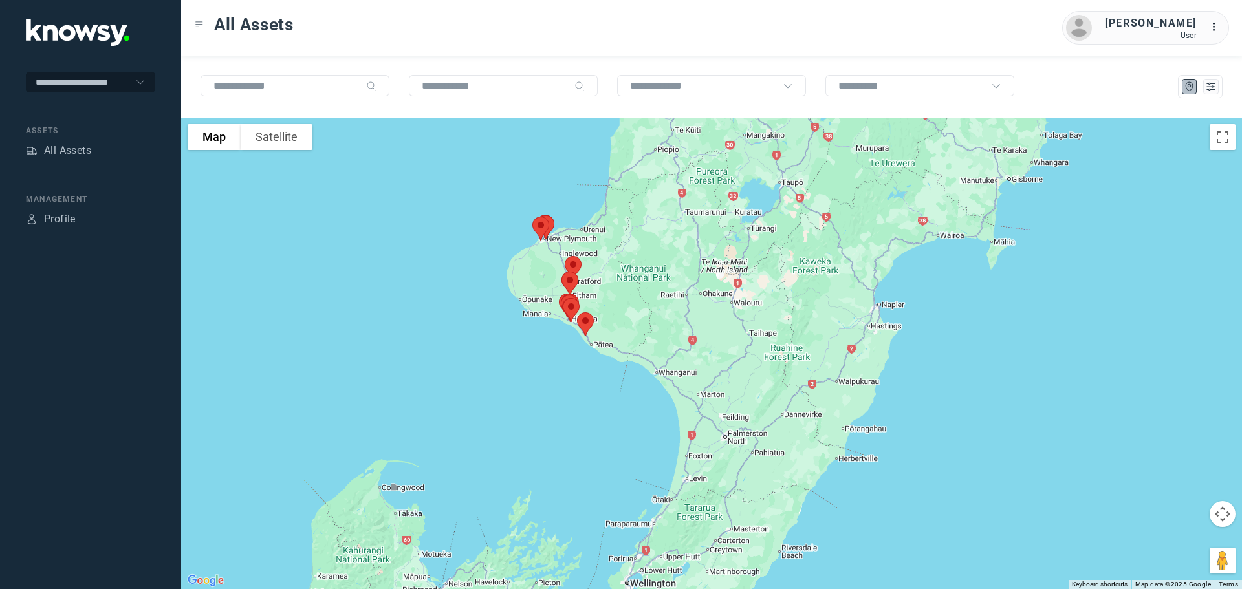
drag, startPoint x: 633, startPoint y: 277, endPoint x: 650, endPoint y: 307, distance: 34.8
click at [650, 307] on div at bounding box center [711, 354] width 1061 height 472
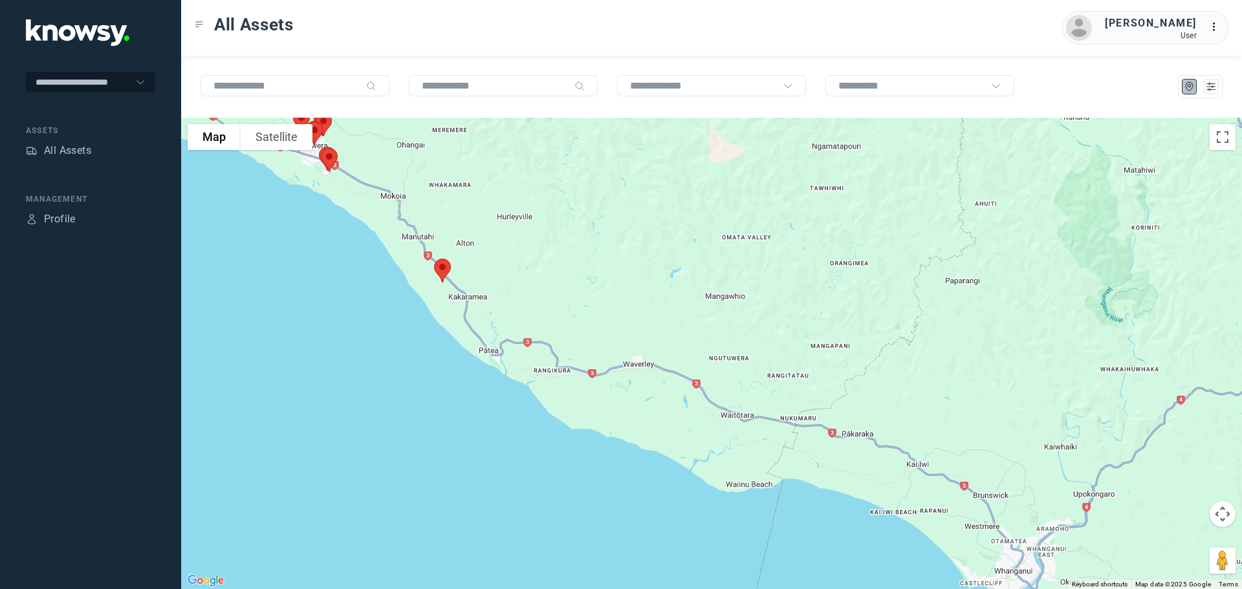
click at [443, 272] on img at bounding box center [442, 271] width 27 height 34
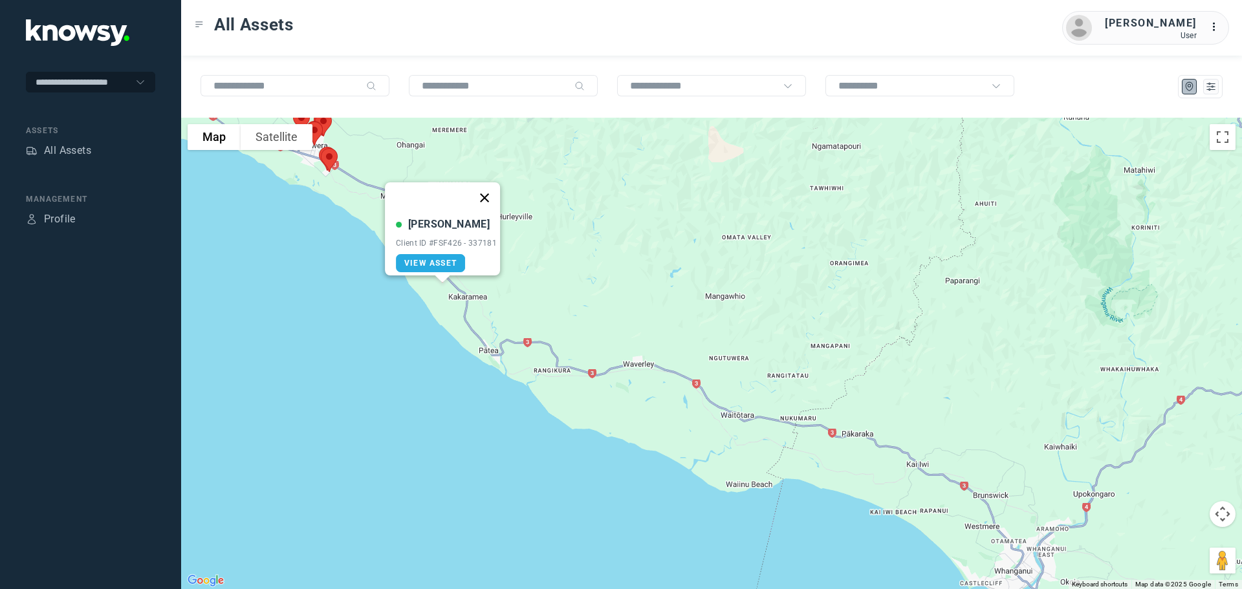
click at [487, 192] on button "Close" at bounding box center [484, 197] width 31 height 31
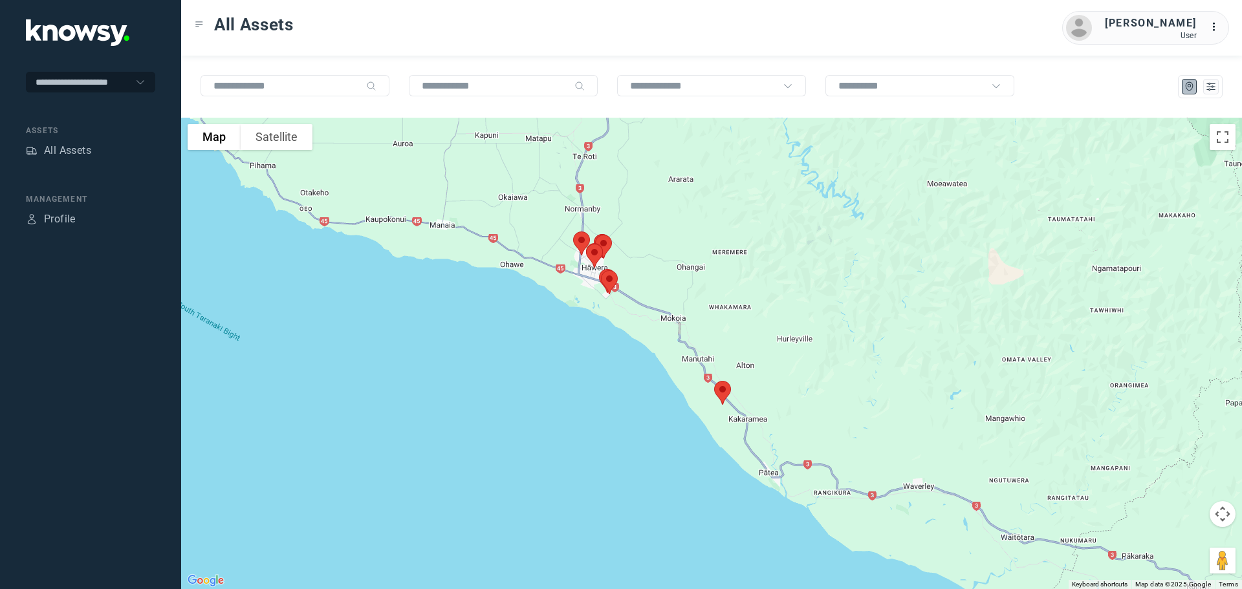
drag, startPoint x: 463, startPoint y: 230, endPoint x: 743, endPoint y: 351, distance: 304.3
click at [745, 352] on div at bounding box center [711, 354] width 1061 height 472
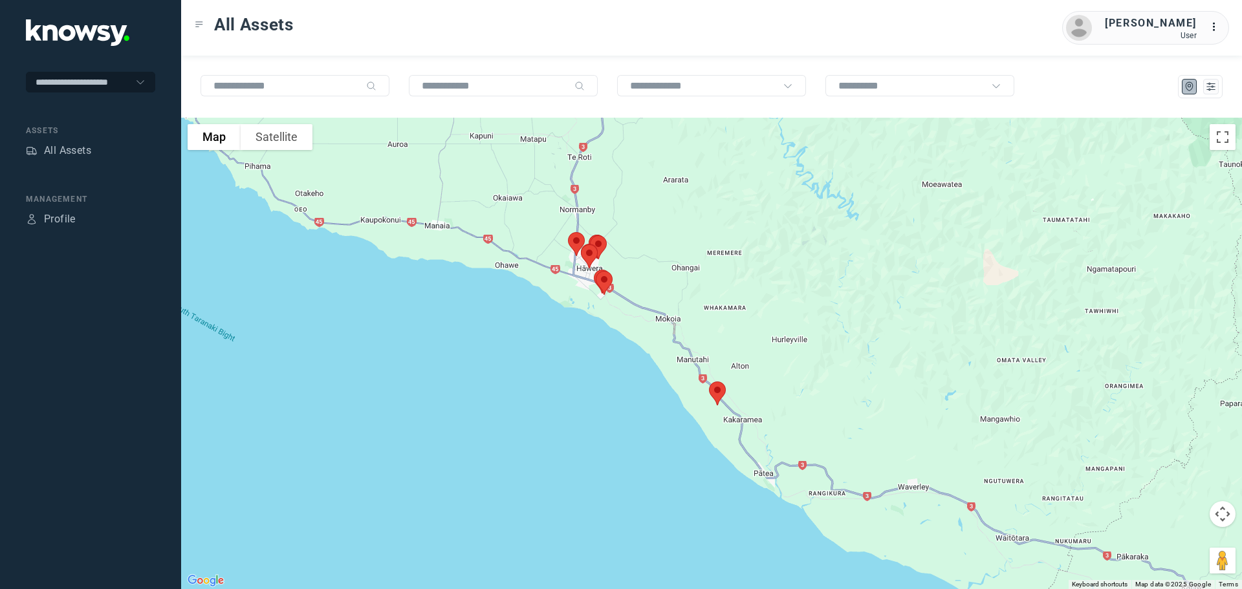
drag, startPoint x: 657, startPoint y: 269, endPoint x: 662, endPoint y: 305, distance: 35.9
click at [662, 305] on div at bounding box center [711, 354] width 1061 height 472
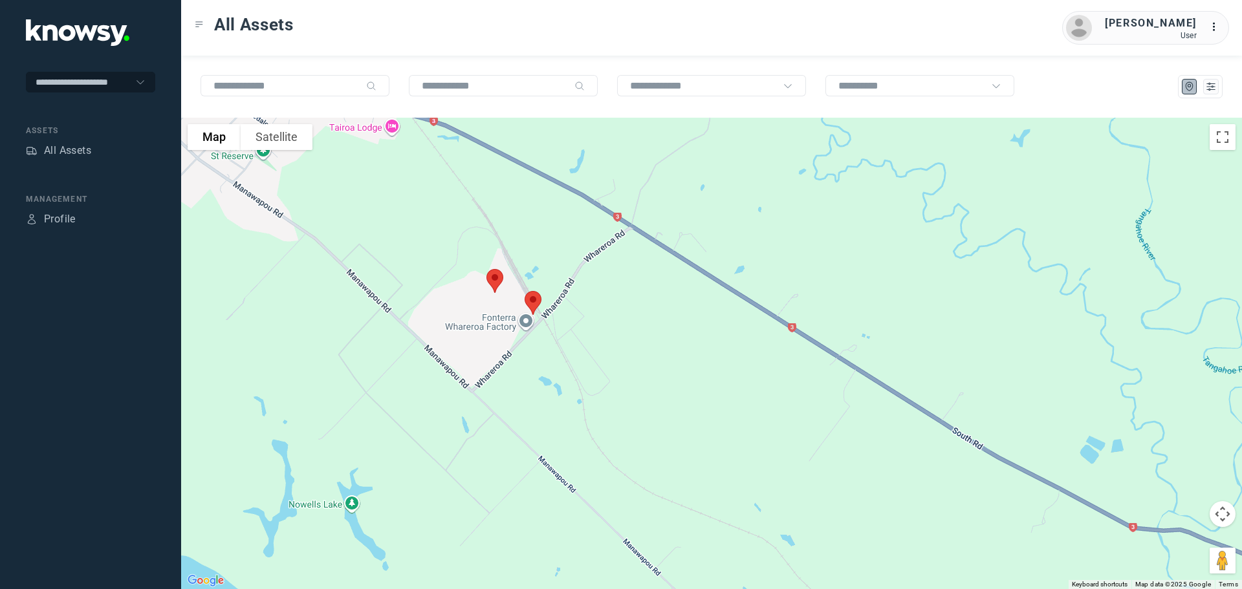
click at [536, 300] on img at bounding box center [533, 303] width 27 height 34
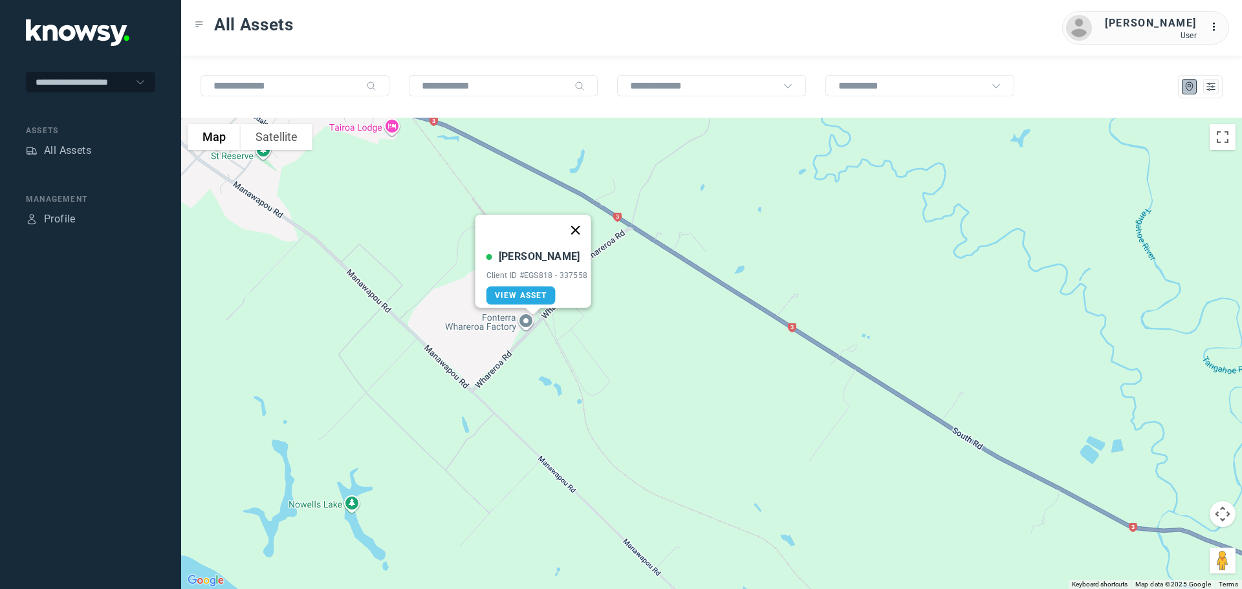
click at [580, 224] on button "Close" at bounding box center [575, 230] width 31 height 31
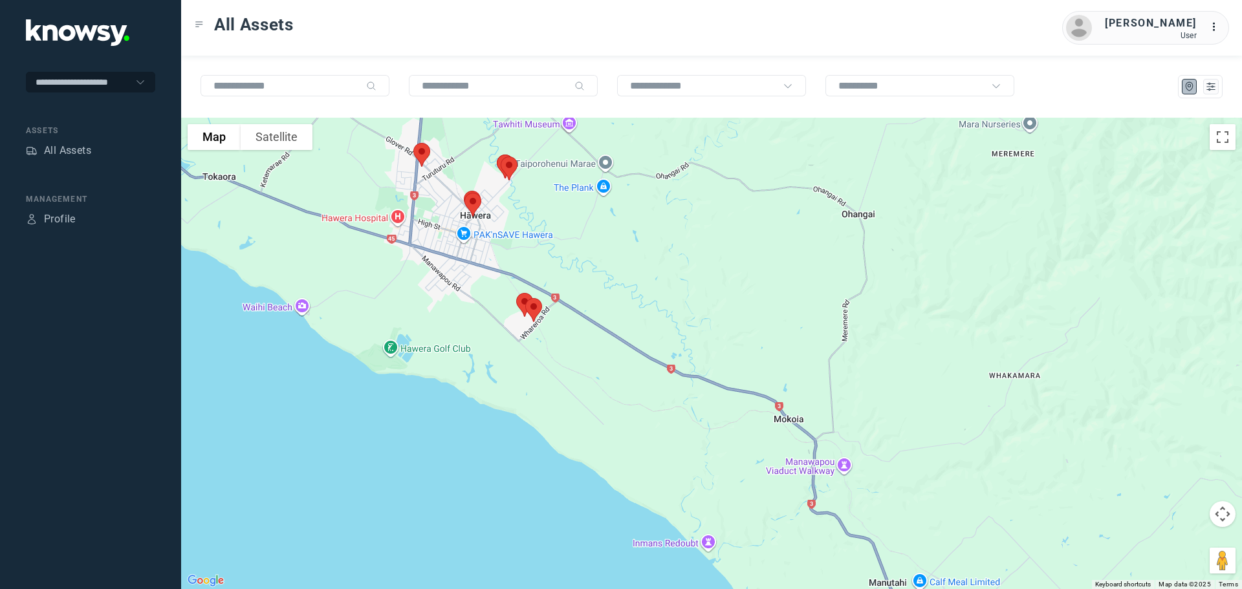
drag, startPoint x: 438, startPoint y: 186, endPoint x: 456, endPoint y: 321, distance: 136.4
click at [454, 314] on div at bounding box center [711, 354] width 1061 height 472
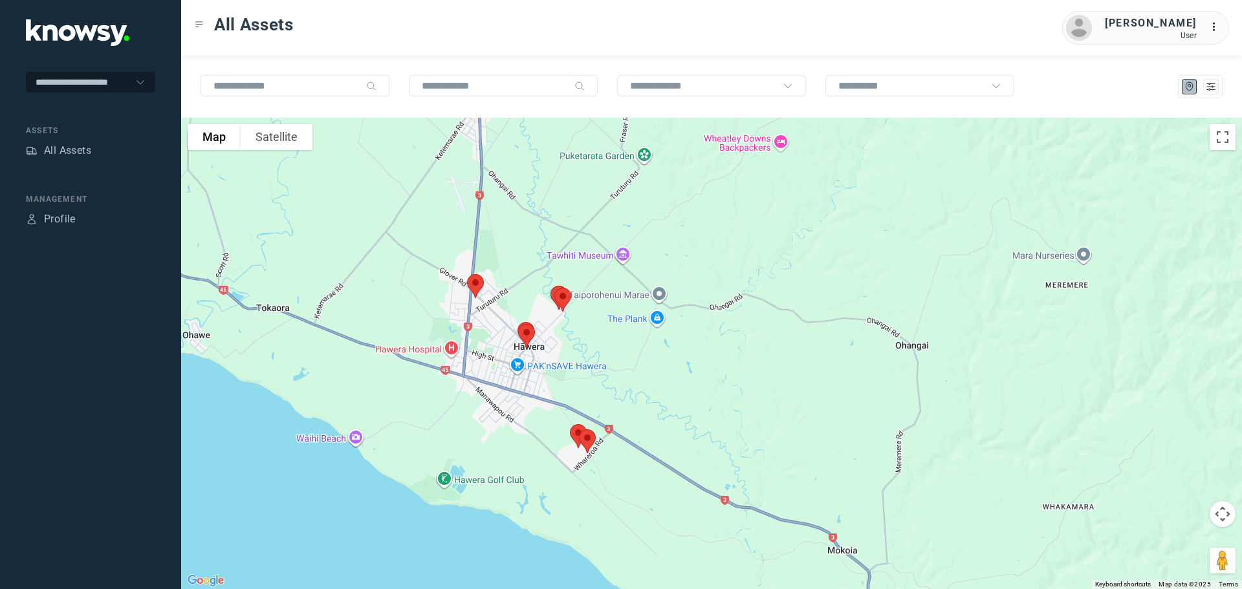
drag, startPoint x: 378, startPoint y: 208, endPoint x: 448, endPoint y: 307, distance: 120.3
click at [448, 305] on div at bounding box center [711, 354] width 1061 height 472
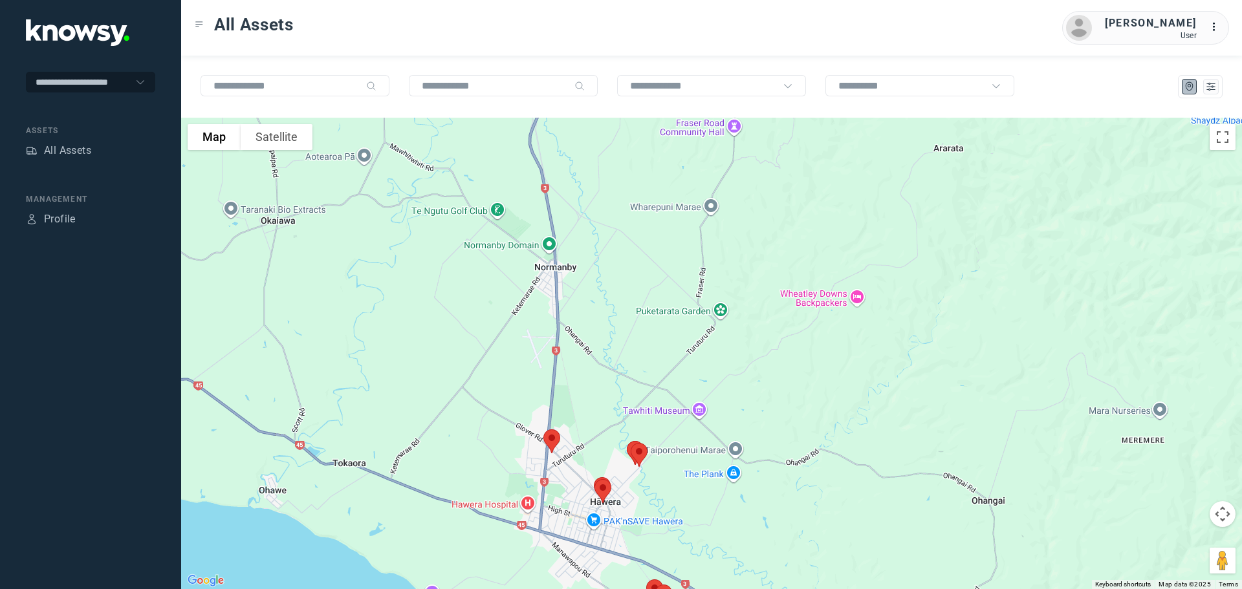
drag, startPoint x: 436, startPoint y: 237, endPoint x: 496, endPoint y: 364, distance: 140.1
click at [496, 364] on div at bounding box center [711, 354] width 1061 height 472
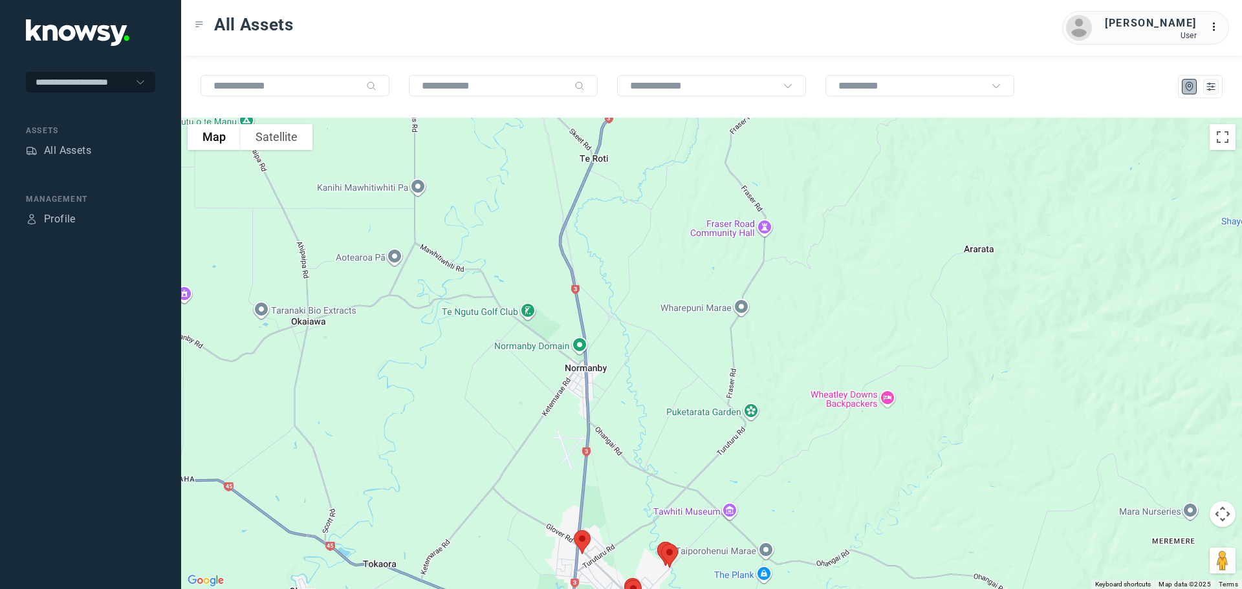
drag, startPoint x: 484, startPoint y: 339, endPoint x: 485, endPoint y: 358, distance: 19.4
click at [485, 358] on div at bounding box center [711, 354] width 1061 height 472
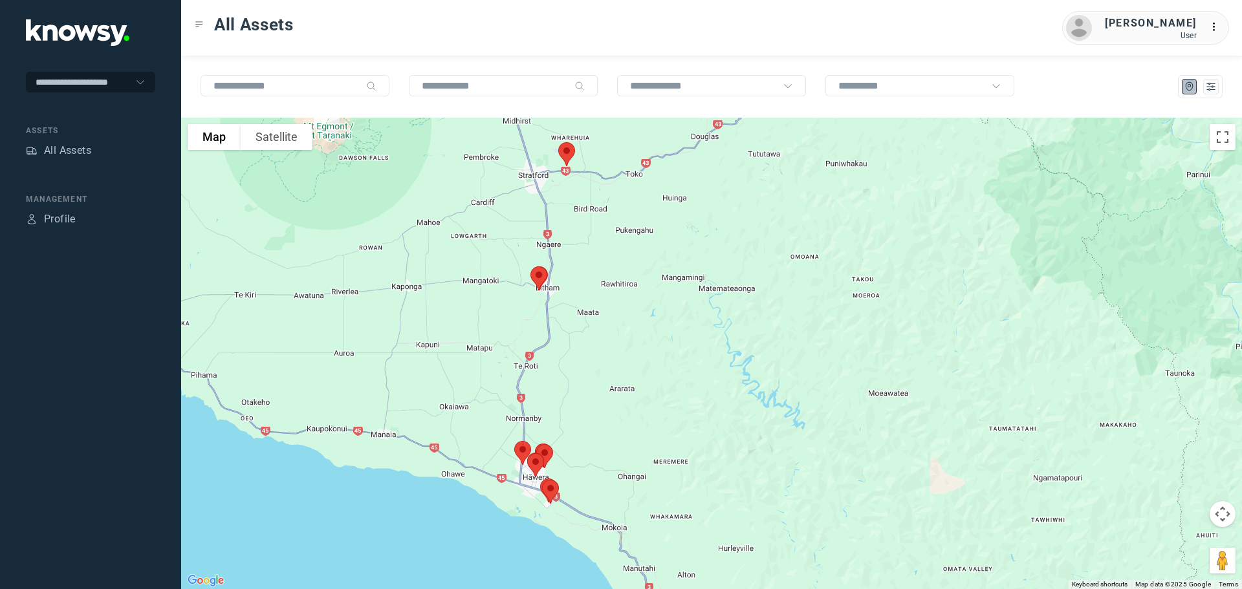
drag, startPoint x: 490, startPoint y: 258, endPoint x: 516, endPoint y: 334, distance: 79.8
click at [507, 329] on div at bounding box center [711, 354] width 1061 height 472
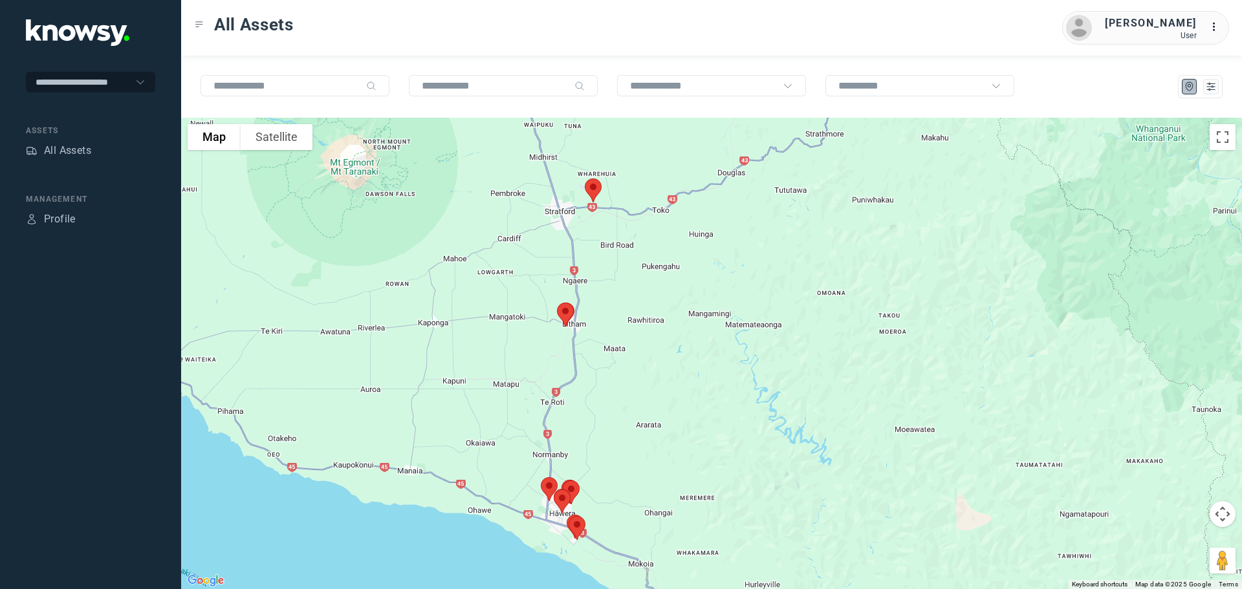
drag, startPoint x: 516, startPoint y: 334, endPoint x: 529, endPoint y: 352, distance: 22.6
click at [529, 352] on div at bounding box center [711, 354] width 1061 height 472
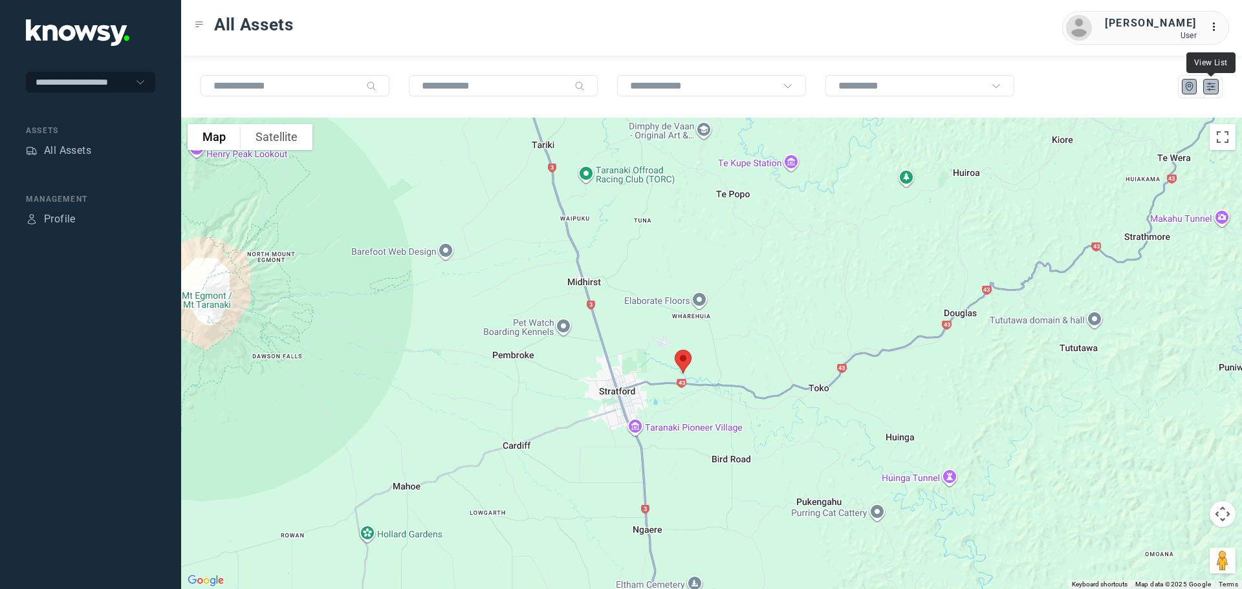
click at [1212, 85] on icon "List" at bounding box center [1211, 87] width 12 height 12
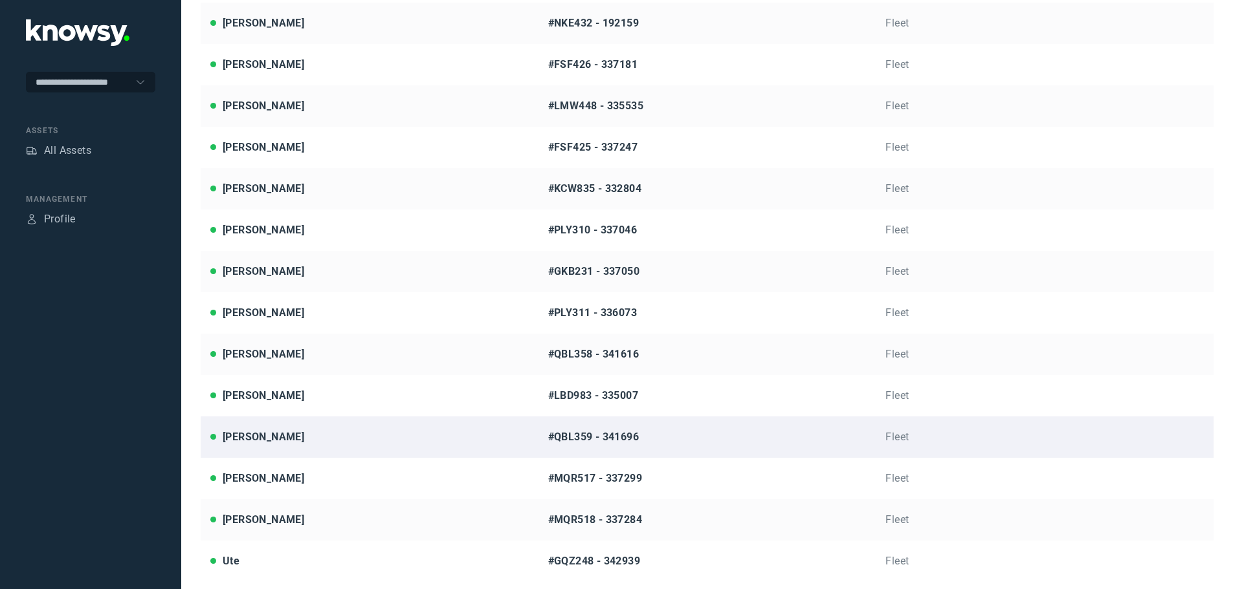
scroll to position [323, 0]
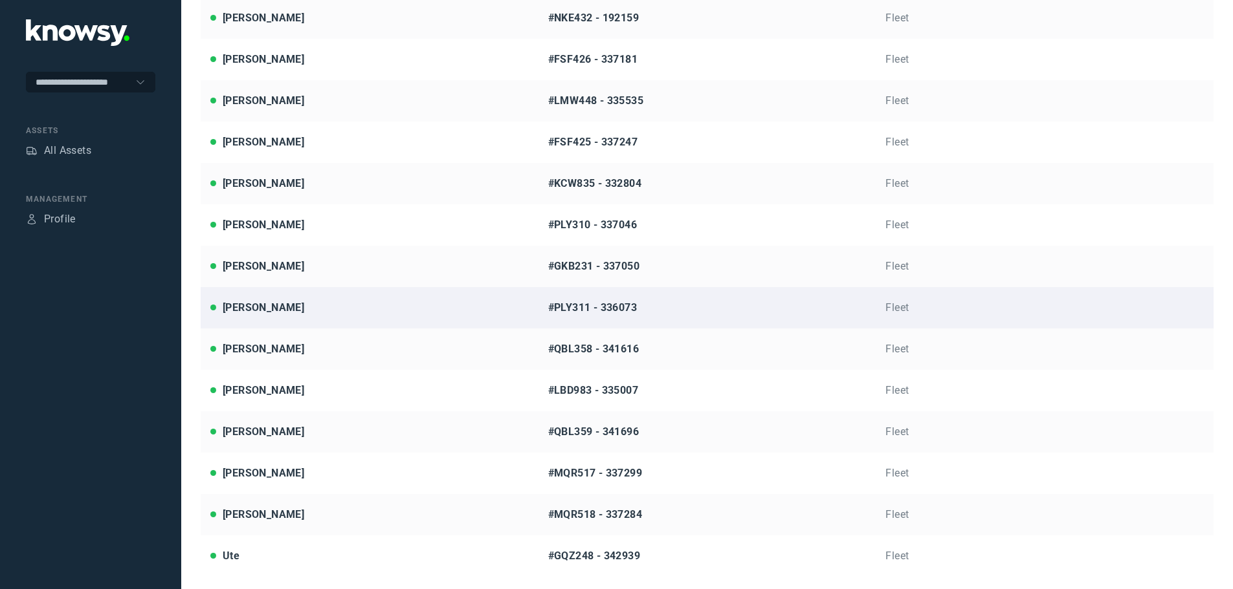
click at [269, 305] on div "[PERSON_NAME]" at bounding box center [264, 308] width 82 height 16
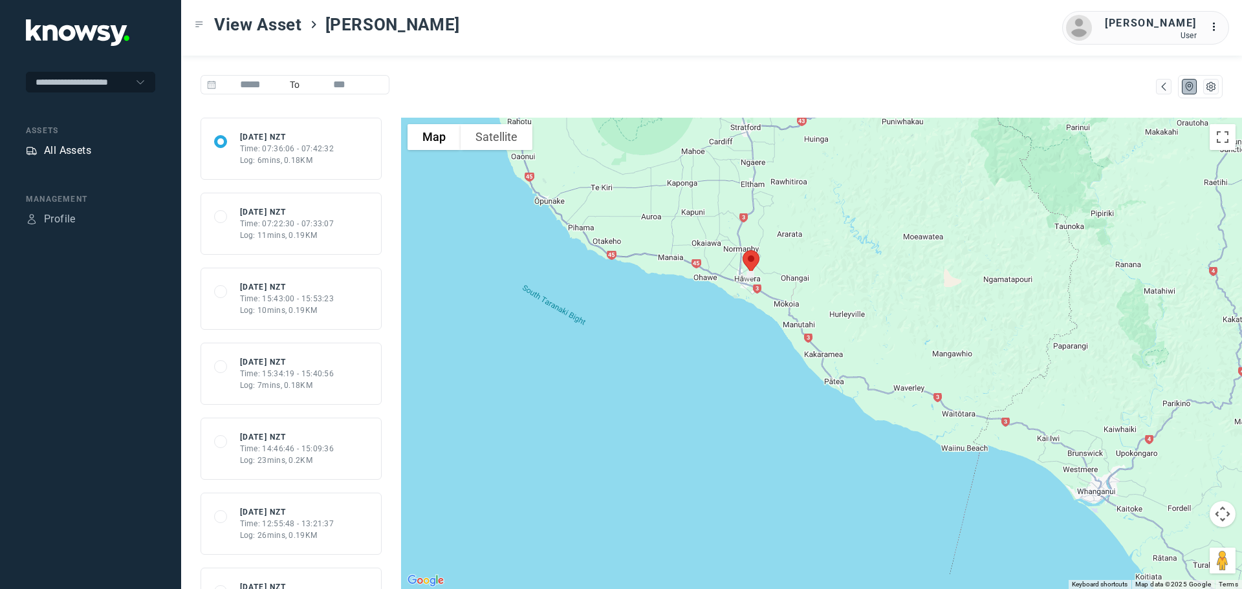
click at [69, 149] on div "All Assets" at bounding box center [67, 151] width 47 height 16
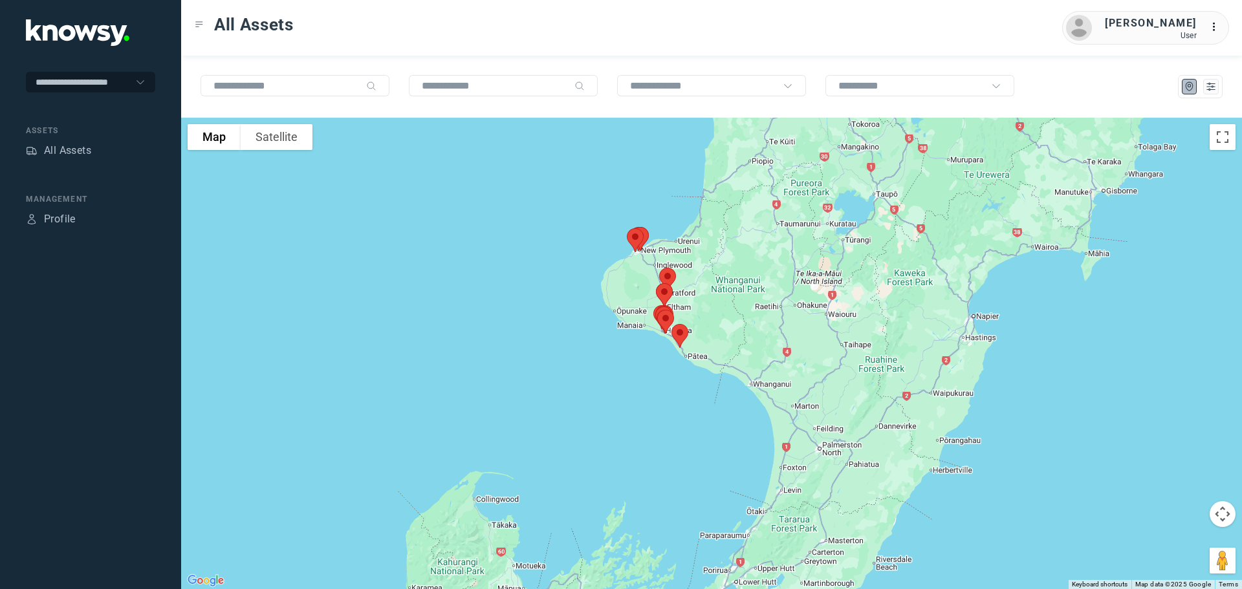
drag, startPoint x: 708, startPoint y: 180, endPoint x: 649, endPoint y: 269, distance: 106.9
click at [649, 269] on div at bounding box center [711, 354] width 1061 height 472
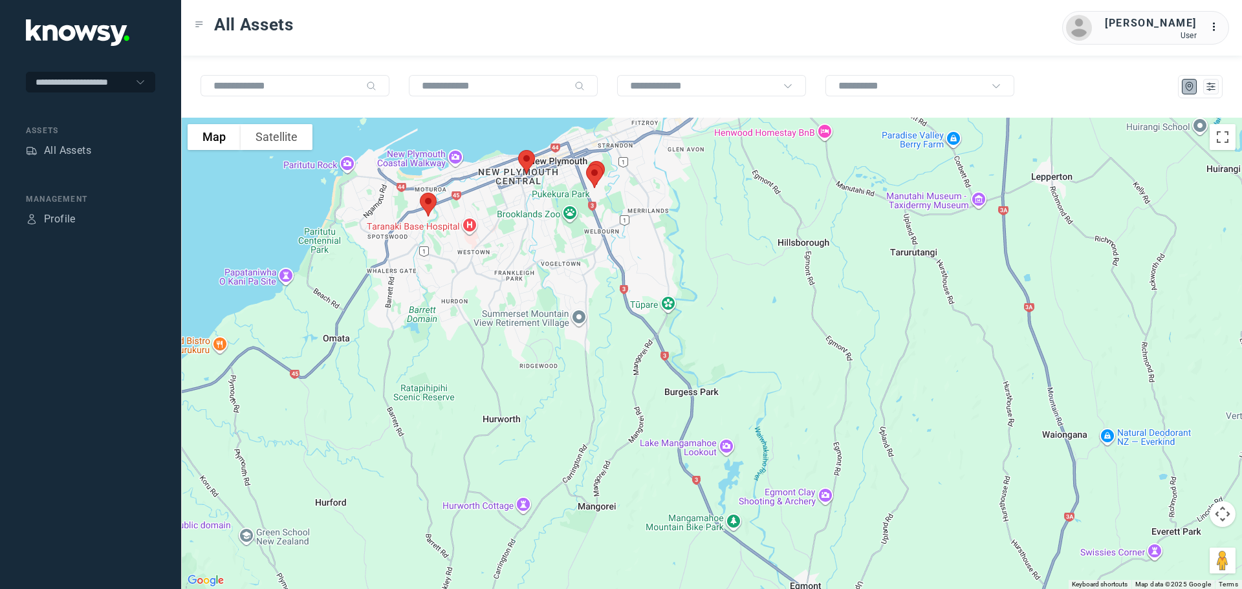
drag, startPoint x: 527, startPoint y: 212, endPoint x: 643, endPoint y: 261, distance: 126.7
click at [643, 261] on div at bounding box center [711, 354] width 1061 height 472
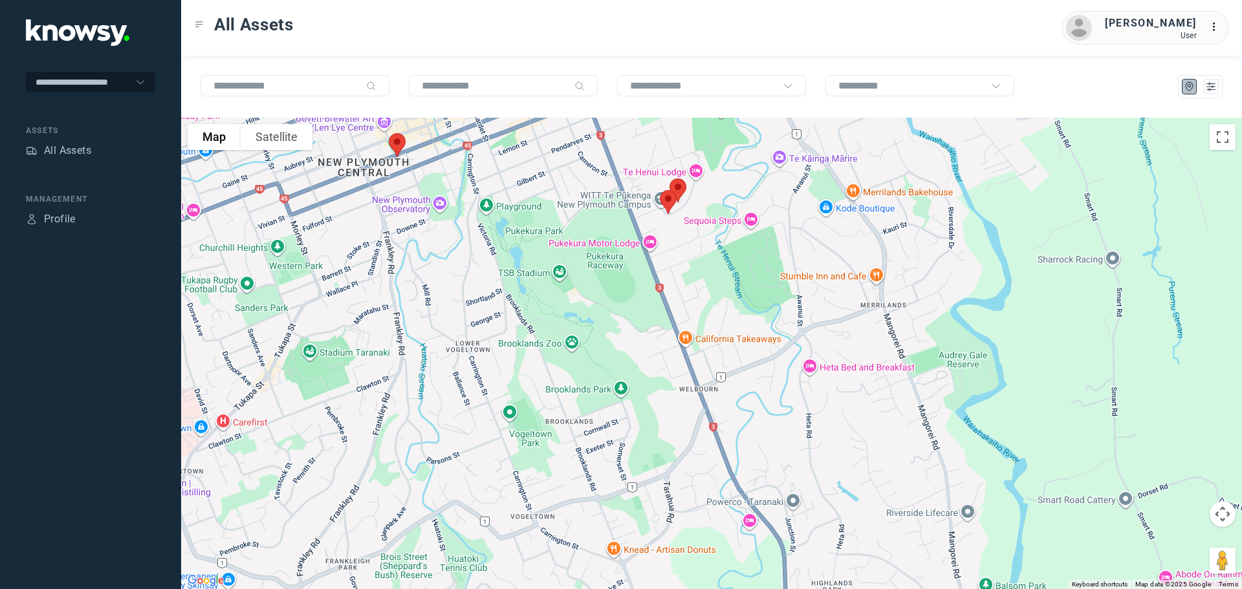
drag, startPoint x: 617, startPoint y: 191, endPoint x: 723, endPoint y: 318, distance: 165.8
click at [730, 318] on div at bounding box center [711, 354] width 1061 height 472
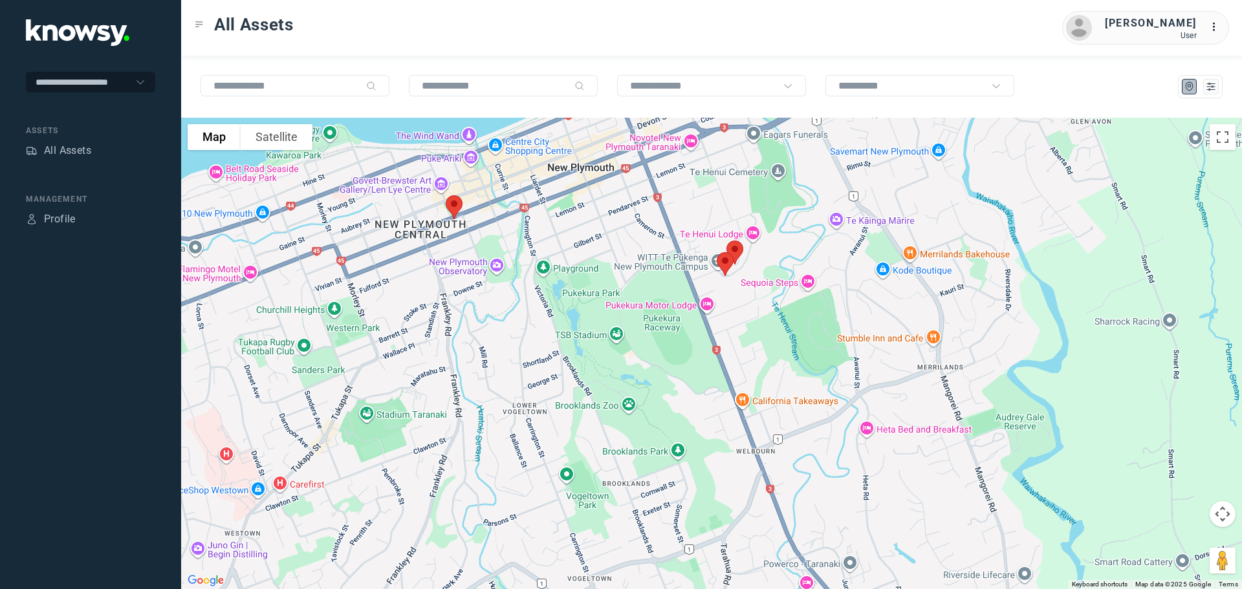
click at [455, 207] on img at bounding box center [454, 207] width 27 height 34
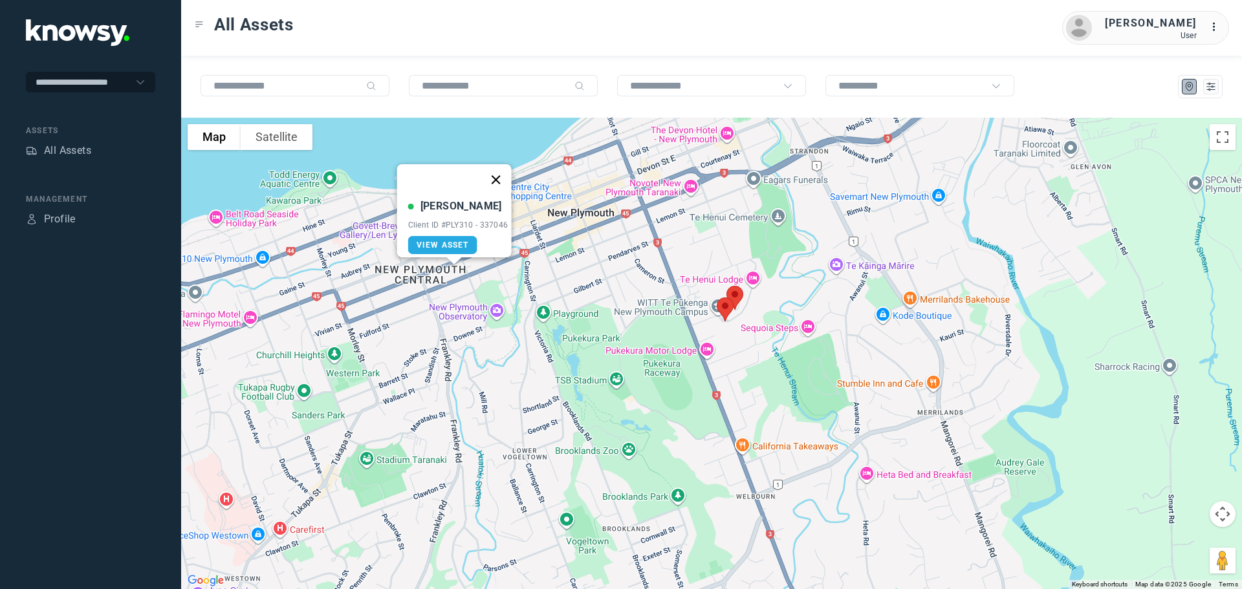
click at [500, 173] on button "Close" at bounding box center [495, 179] width 31 height 31
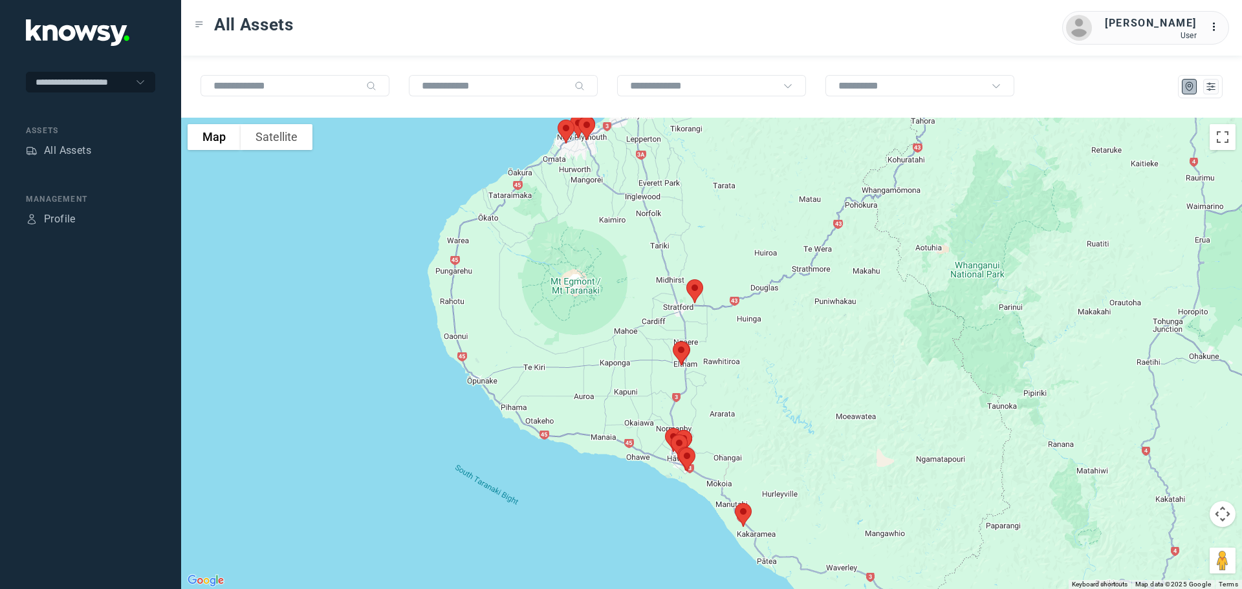
drag, startPoint x: 667, startPoint y: 317, endPoint x: 661, endPoint y: 183, distance: 134.1
click at [661, 183] on div at bounding box center [711, 354] width 1061 height 472
